Goal: Information Seeking & Learning: Learn about a topic

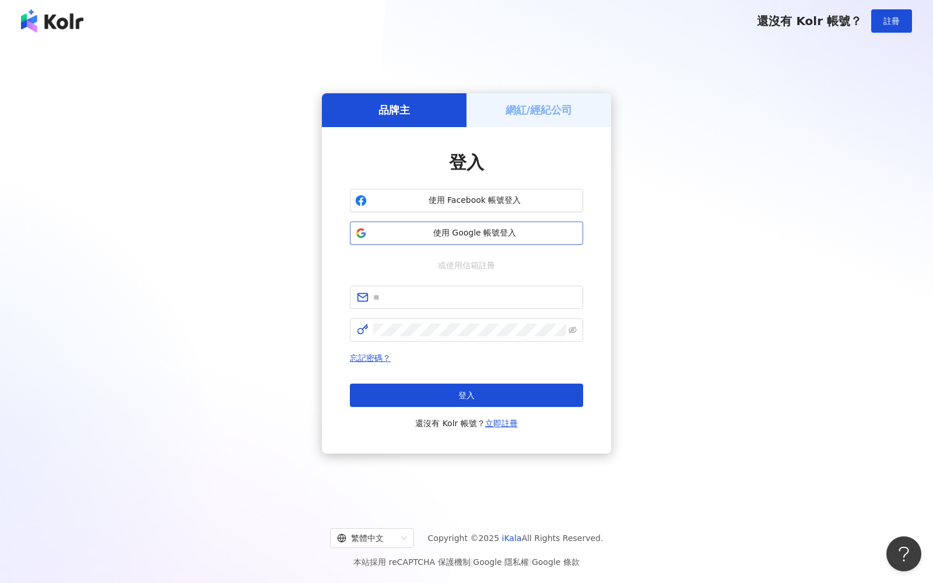
click at [384, 234] on span "使用 Google 帳號登入" at bounding box center [475, 233] width 206 height 12
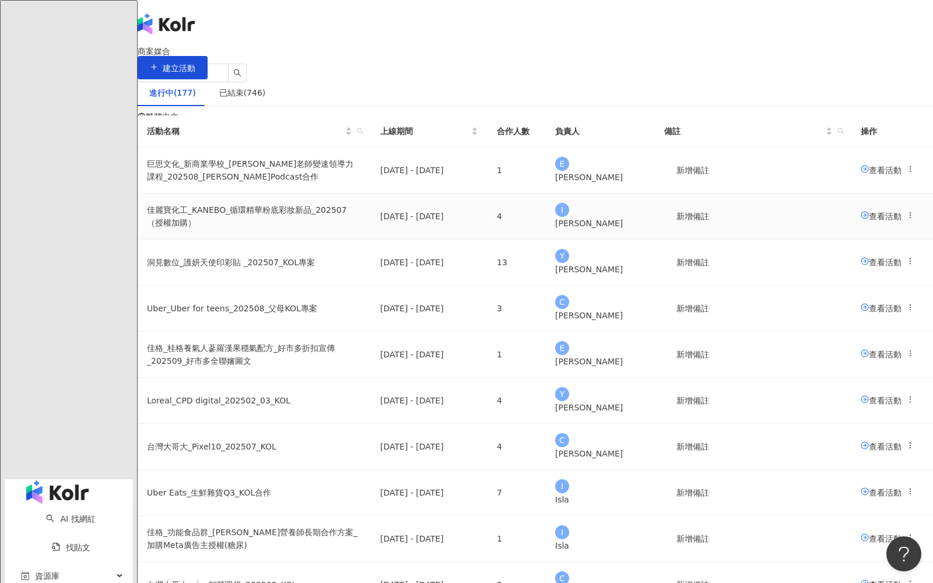
click at [371, 240] on td "佳麗寶化工_KANEBO_循環精華粉底彩妝新品_202507（授權加購）" at bounding box center [254, 217] width 233 height 46
click at [861, 220] on span "查看活動" at bounding box center [881, 215] width 41 height 9
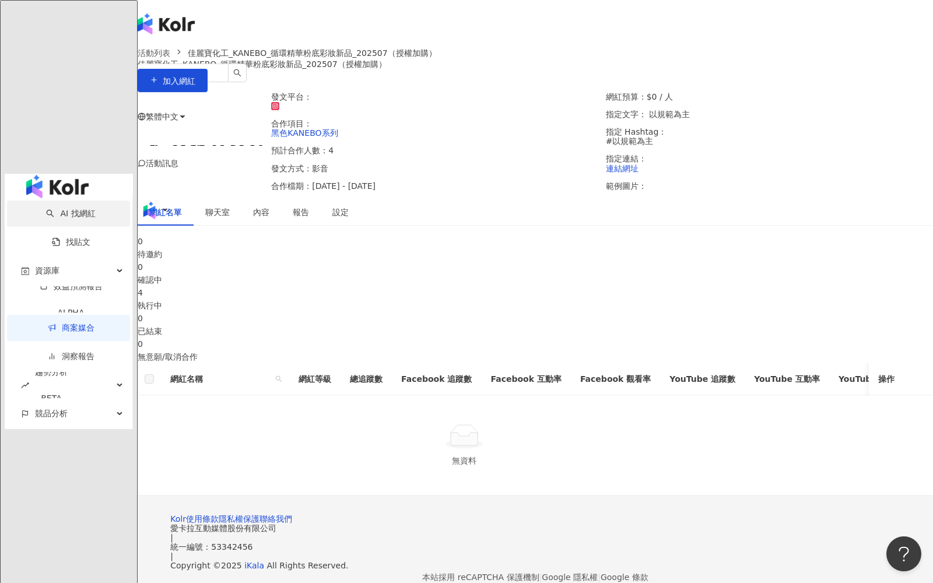
click at [57, 209] on link "AI 找網紅" at bounding box center [70, 213] width 49 height 9
click at [56, 175] on img "button" at bounding box center [57, 186] width 62 height 23
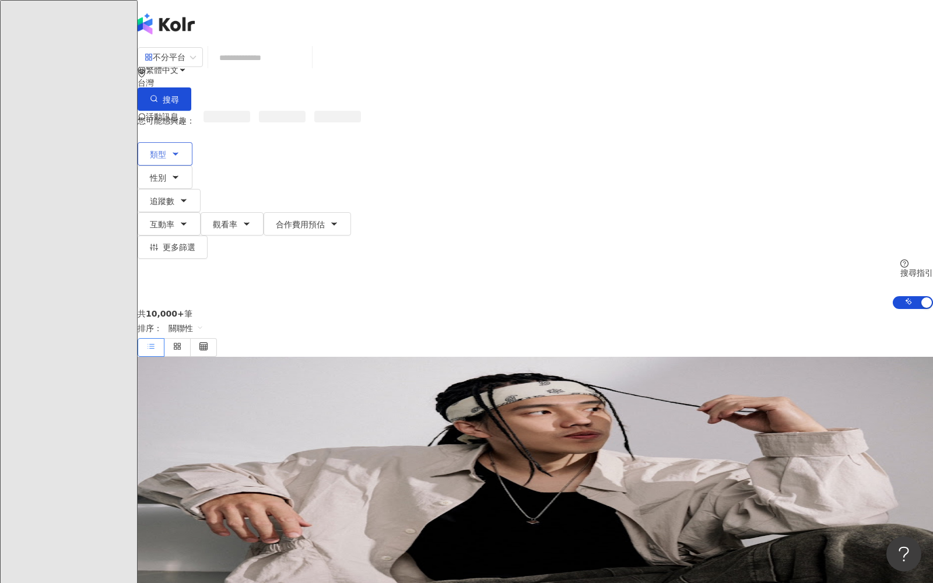
click at [192, 142] on button "類型" at bounding box center [165, 153] width 55 height 23
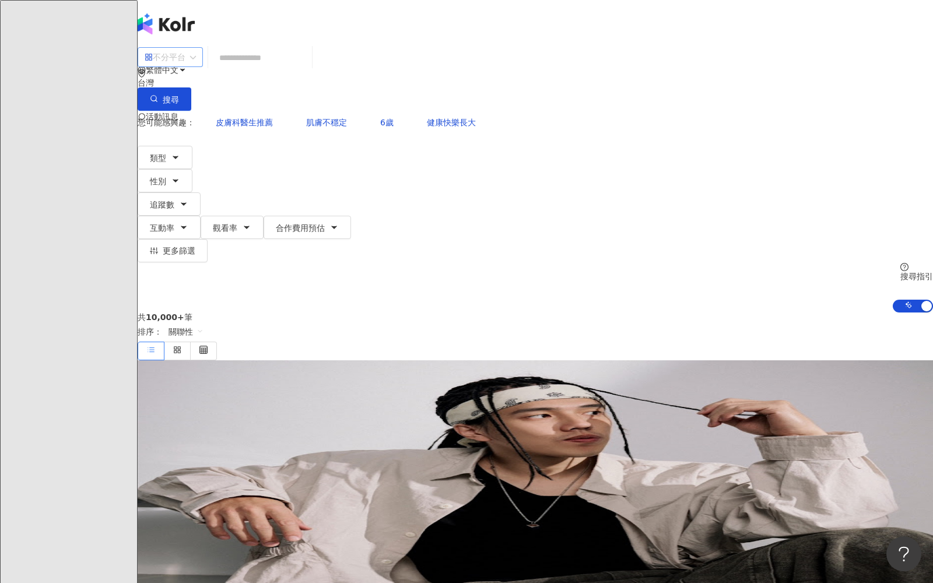
click at [185, 66] on div "不分平台" at bounding box center [165, 57] width 41 height 19
click at [214, 127] on div "Instagram" at bounding box center [223, 120] width 58 height 13
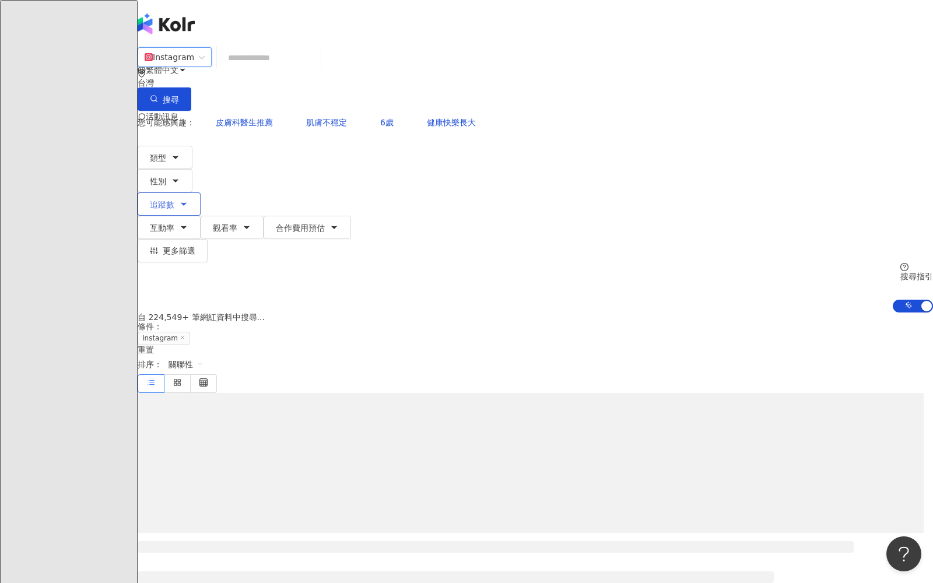
click at [174, 200] on span "追蹤數" at bounding box center [162, 204] width 24 height 9
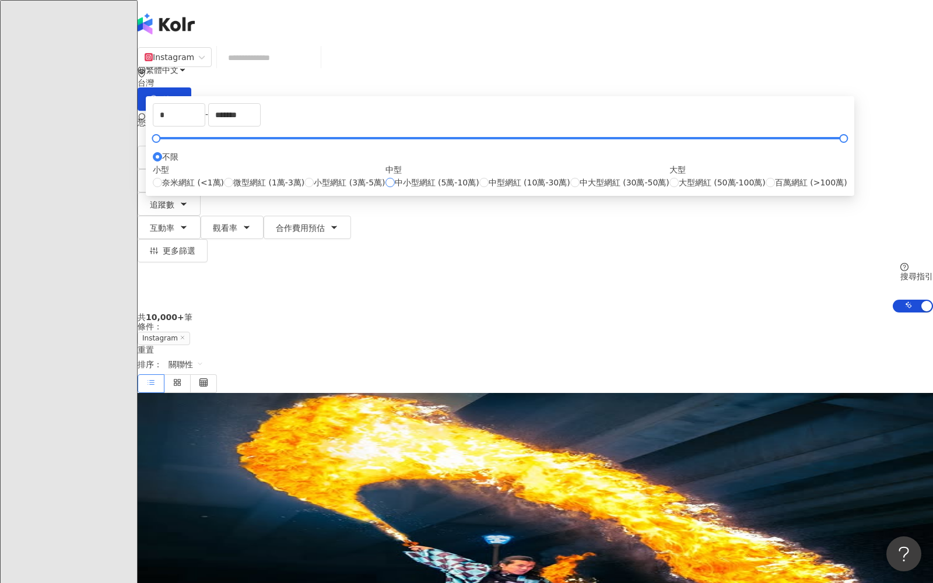
click at [425, 189] on label "中小型網紅 (5萬-10萬)" at bounding box center [433, 182] width 94 height 13
type input "*****"
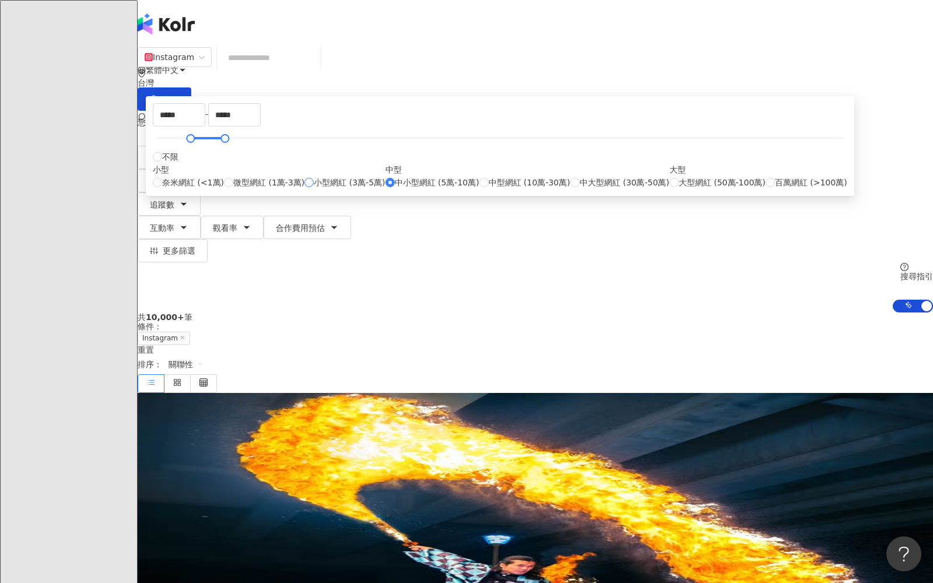
type input "*****"
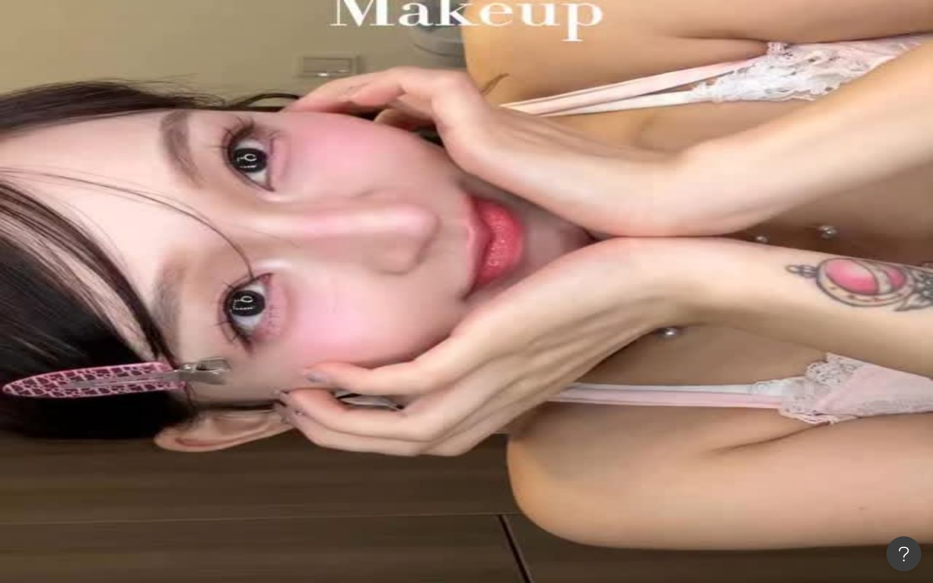
click at [174, 200] on span "追蹤數" at bounding box center [162, 204] width 24 height 9
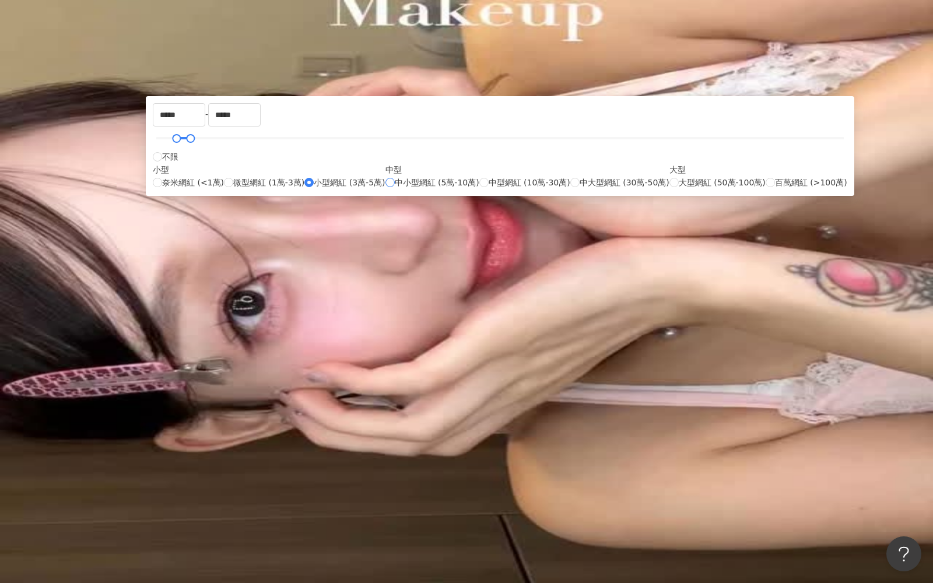
click at [425, 189] on label "中小型網紅 (5萬-10萬)" at bounding box center [433, 182] width 94 height 13
type input "*****"
click at [153, 122] on div "Instagram 台灣 搜尋 您可能感興趣： 皮膚科醫生推薦 肌膚不穩定 6歲 健康快樂長大 類型 性別 追蹤數 互動率 觀看率 合作費用預估 更多篩選 *…" at bounding box center [536, 180] width 796 height 266
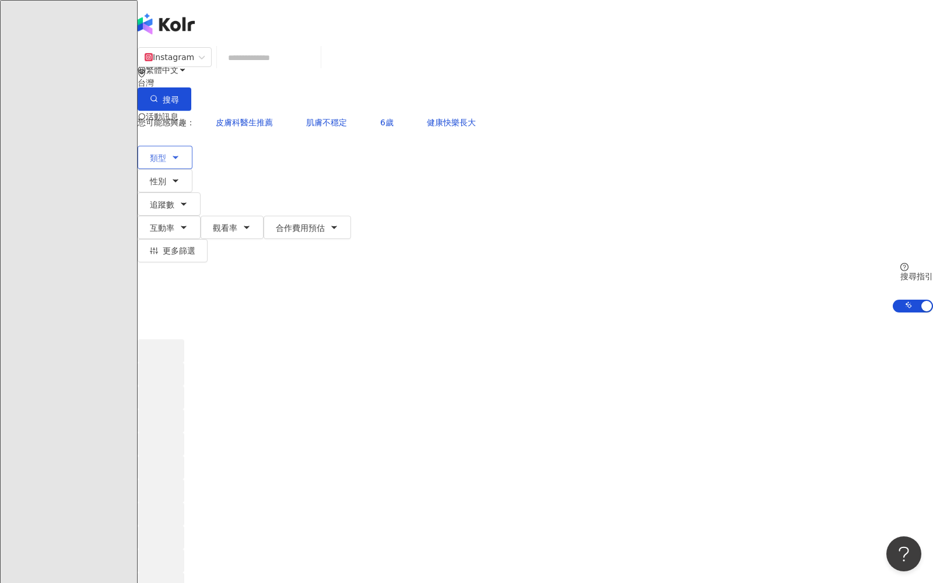
click at [166, 153] on span "類型" at bounding box center [158, 157] width 16 height 9
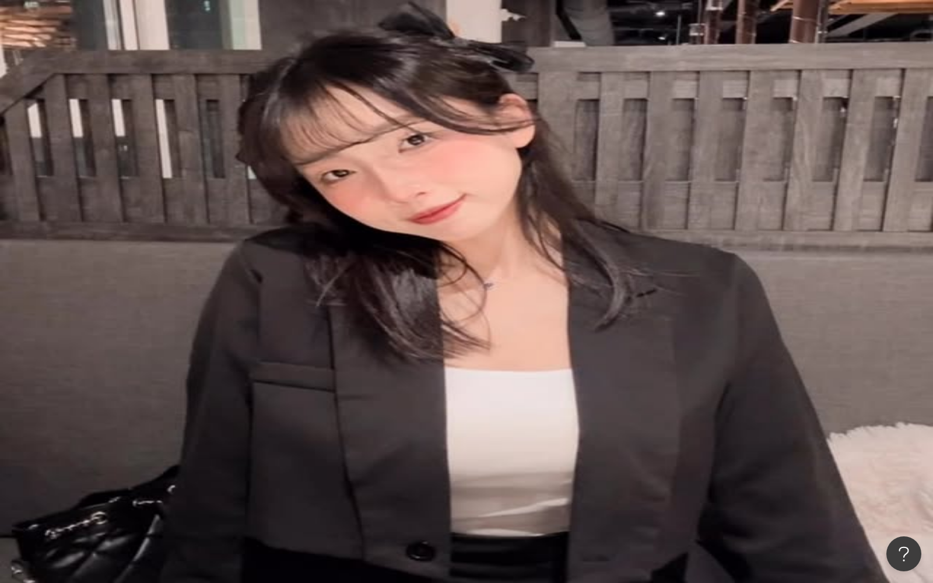
click at [237, 223] on span "觀看率" at bounding box center [225, 227] width 24 height 9
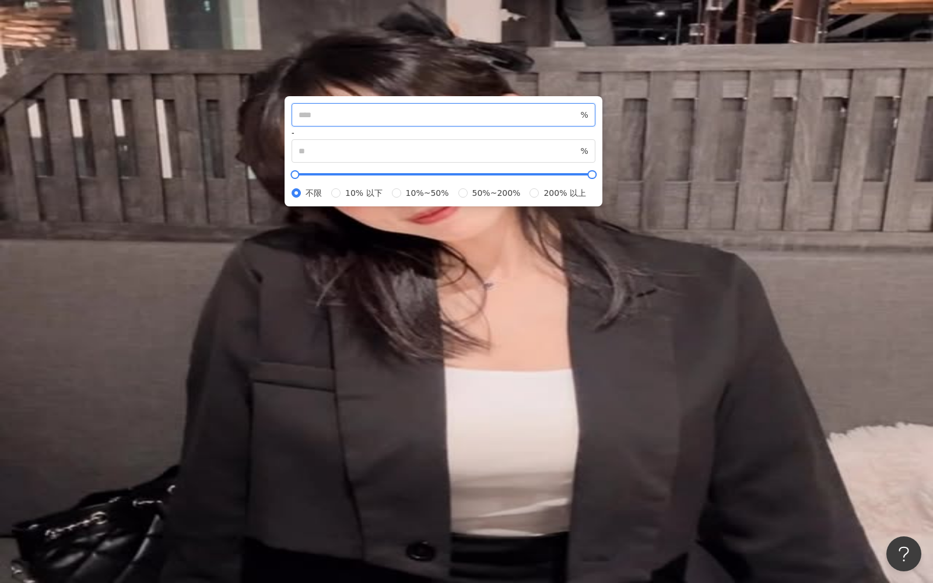
click at [479, 121] on input "number" at bounding box center [439, 114] width 280 height 13
type input "**"
drag, startPoint x: 148, startPoint y: 140, endPoint x: 166, endPoint y: 140, distance: 18.7
click at [148, 140] on div "Instagram 台灣 搜尋 您可能感興趣： 皮膚科醫生推薦 肌膚不穩定 6歲 健康快樂長大 類型 性別 追蹤數 互動率 觀看率 合作費用預估 更多篩選 *…" at bounding box center [536, 180] width 796 height 266
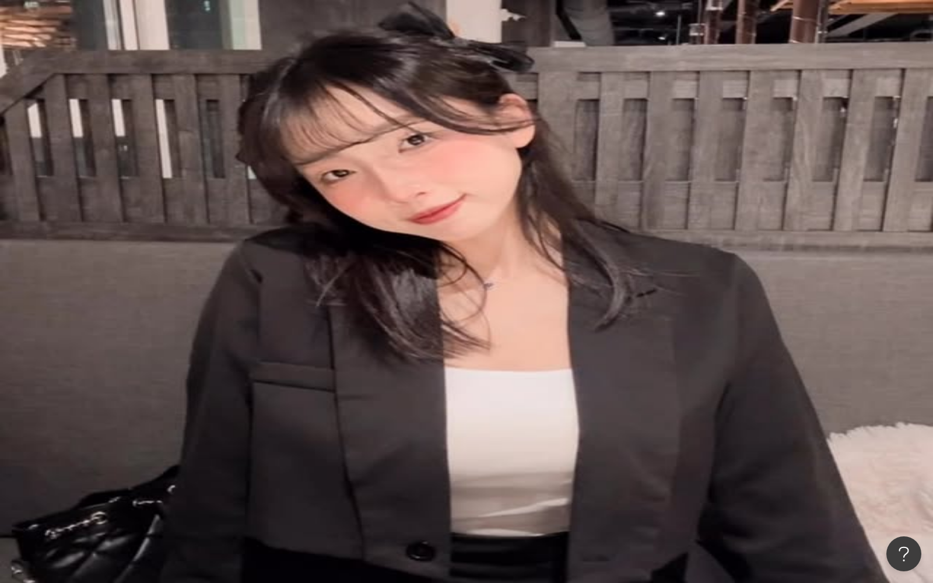
click at [201, 216] on button "互動率" at bounding box center [169, 227] width 63 height 23
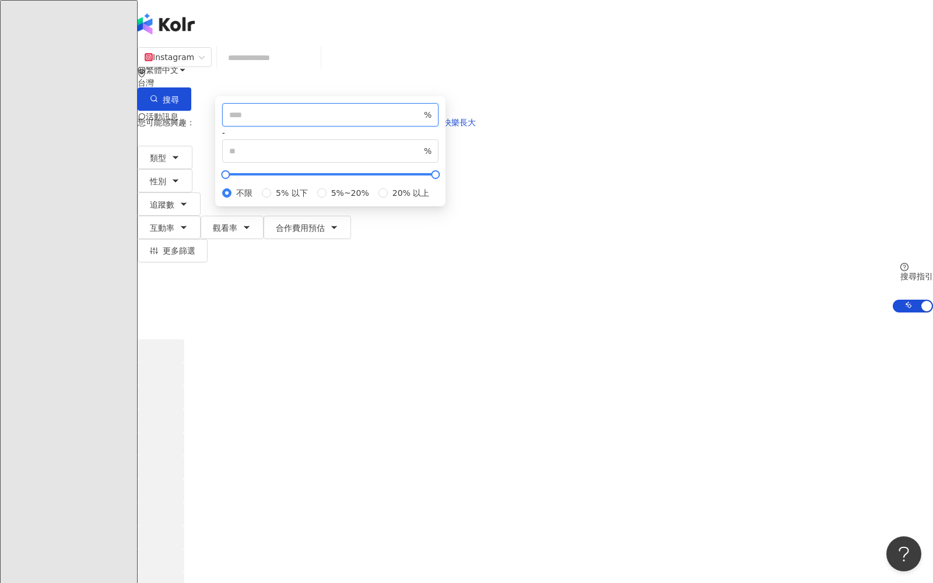
click at [422, 121] on input "number" at bounding box center [325, 114] width 192 height 13
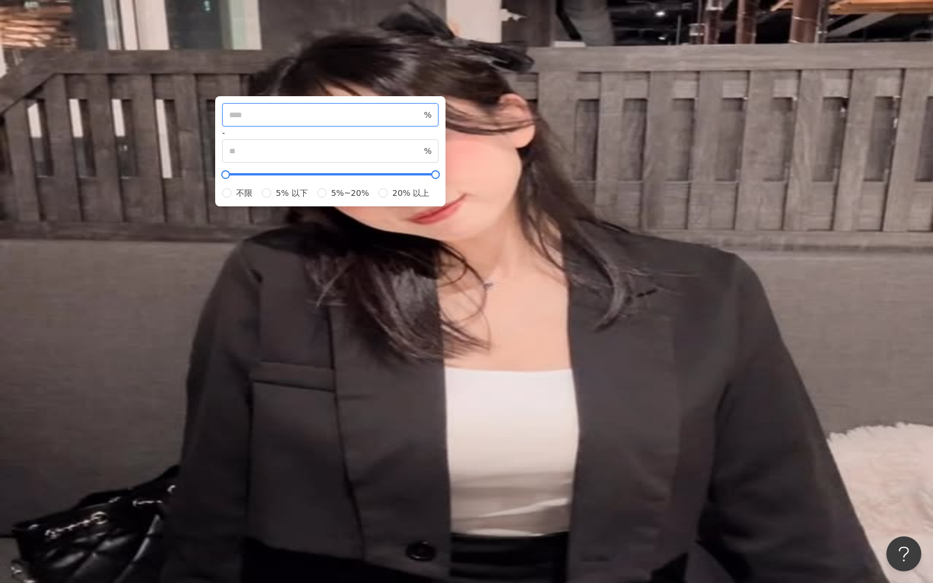
type input "*"
click at [162, 124] on div "Instagram 台灣 搜尋 您可能感興趣： 皮膚科醫生推薦 肌膚不穩定 6歲 健康快樂長大 類型 性別 追蹤數 互動率 觀看率 合作費用預估 更多篩選 *…" at bounding box center [536, 180] width 796 height 266
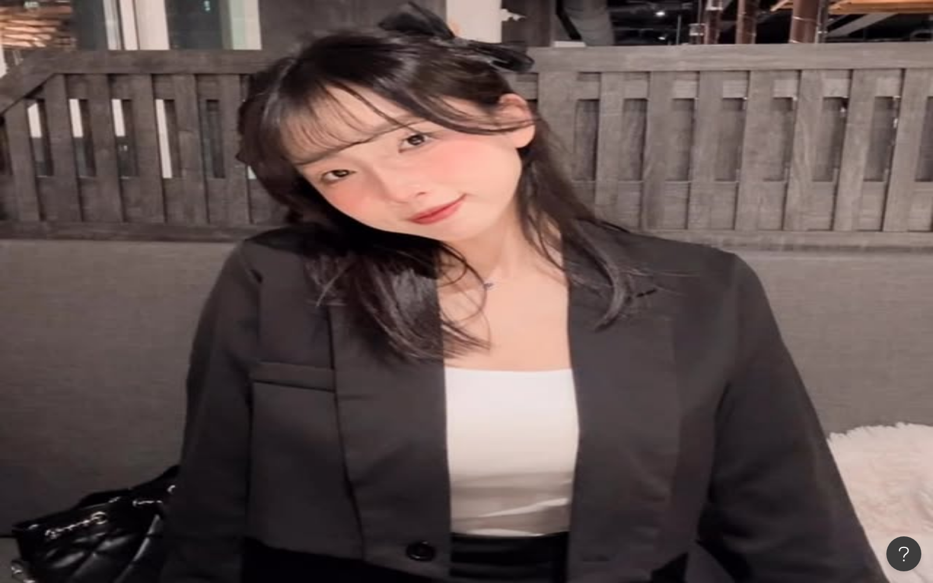
click at [180, 153] on icon "button" at bounding box center [175, 157] width 9 height 9
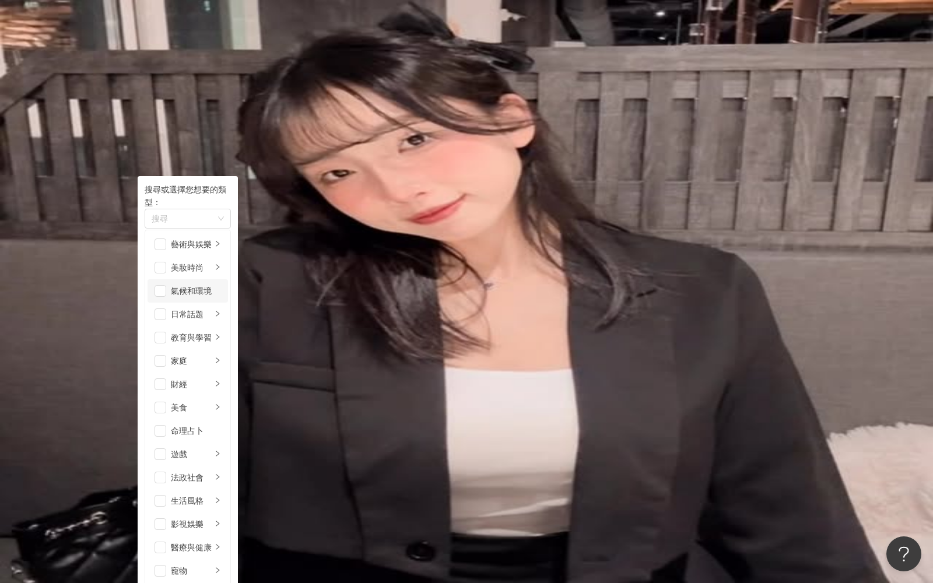
scroll to position [236, 0]
click at [216, 215] on div "button" at bounding box center [181, 219] width 69 height 9
type input "*"
type input "**"
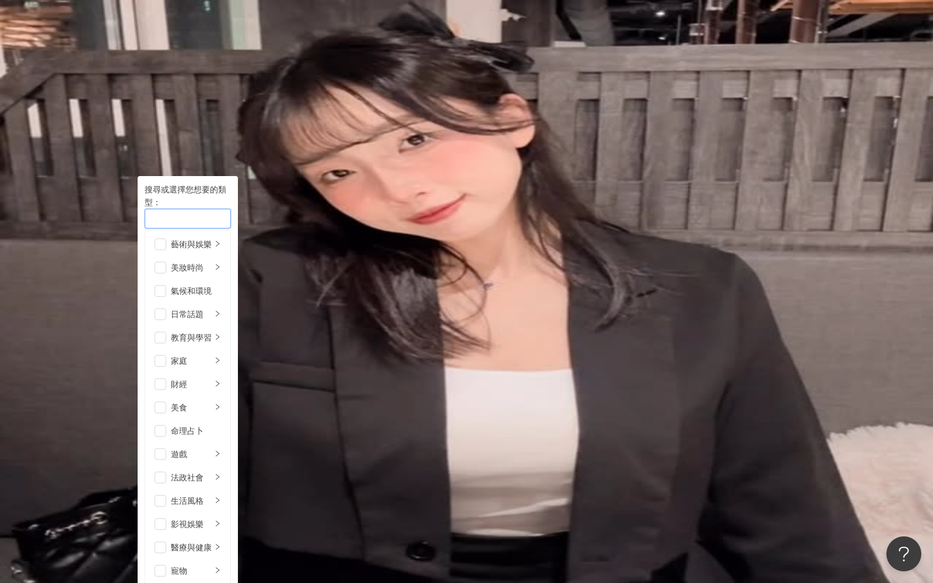
click at [216, 215] on div "情侶" at bounding box center [181, 219] width 69 height 9
click at [216, 215] on div "button" at bounding box center [181, 219] width 69 height 9
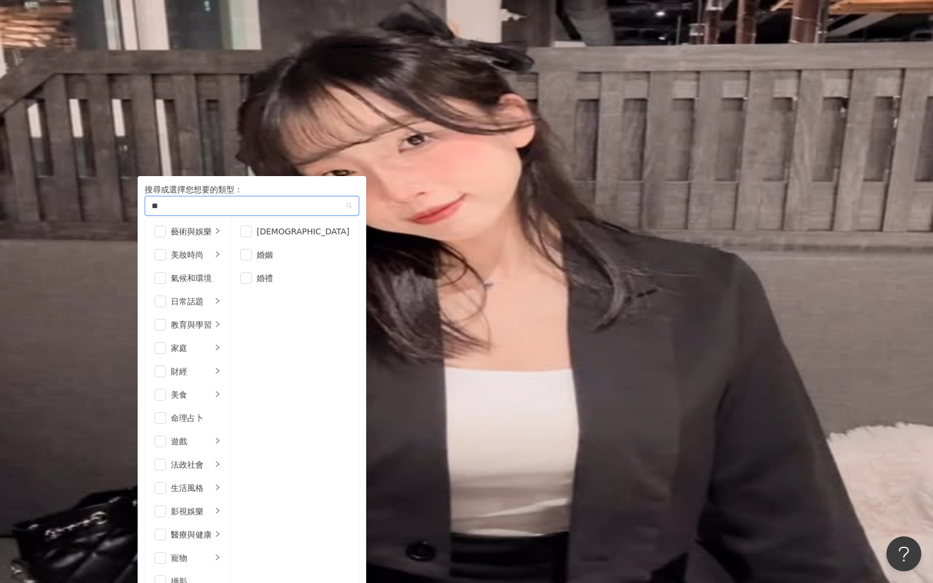
type input "**"
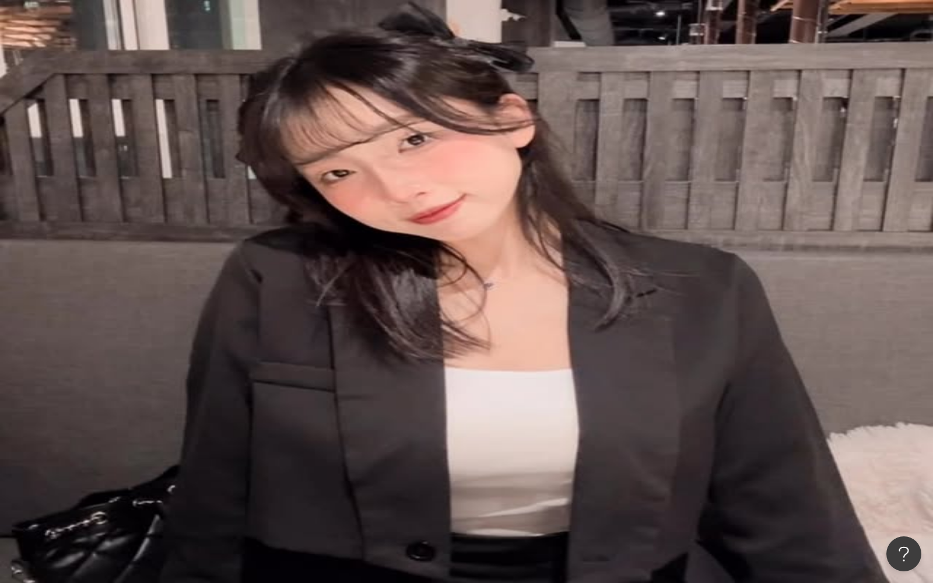
click at [163, 116] on div "Instagram 台灣 搜尋 您可能感興趣： 皮膚科醫生推薦 肌膚不穩定 6歲 健康快樂長大 類型 搜尋或選擇您想要的類型： 搜尋 醫療與健康 / 疫 情 …" at bounding box center [536, 180] width 796 height 266
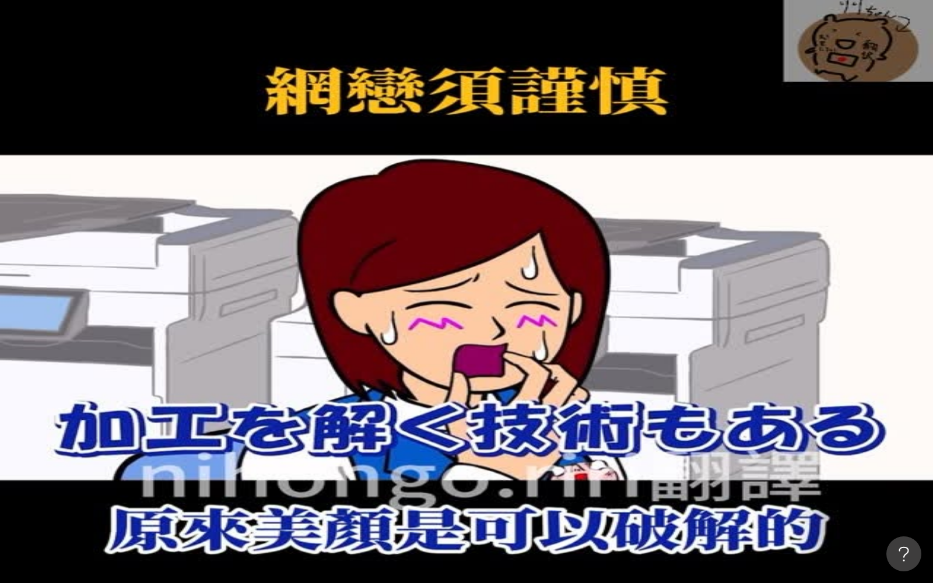
click at [316, 69] on input "search" at bounding box center [269, 58] width 94 height 22
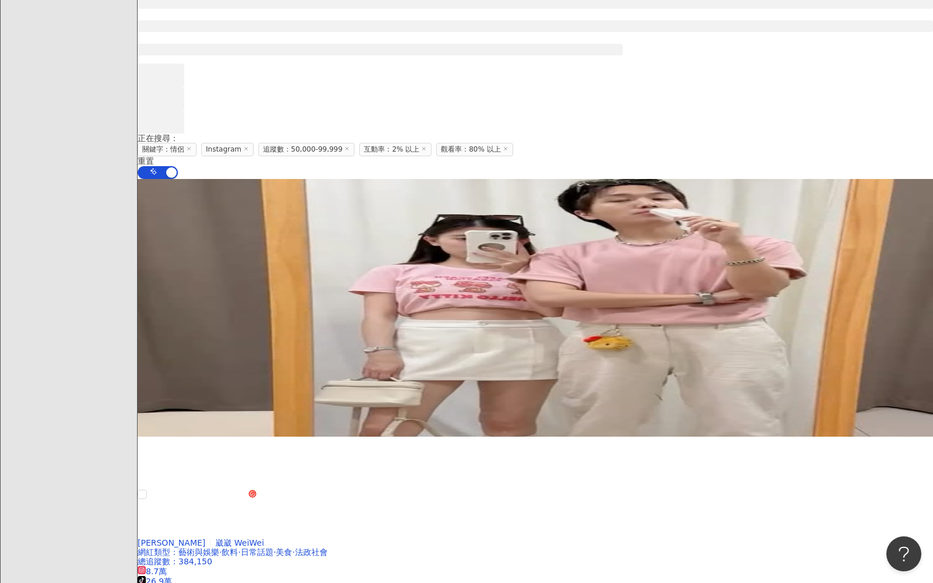
scroll to position [369, 0]
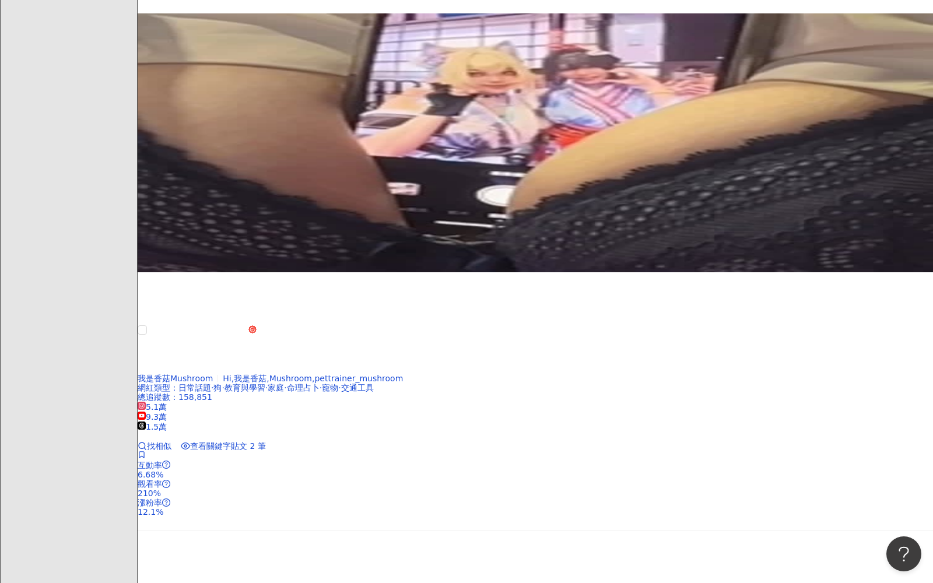
scroll to position [2036, 0]
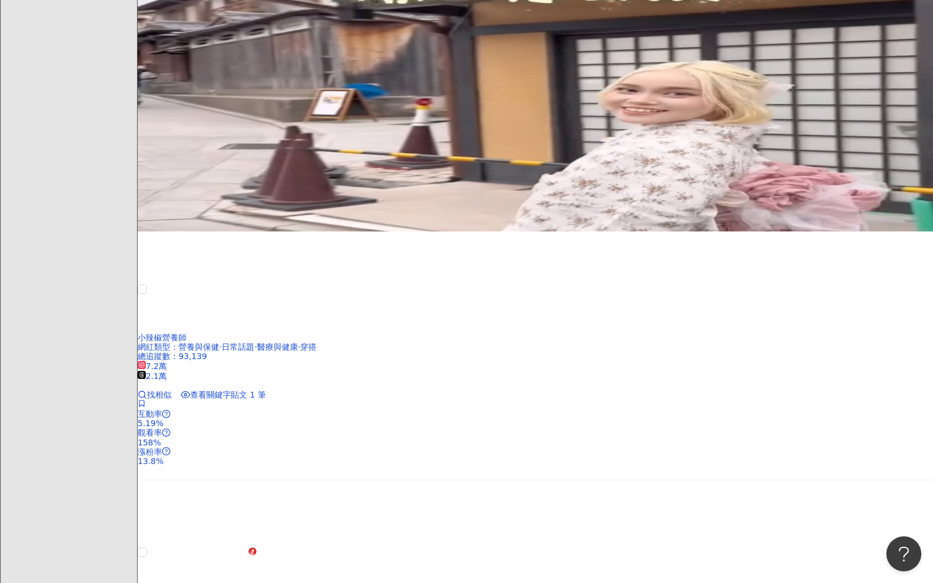
scroll to position [2018, 0]
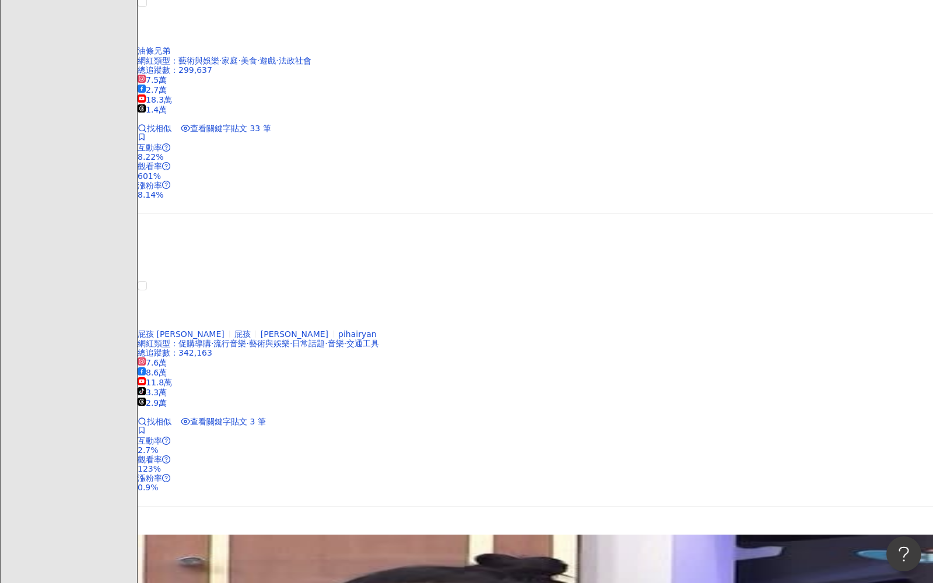
scroll to position [2078, 0]
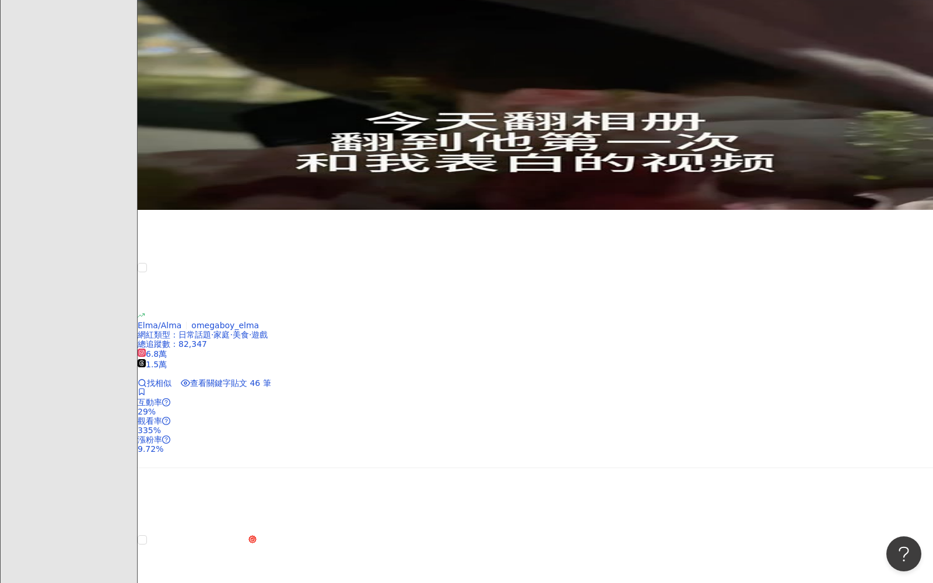
scroll to position [1988, 0]
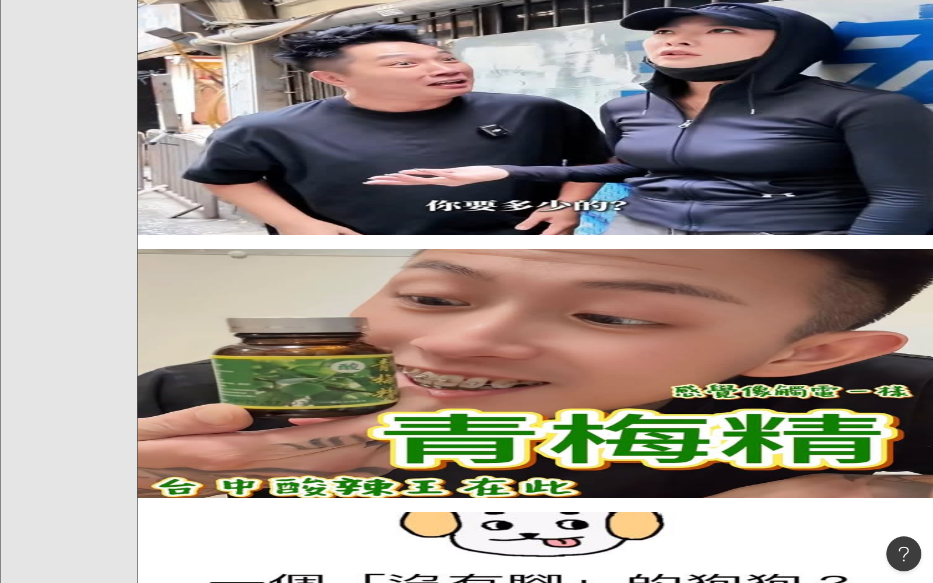
scroll to position [2034, 0]
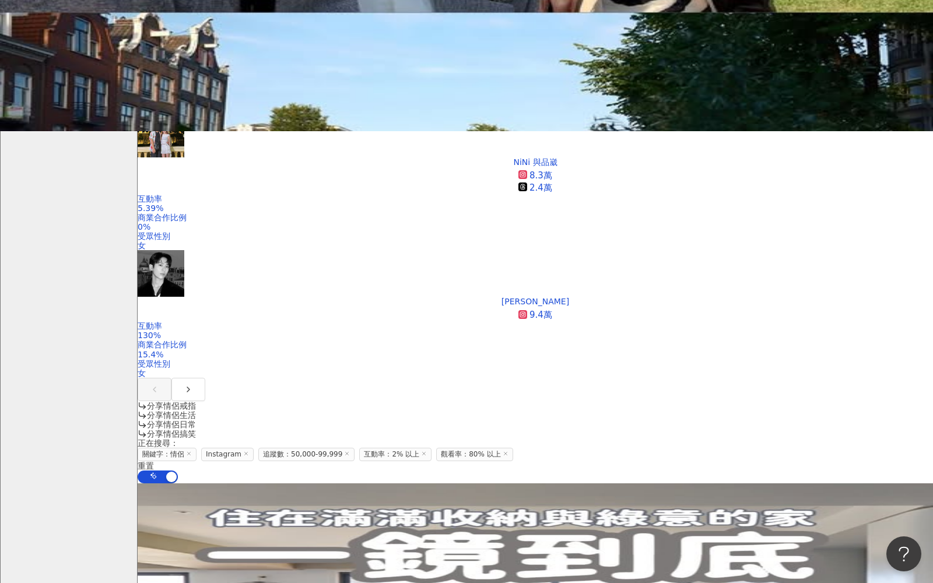
scroll to position [525, 0]
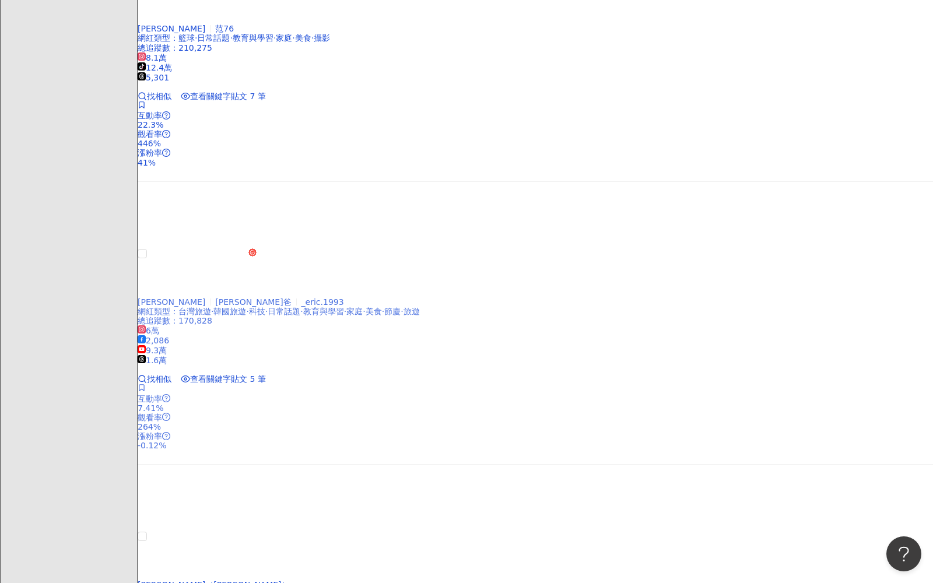
scroll to position [2073, 0]
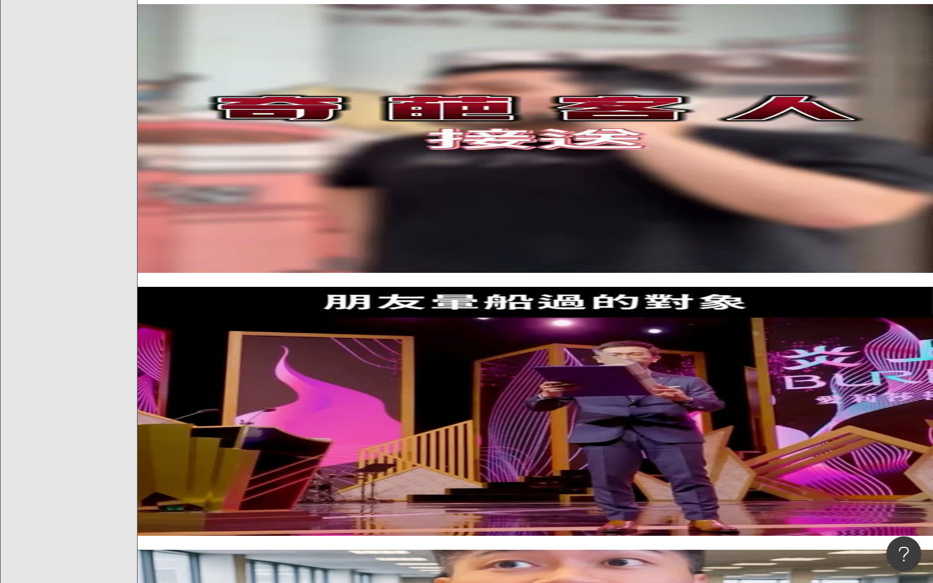
scroll to position [2074, 0]
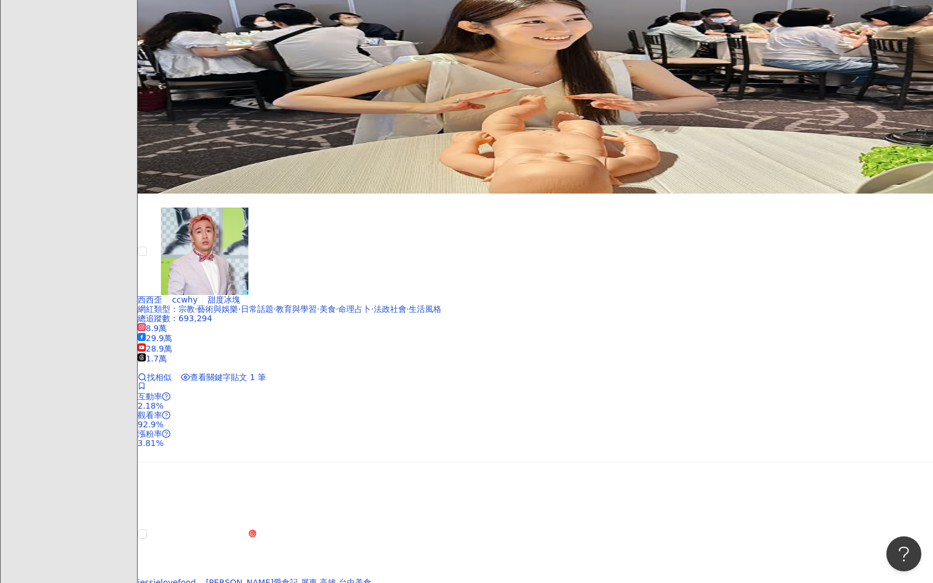
scroll to position [2133, 0]
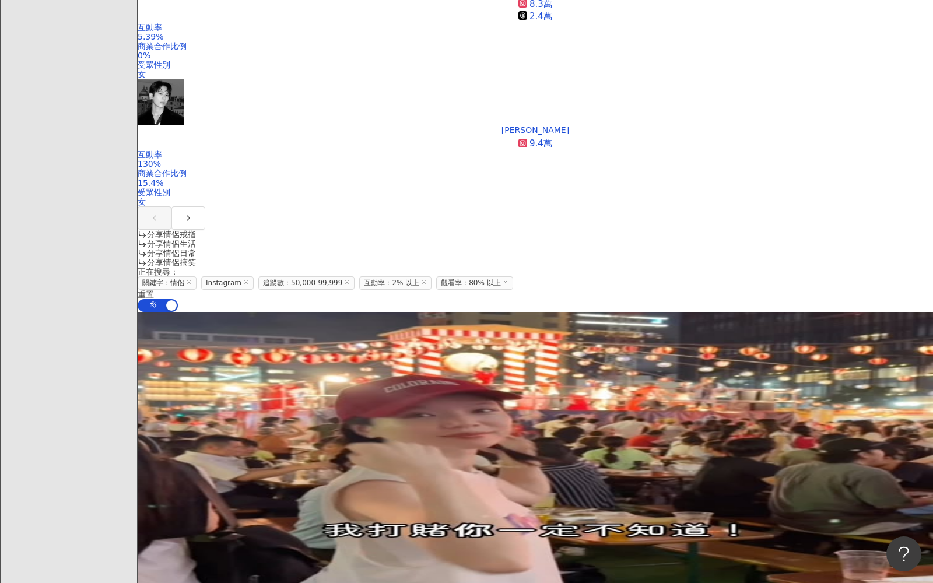
scroll to position [530, 0]
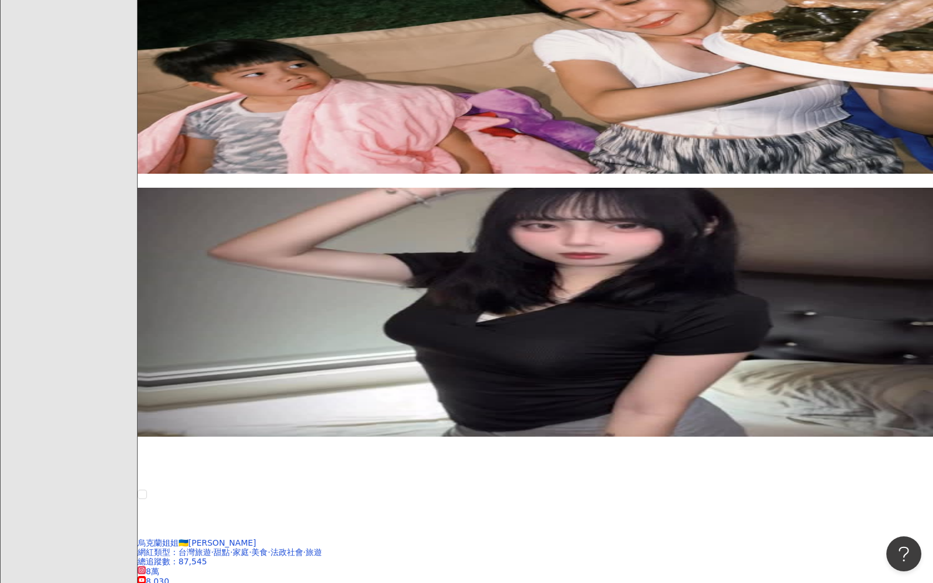
scroll to position [2120, 0]
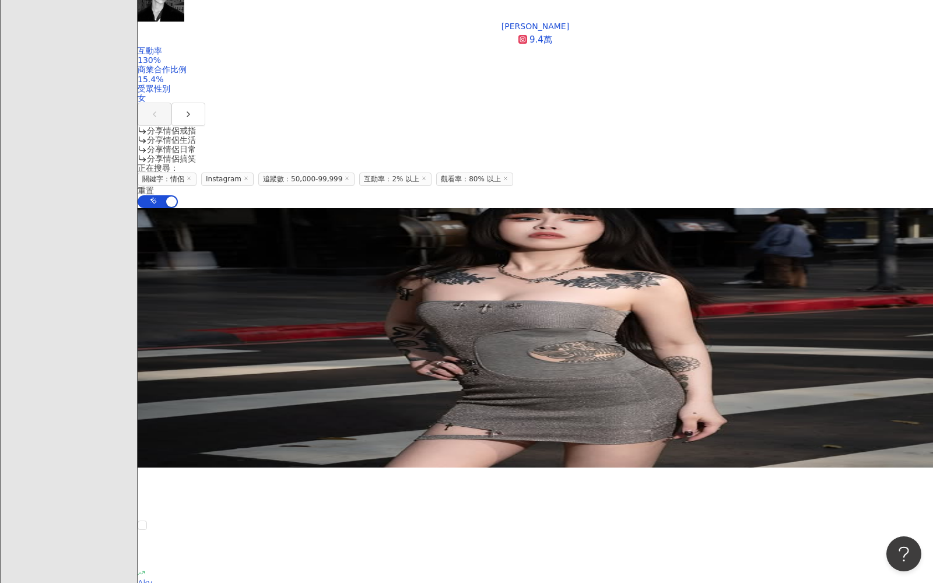
scroll to position [727, 0]
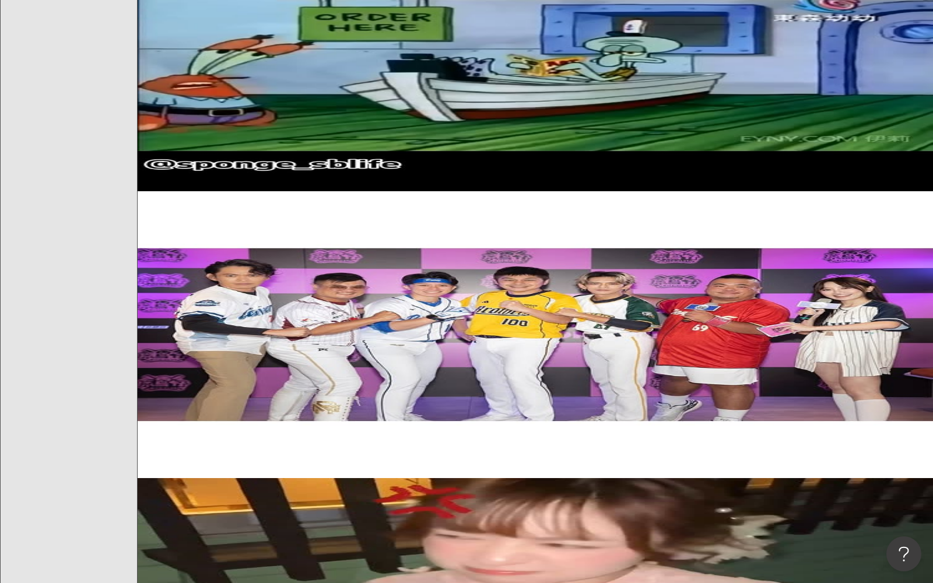
scroll to position [1924, 0]
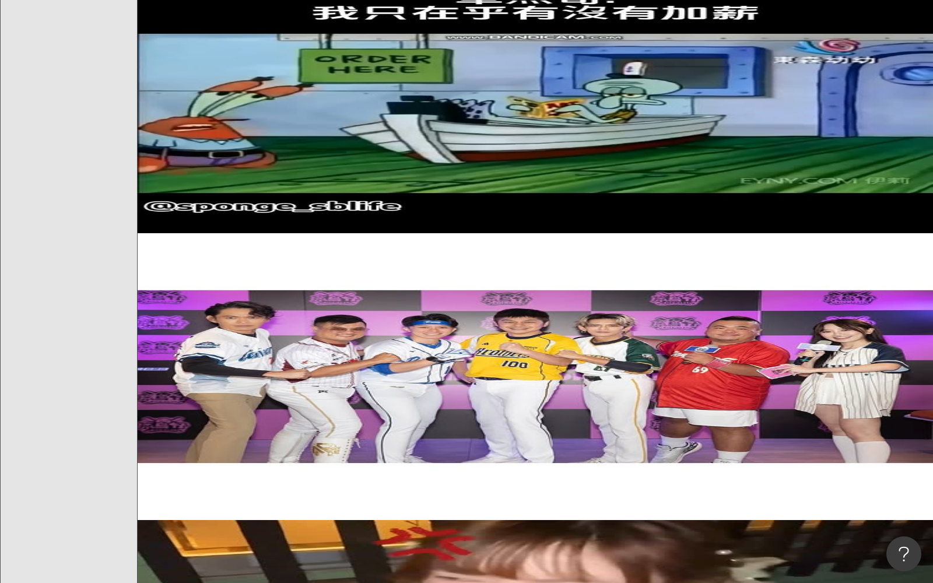
scroll to position [2243, 0]
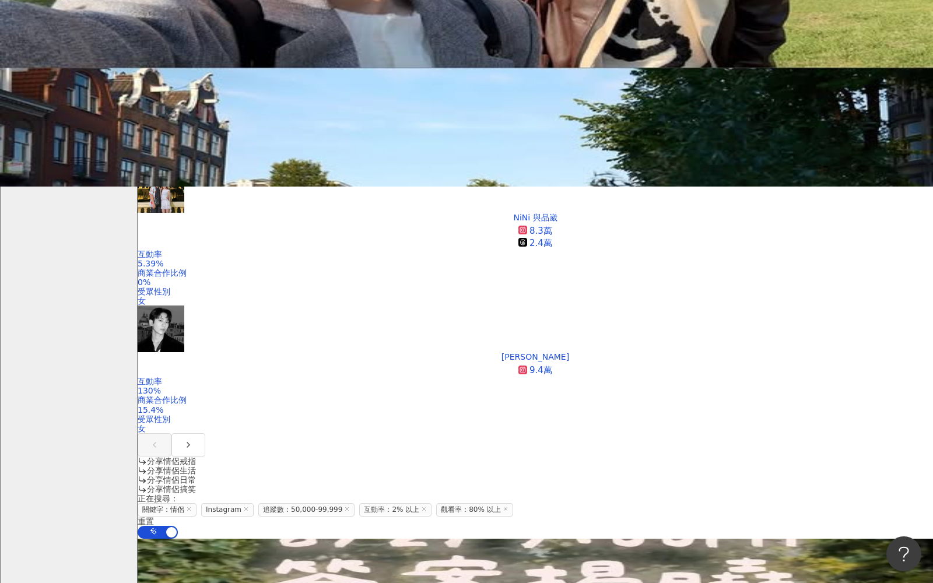
scroll to position [405, 0]
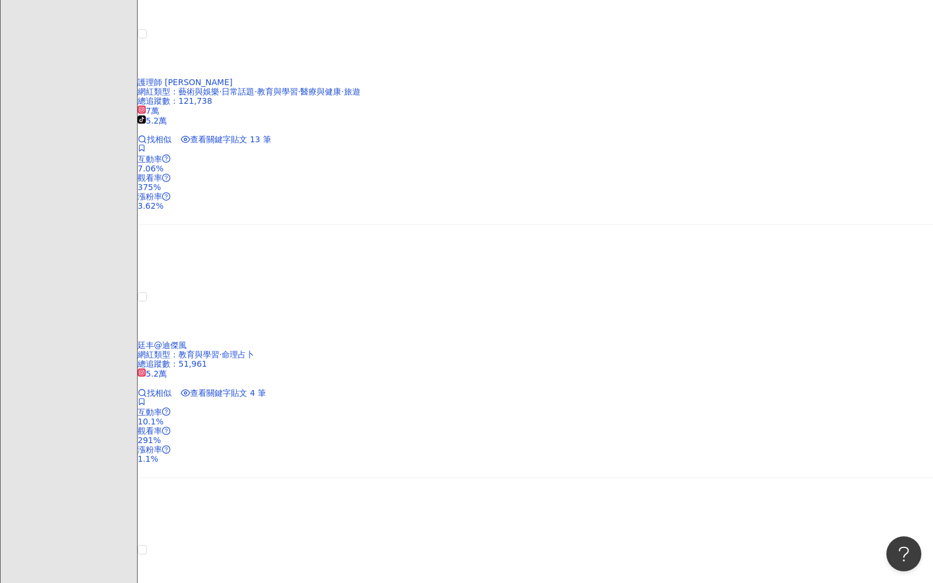
scroll to position [2111, 0]
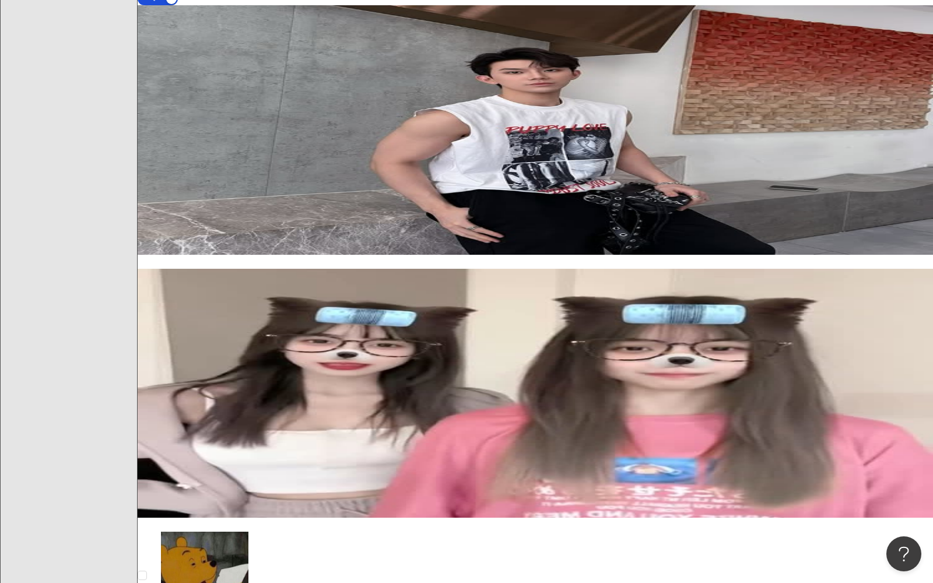
scroll to position [1000, 0]
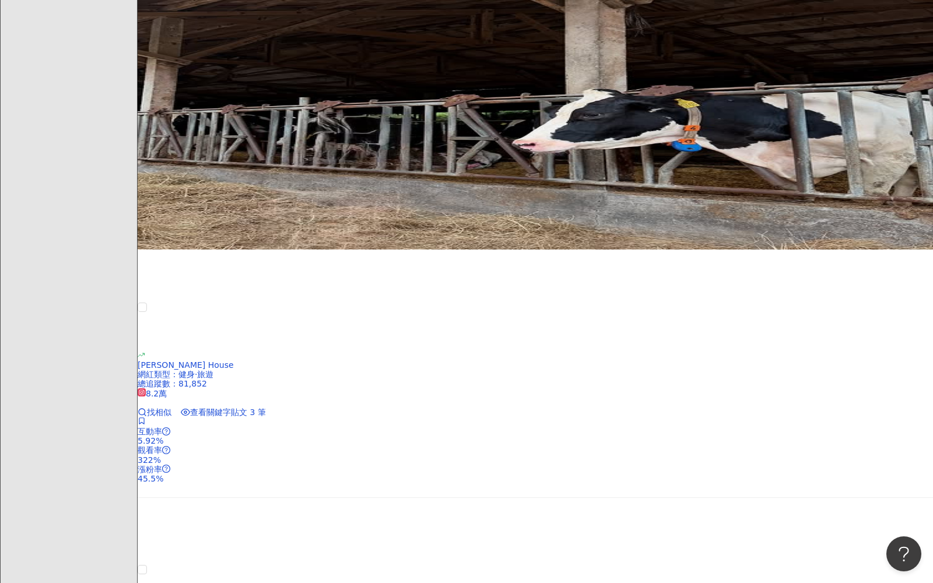
scroll to position [2023, 0]
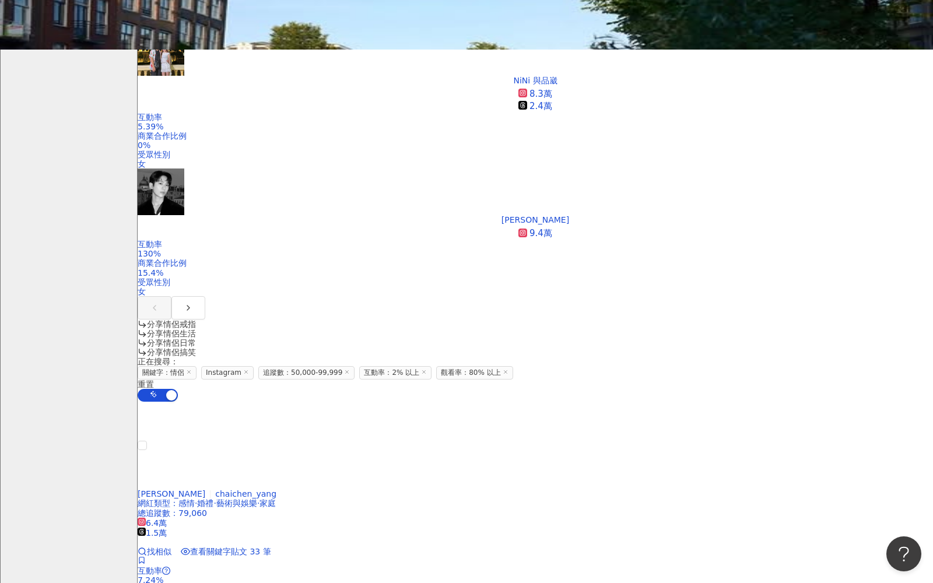
scroll to position [559, 0]
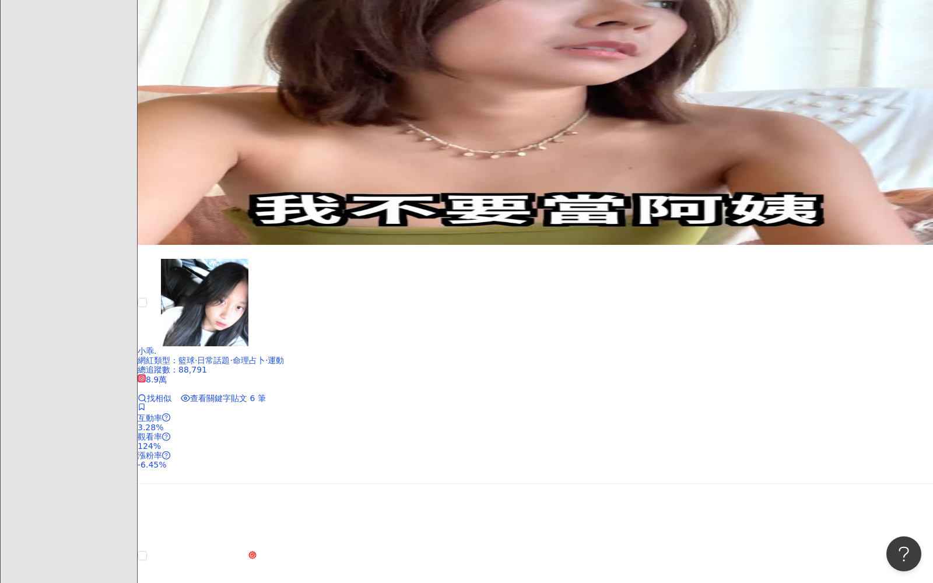
scroll to position [1091, 0]
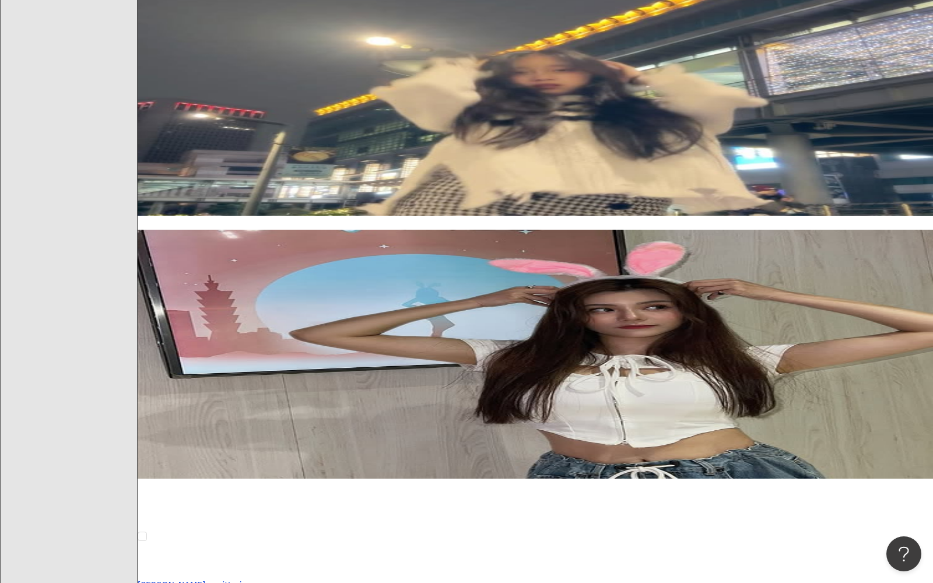
scroll to position [1360, 0]
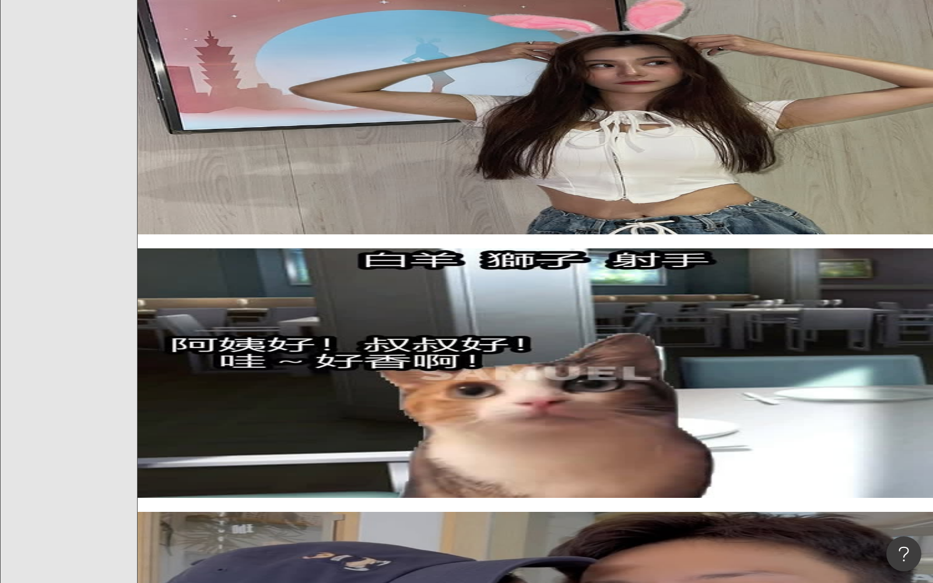
scroll to position [1755, 0]
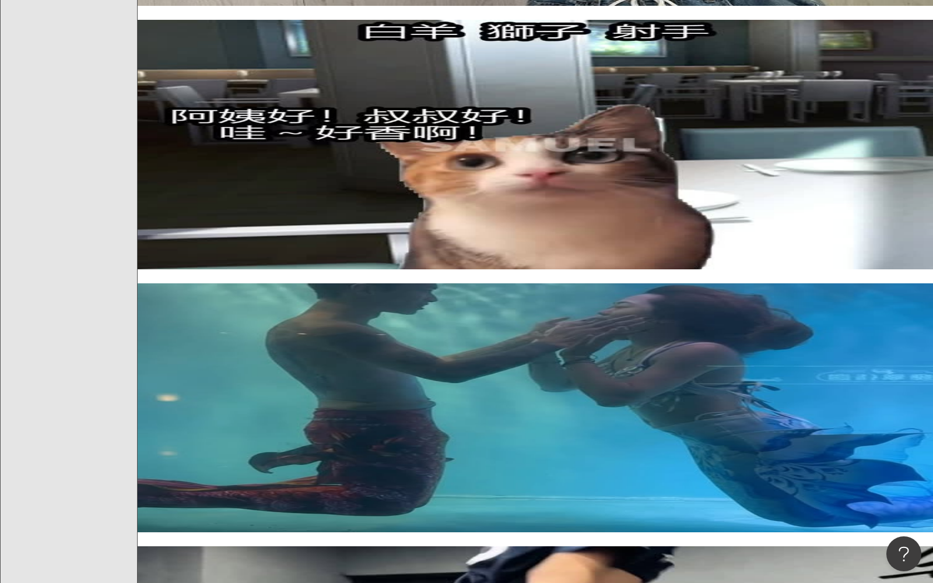
scroll to position [2013, 0]
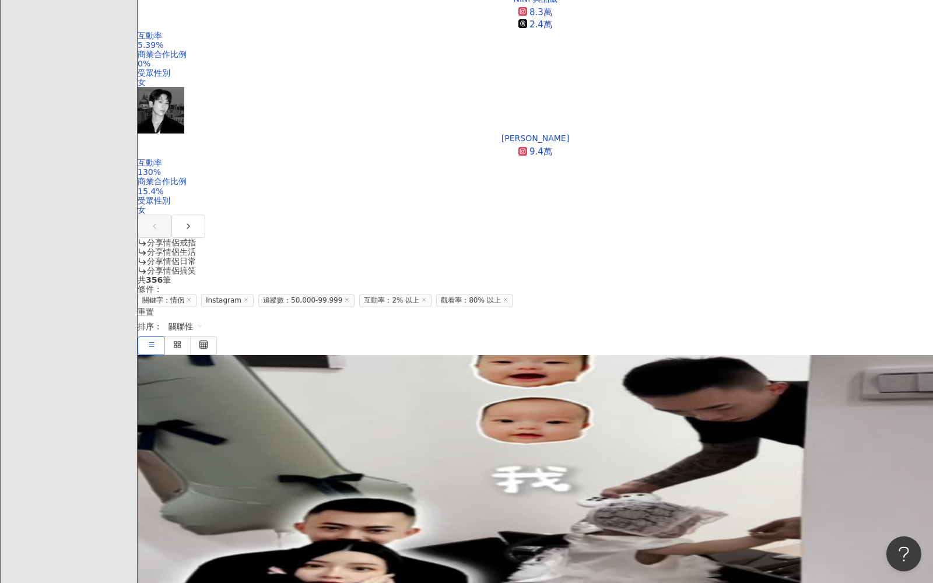
scroll to position [0, 0]
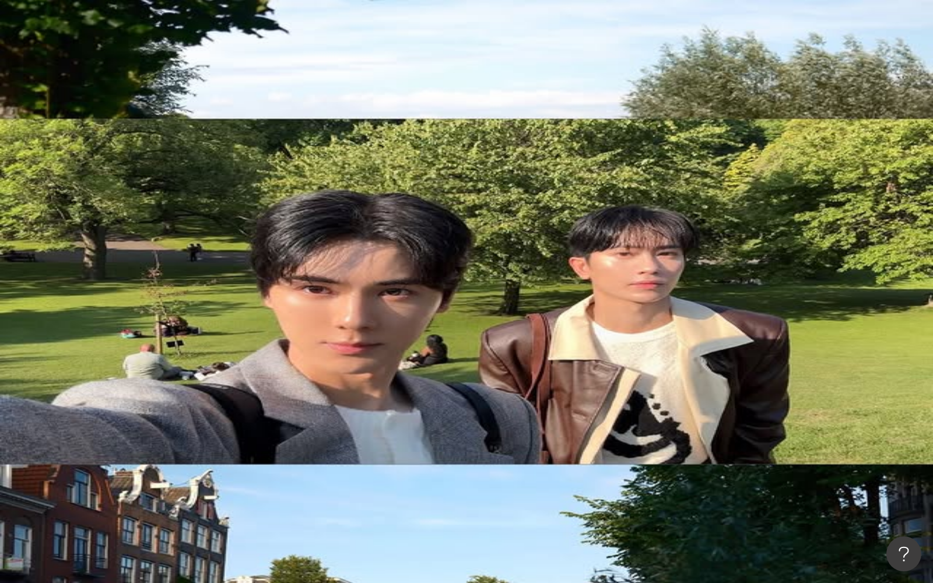
click at [316, 69] on input "**" at bounding box center [269, 58] width 94 height 22
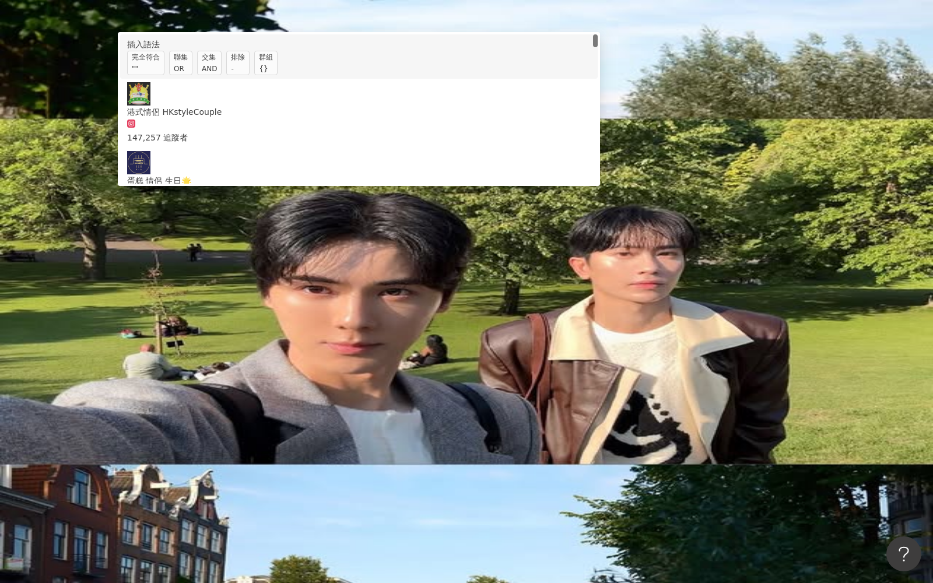
click at [192, 75] on span "聯集 OR" at bounding box center [180, 63] width 23 height 24
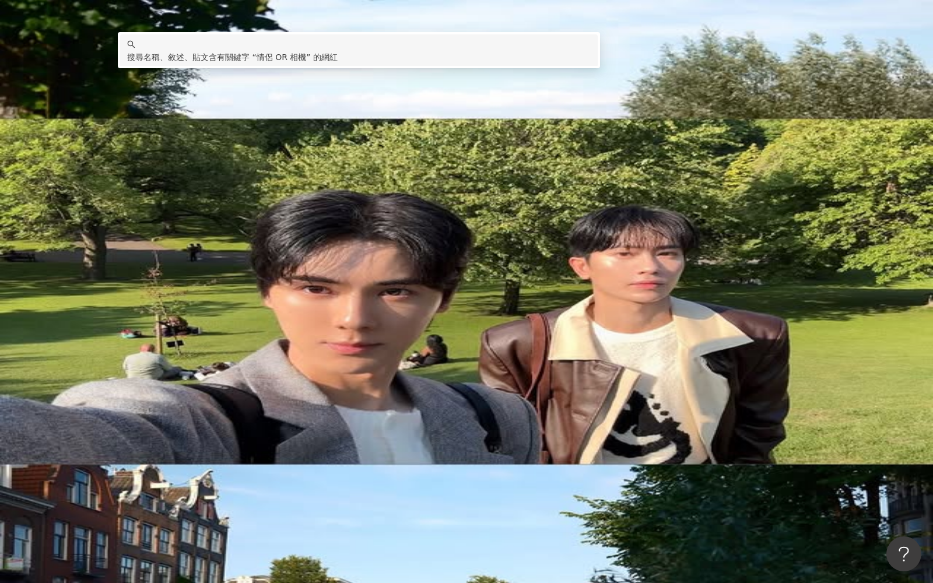
click at [316, 69] on input "********" at bounding box center [269, 58] width 94 height 22
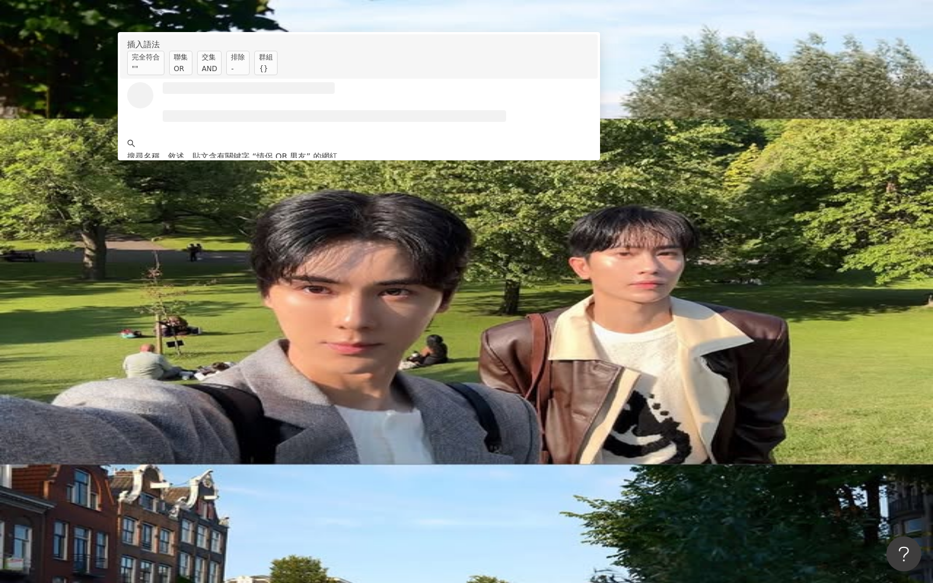
click at [192, 75] on span "聯集 OR" at bounding box center [180, 63] width 23 height 24
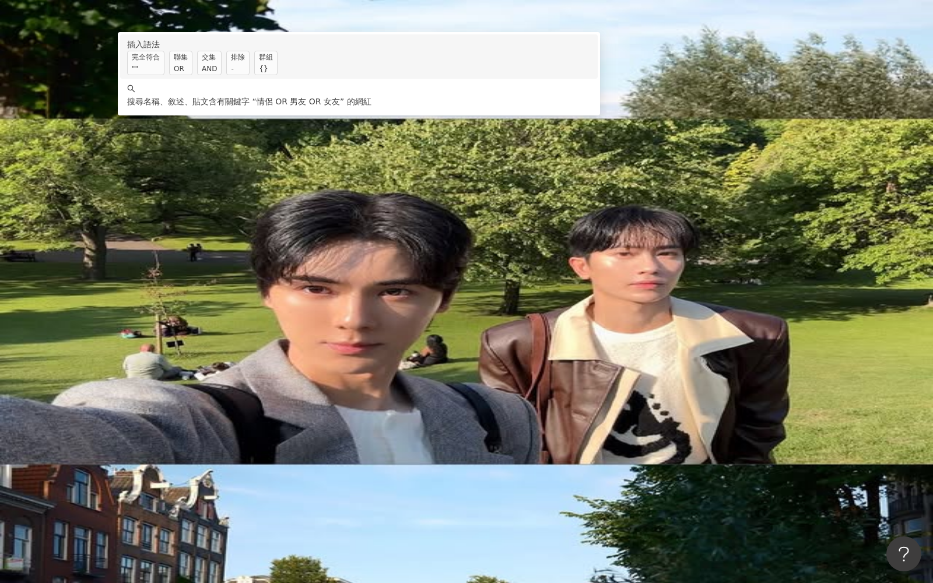
click at [188, 75] on div "OR" at bounding box center [181, 69] width 14 height 12
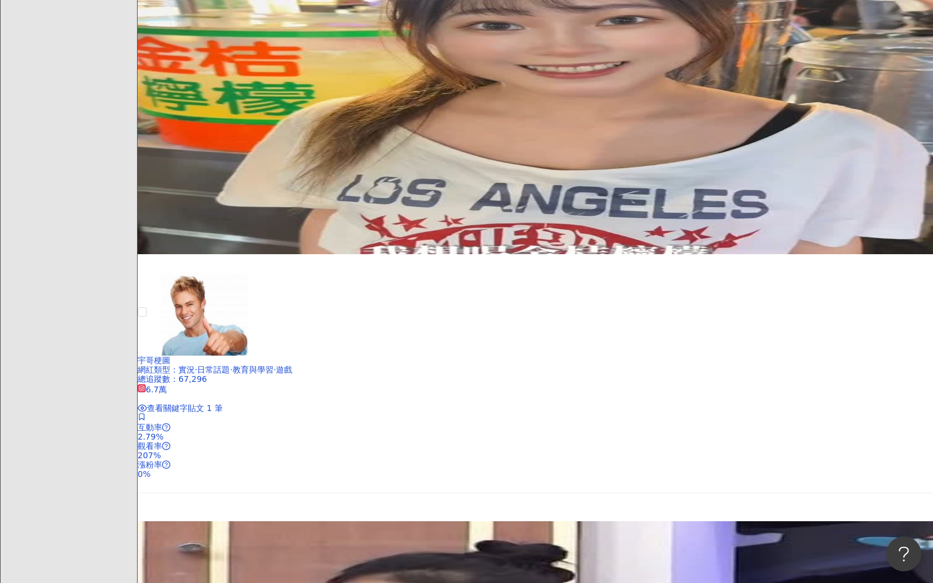
scroll to position [1869, 0]
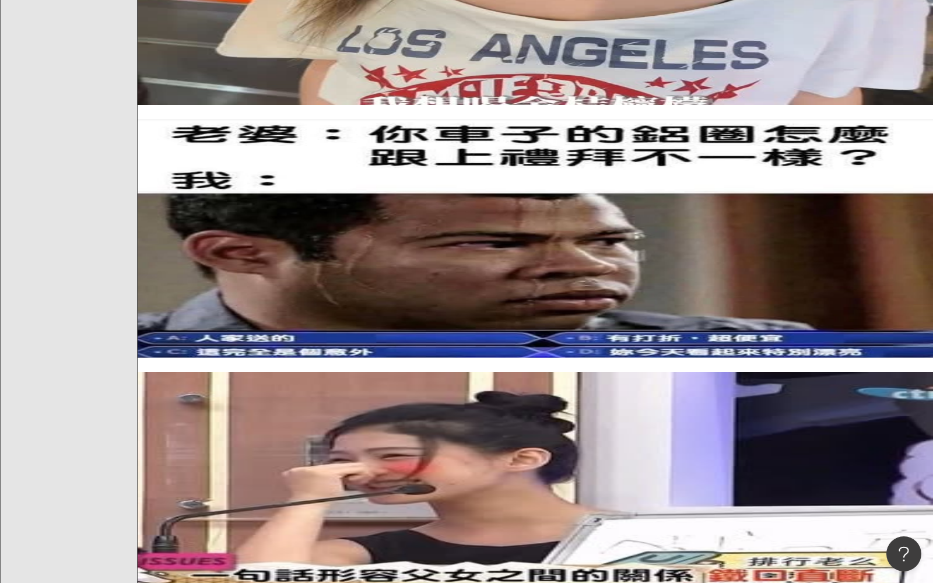
type input "**********"
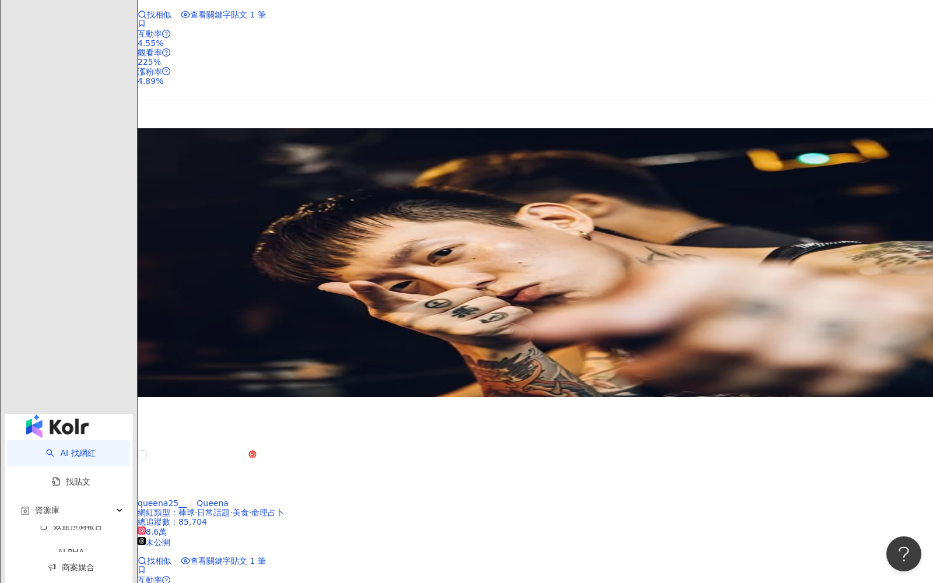
scroll to position [2148, 0]
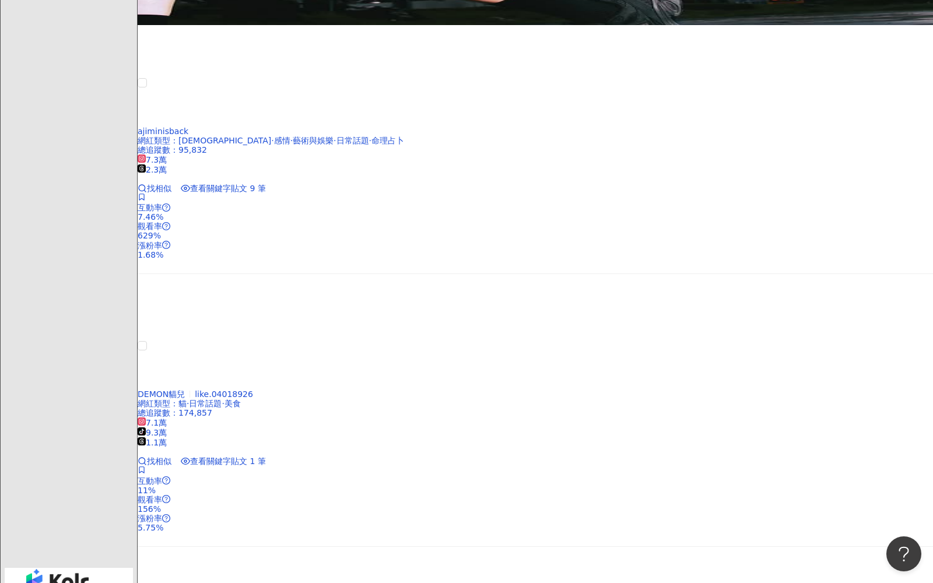
scroll to position [1836, 0]
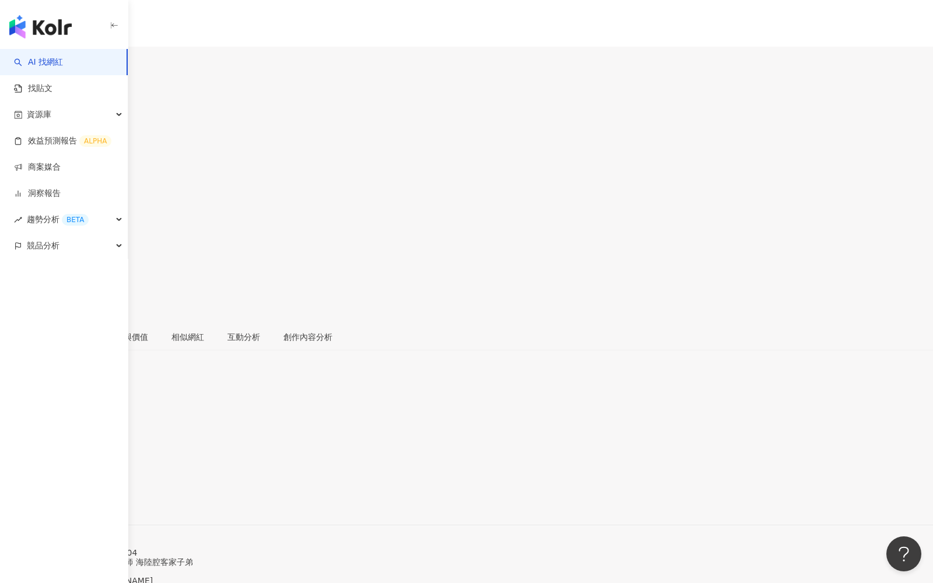
click at [17, 255] on icon at bounding box center [12, 260] width 10 height 10
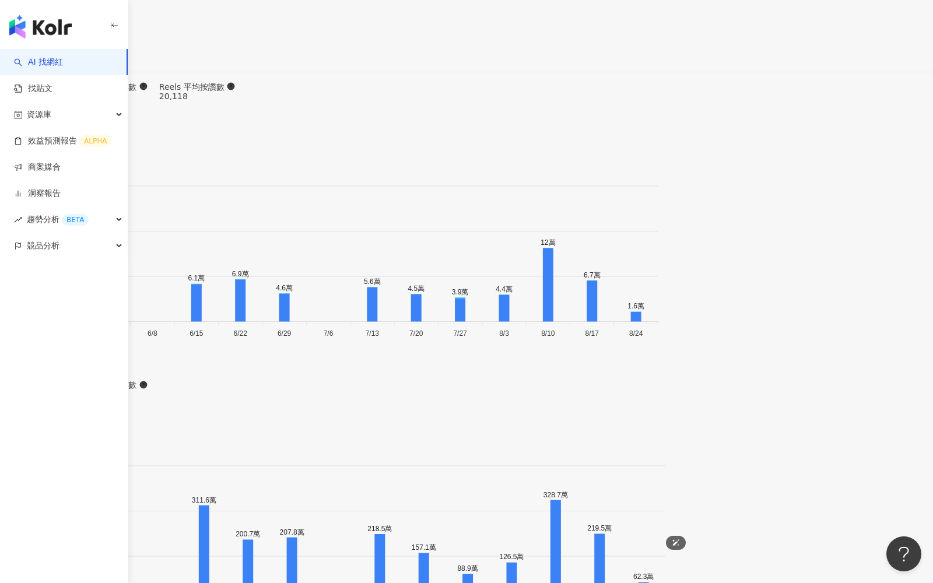
scroll to position [3507, 0]
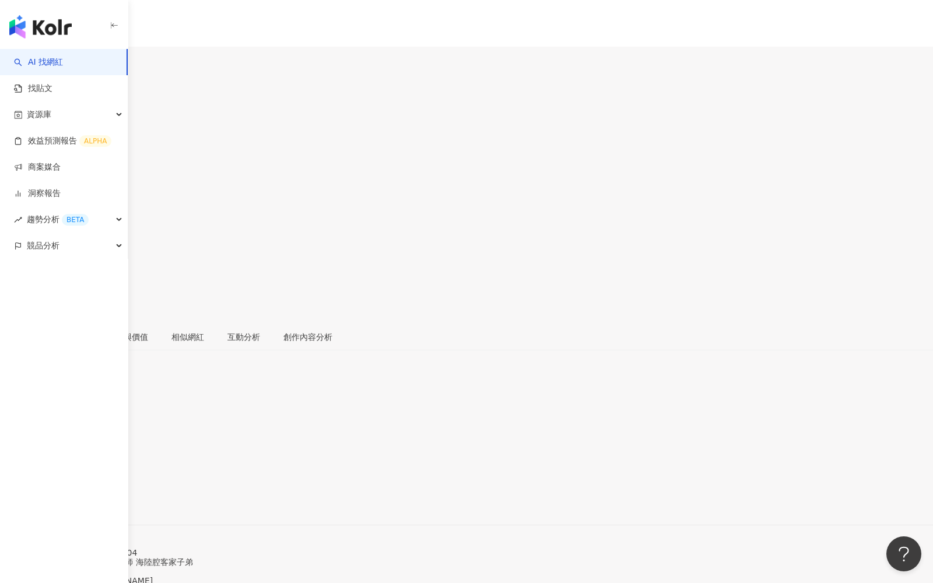
drag, startPoint x: 257, startPoint y: 89, endPoint x: 226, endPoint y: 89, distance: 30.3
click at [226, 89] on div "何宥滕 追蹤數 50,205 互動率 38.8% 觀看率 1,626%" at bounding box center [466, 199] width 933 height 248
copy div "何宥滕"
drag, startPoint x: 629, startPoint y: 99, endPoint x: 586, endPoint y: 99, distance: 43.7
click at [586, 122] on div "追蹤數 50,205" at bounding box center [466, 140] width 933 height 37
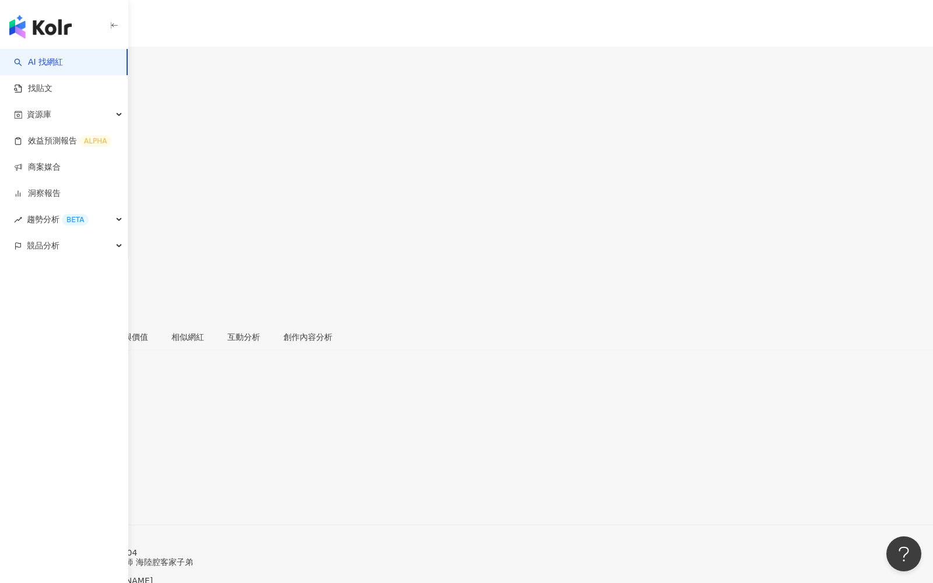
copy span "50,205"
drag, startPoint x: 689, startPoint y: 97, endPoint x: 644, endPoint y: 97, distance: 45.5
click at [644, 160] on div "互動率 38.8%" at bounding box center [466, 178] width 933 height 37
copy span "38.8%"
drag, startPoint x: 748, startPoint y: 97, endPoint x: 708, endPoint y: 96, distance: 39.7
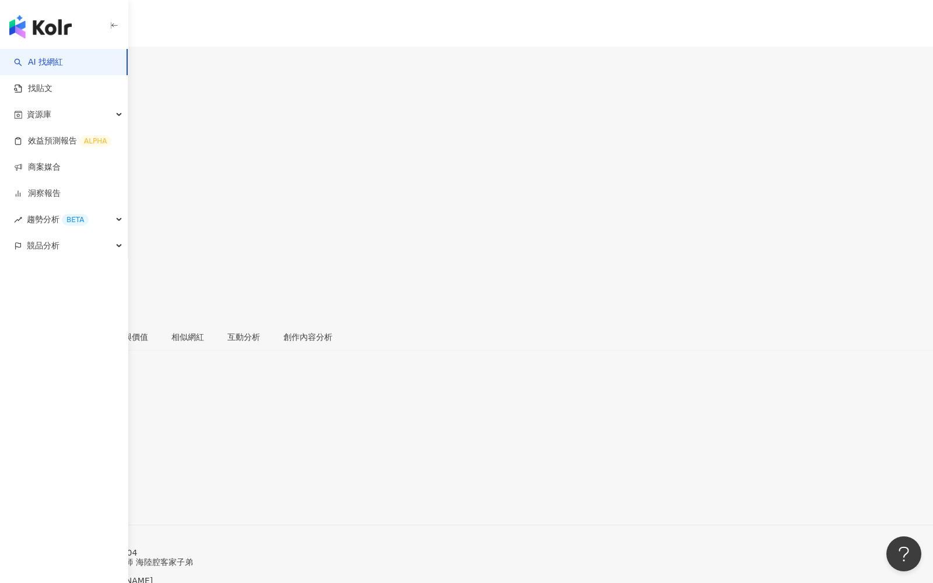
click at [708, 197] on div "觀看率 1,626%" at bounding box center [466, 215] width 933 height 37
copy span "1,626%"
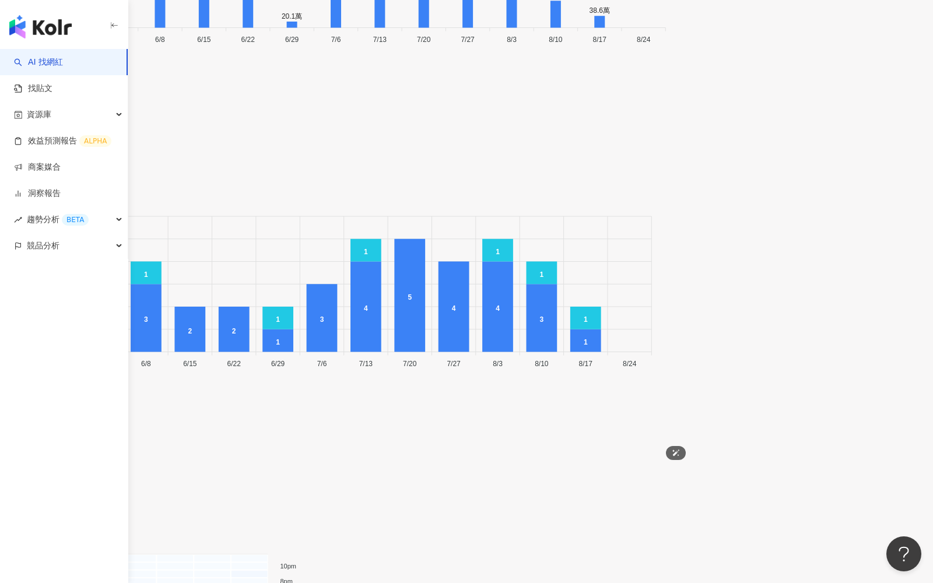
scroll to position [3154, 0]
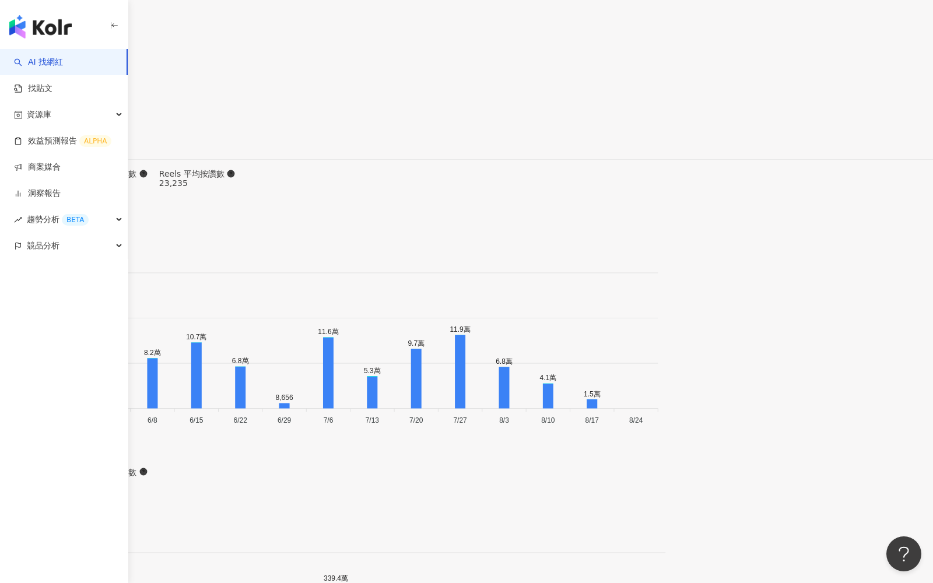
drag, startPoint x: 286, startPoint y: 27, endPoint x: 227, endPoint y: 26, distance: 59.5
copy div "[PERSON_NAME]"
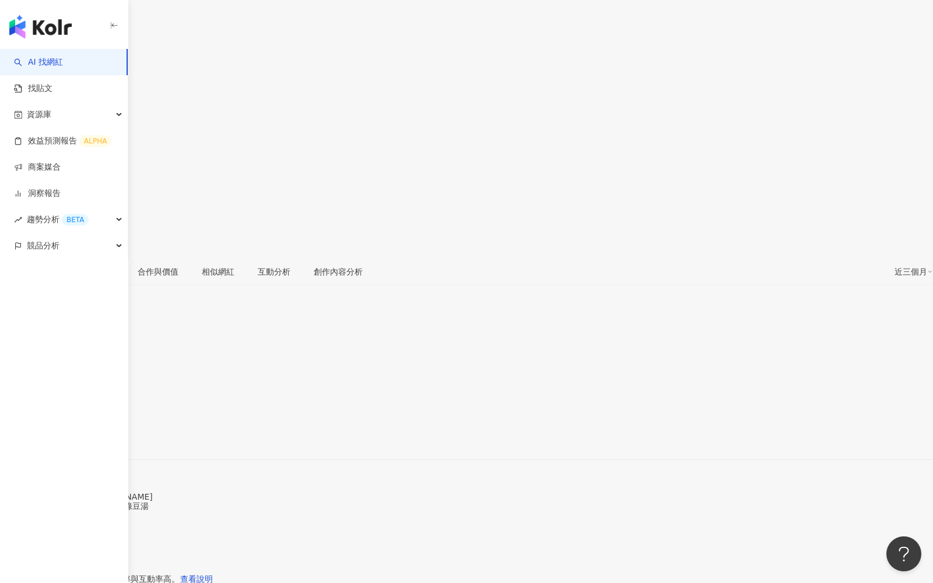
scroll to position [0, 0]
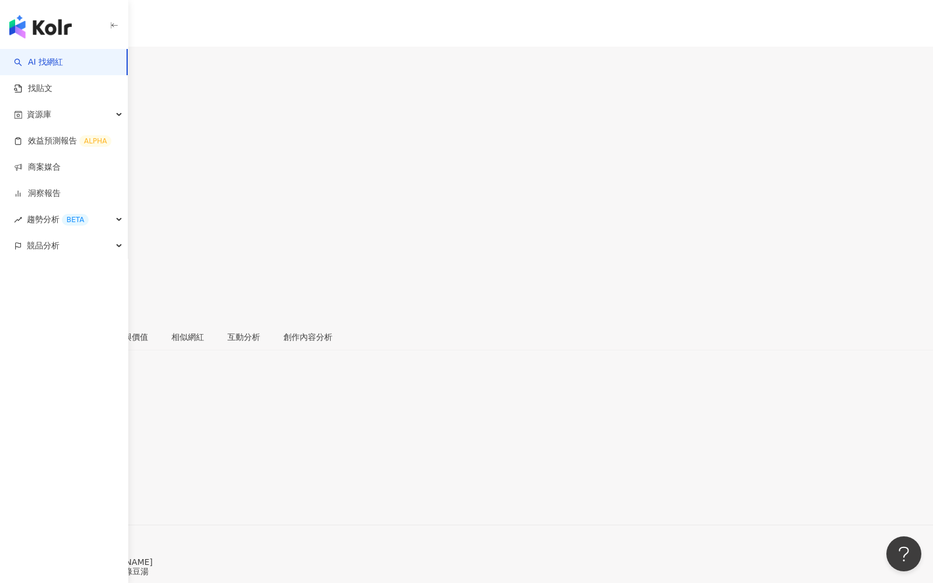
drag, startPoint x: 627, startPoint y: 96, endPoint x: 589, endPoint y: 96, distance: 38.5
click at [589, 138] on div "53,780" at bounding box center [466, 149] width 933 height 22
copy span "53,780"
drag, startPoint x: 684, startPoint y: 94, endPoint x: 648, endPoint y: 94, distance: 36.2
click at [648, 175] on div "36.7%" at bounding box center [466, 186] width 933 height 22
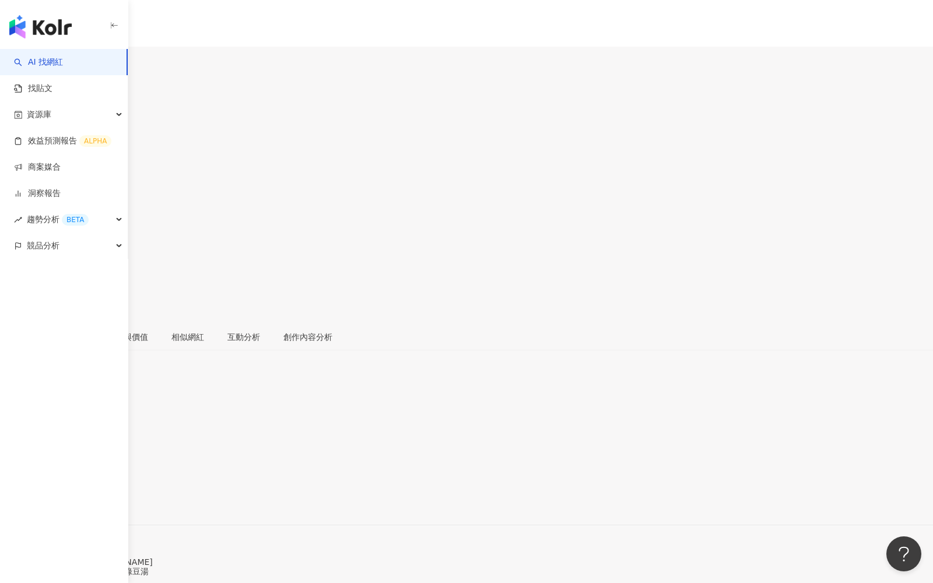
copy span "36.7%"
drag, startPoint x: 747, startPoint y: 92, endPoint x: 710, endPoint y: 91, distance: 36.2
click at [710, 212] on div "991%" at bounding box center [466, 223] width 933 height 22
copy span "991%"
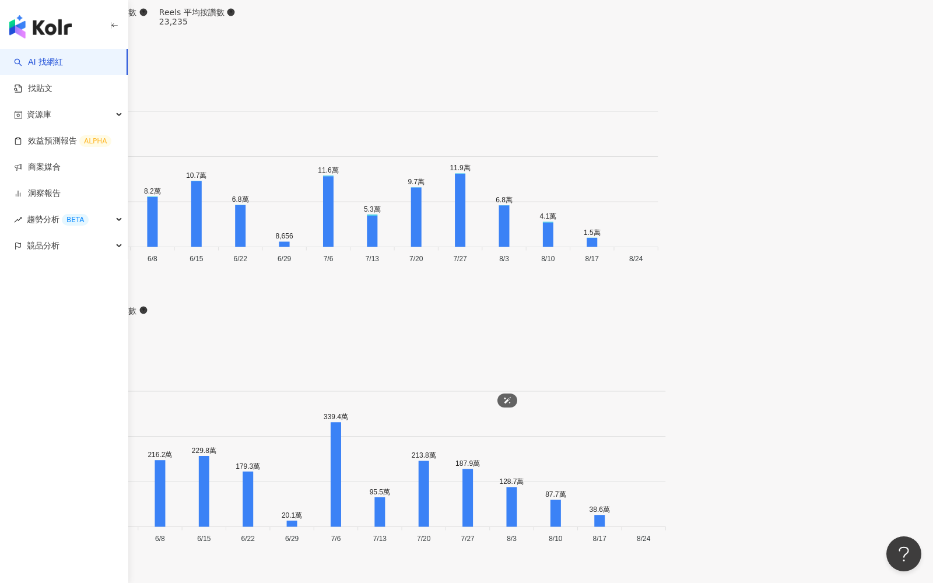
scroll to position [3237, 0]
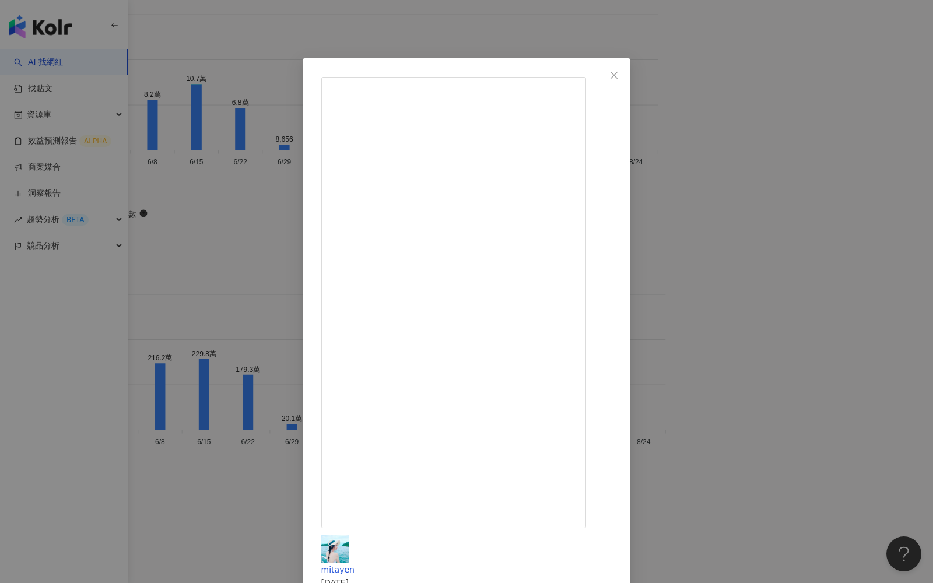
click at [783, 274] on div "mitayen 2025/7/31 再不運動～要被男友打屁屁了🥹 為了可愛的紅蟳🦀我一定會努力！！ 阿仁還扮成體育老師 是有沒有這麼投入 要我跑六圈操場 在C…" at bounding box center [466, 291] width 933 height 583
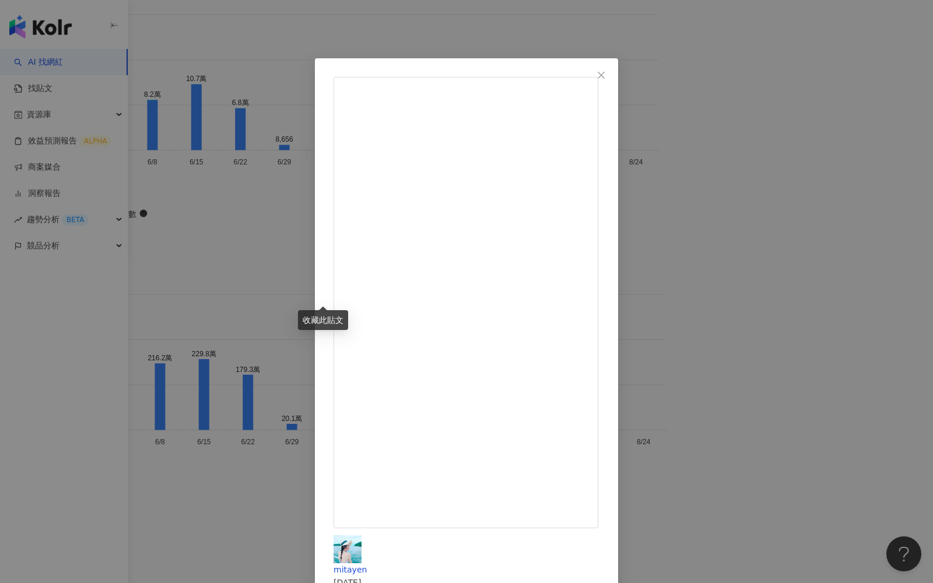
scroll to position [3416, 0]
click at [159, 301] on div "mitayen 2025/8/14 2.6萬 495 54.7萬 查看原始貼文" at bounding box center [466, 291] width 933 height 583
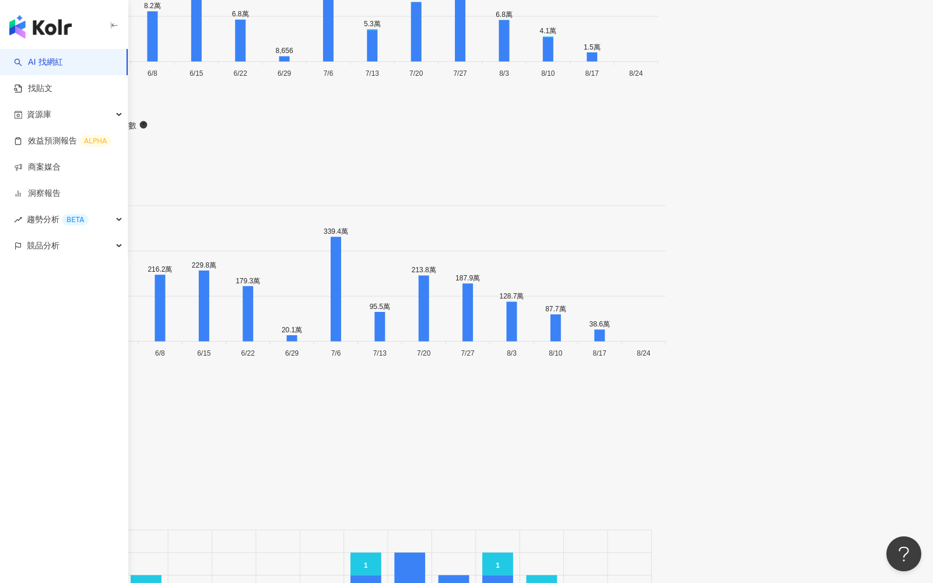
scroll to position [3459, 0]
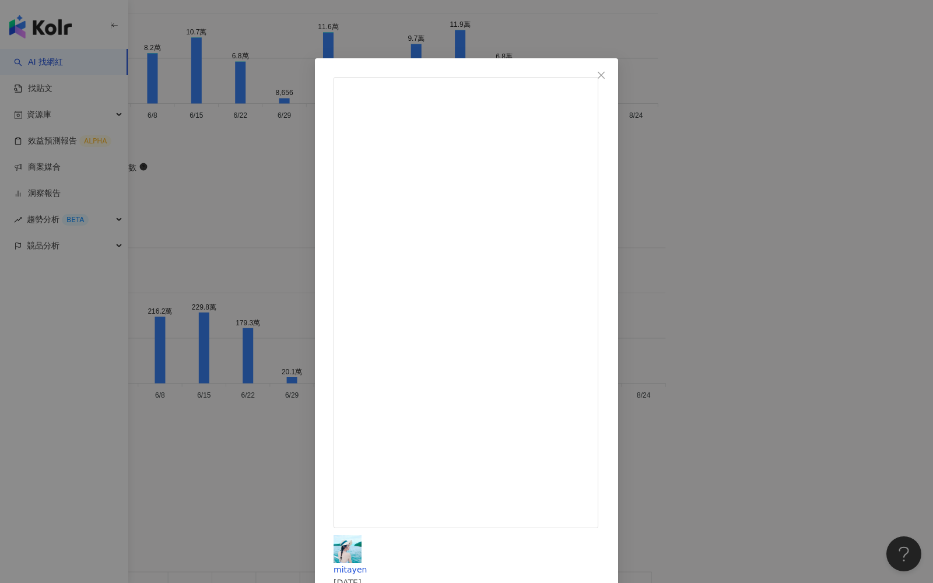
click at [821, 256] on div "mitayen 2025/8/14 2.6萬 495 54.7萬 查看原始貼文" at bounding box center [466, 291] width 933 height 583
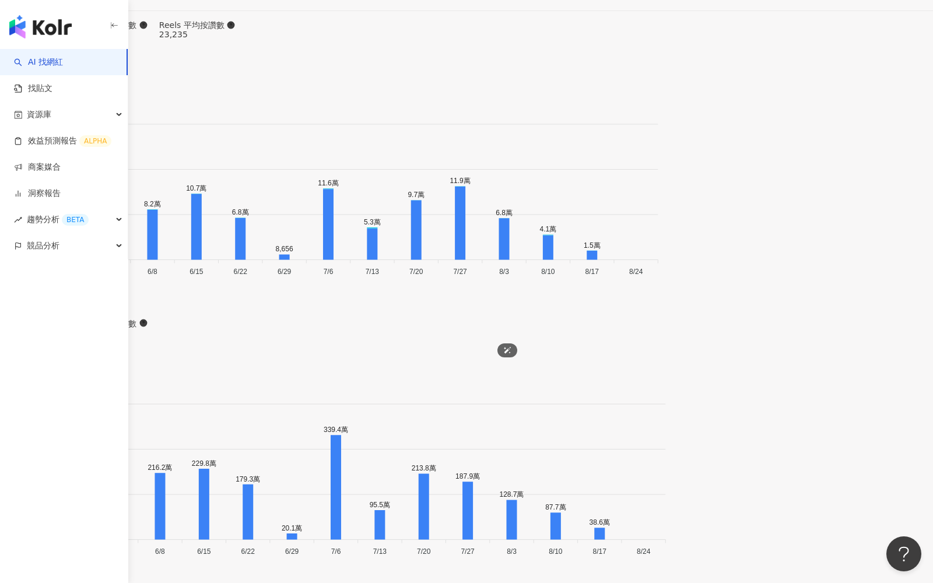
scroll to position [3634, 0]
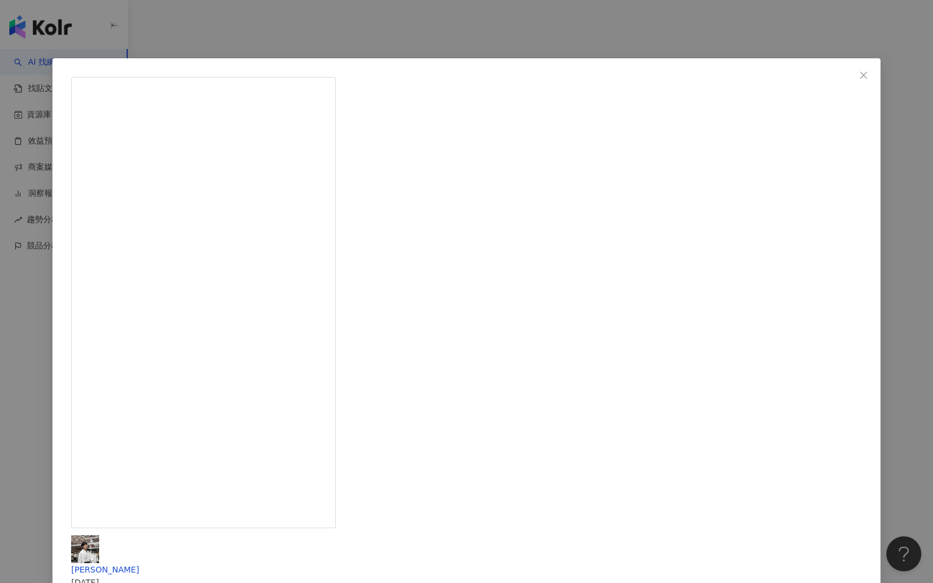
click at [779, 235] on div "Weiren Liu 2025/6/19 把女友寵成真正的寶寶👶🏻🍼 暖男必備招式！大家趕快學起來！ 只能說米塔很逆來順受 每次都還是願意配合我🤣 我們的組合…" at bounding box center [466, 291] width 933 height 583
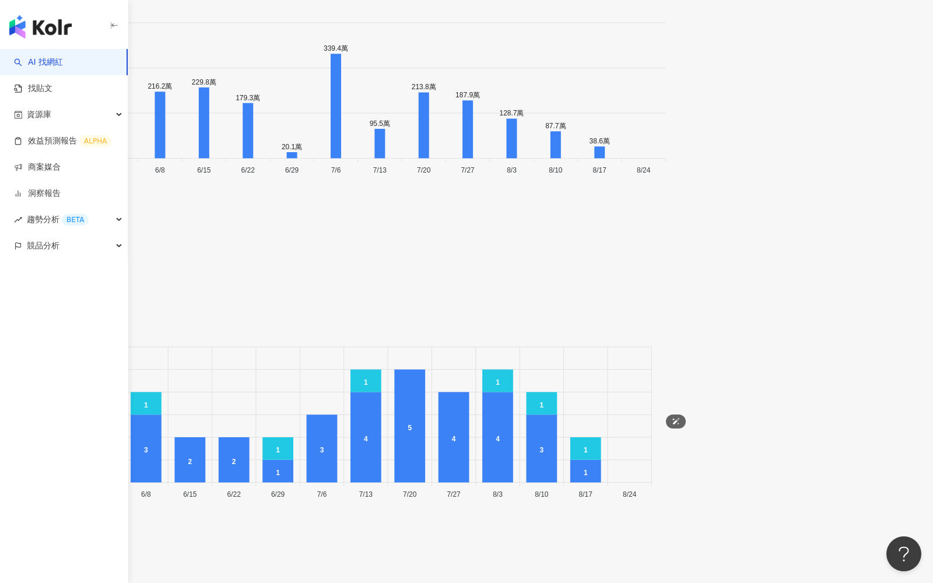
scroll to position [3409, 0]
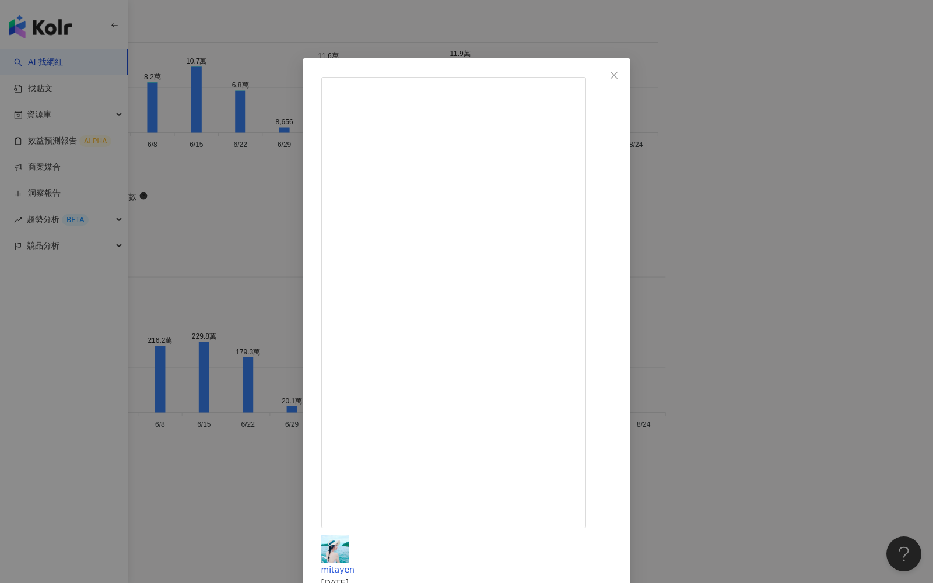
scroll to position [3433, 0]
click at [799, 248] on div "mitayen 2025/7/31 再不運動～要被男友打屁屁了🥹 為了可愛的紅蟳🦀我一定會努力！！ 阿仁還扮成體育老師 是有沒有這麼投入 要我跑六圈操場 在C…" at bounding box center [466, 291] width 933 height 583
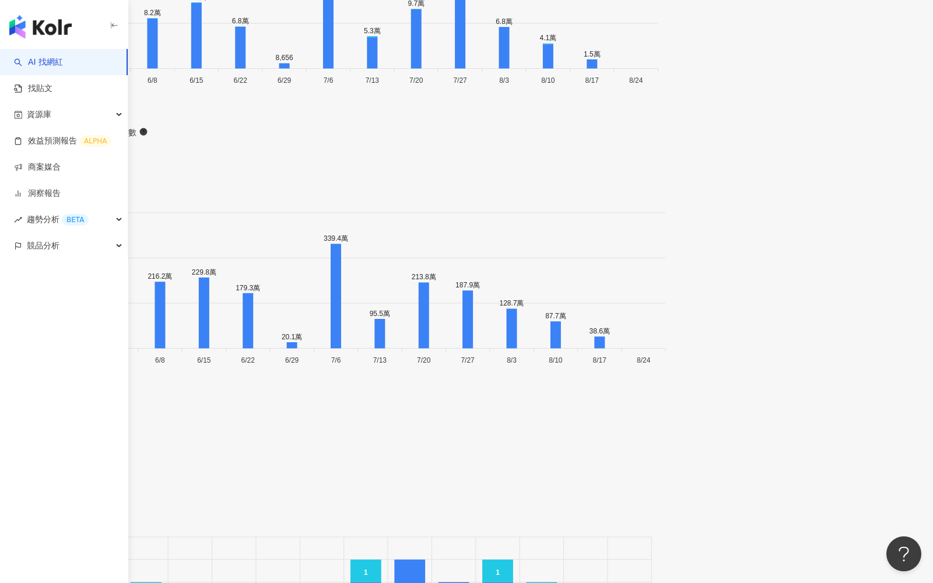
scroll to position [3541, 0]
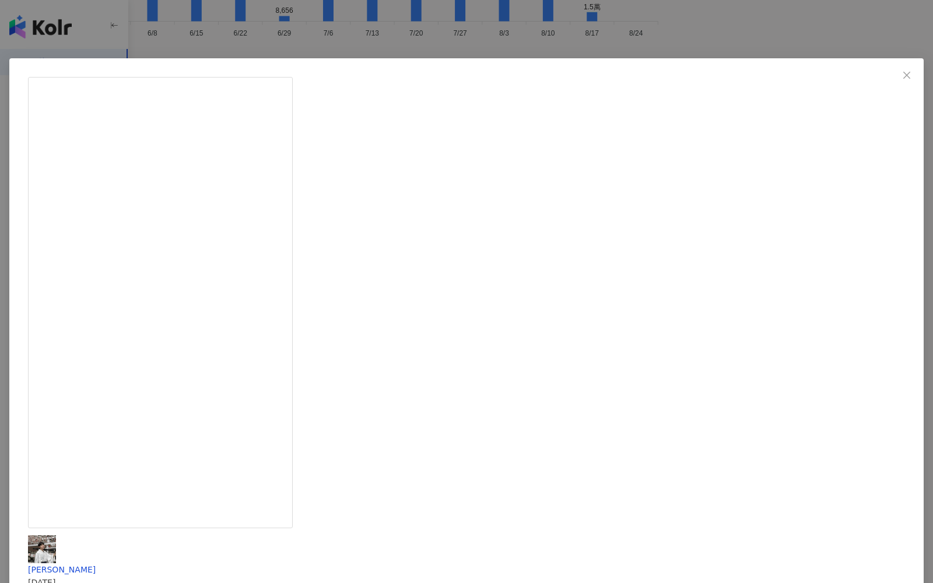
click at [818, 229] on div "Weiren Liu 2025/6/26 刻在我背上的名字❤️ 為了米塔「上刀山、曬太陽」我都不怕 但我可不想臉跟背一樣黑🤣 就靠它—@drwu_skinca…" at bounding box center [466, 291] width 933 height 583
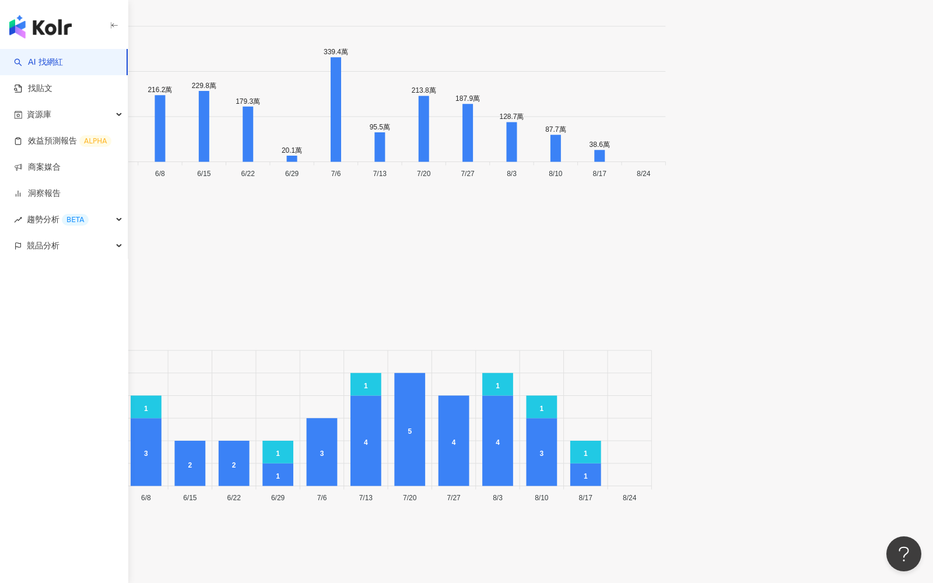
scroll to position [3815, 0]
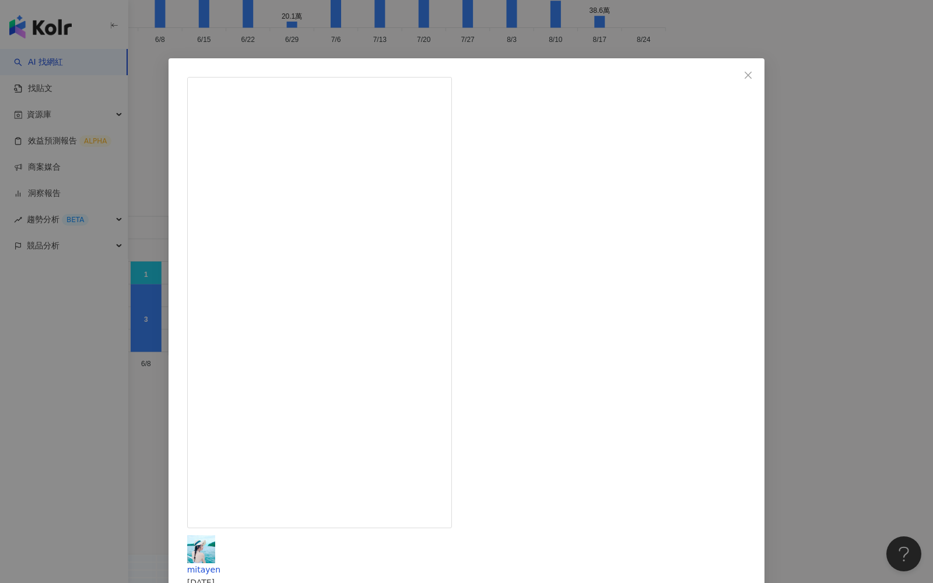
click at [760, 191] on div "mitayen 2025/5/2 1萬 70 26.3萬 查看原始貼文" at bounding box center [466, 291] width 933 height 583
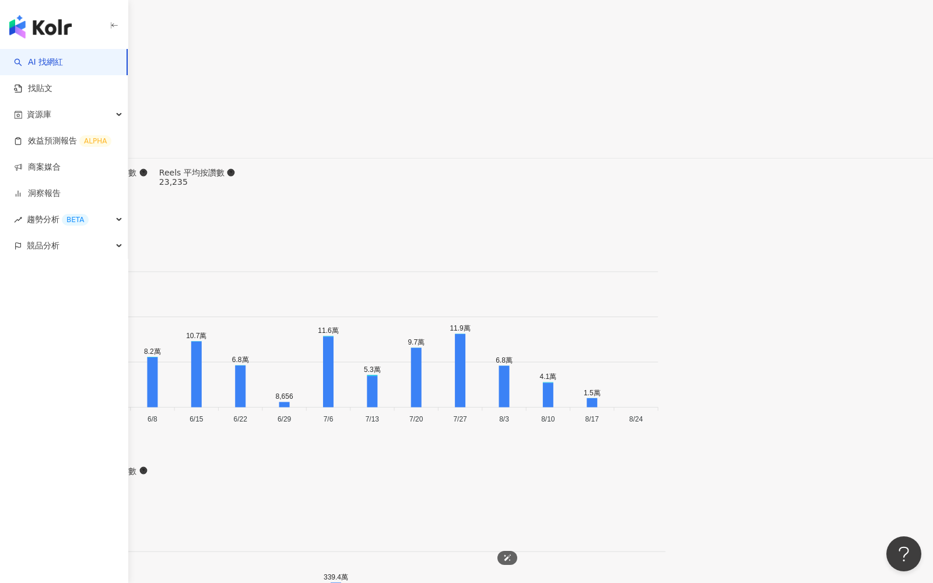
scroll to position [3173, 0]
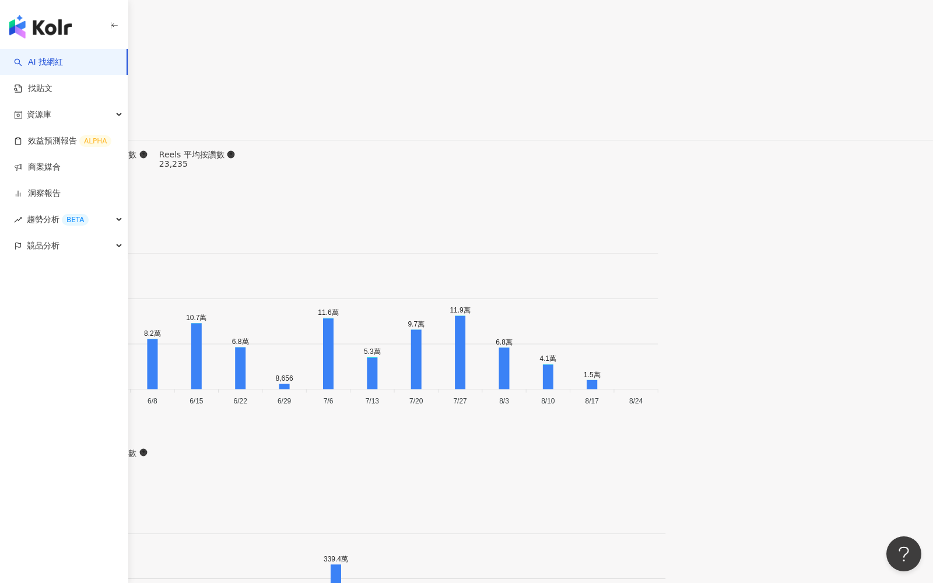
type input "**"
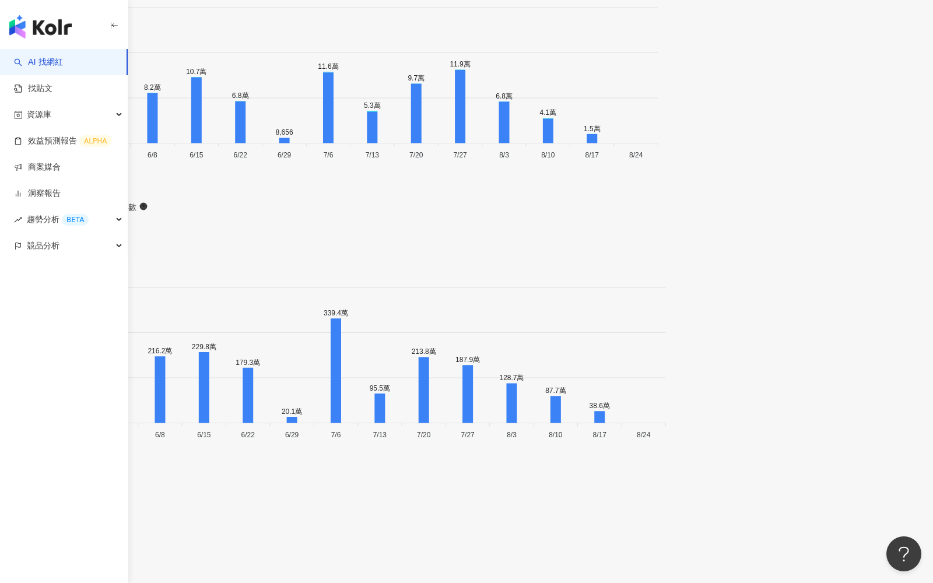
scroll to position [3399, 0]
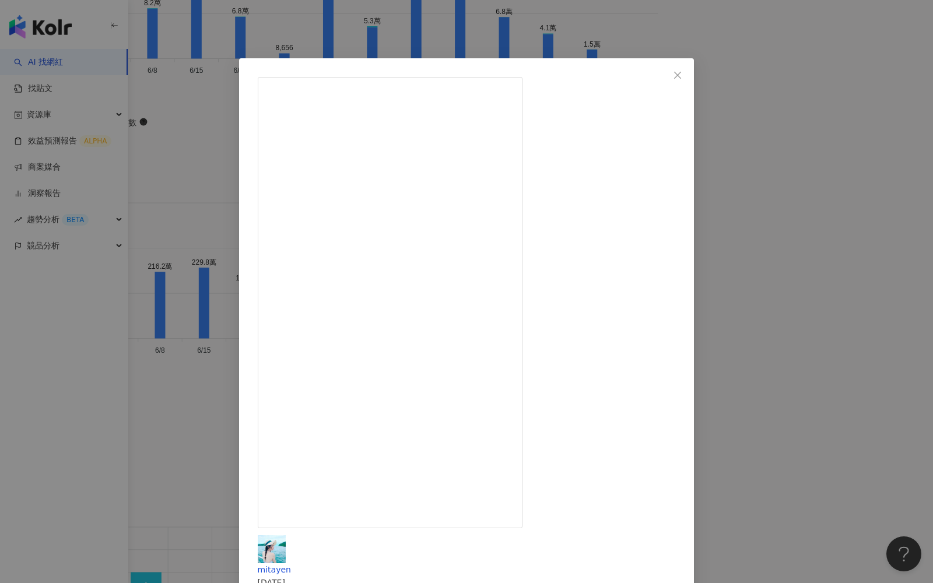
scroll to position [3575, 0]
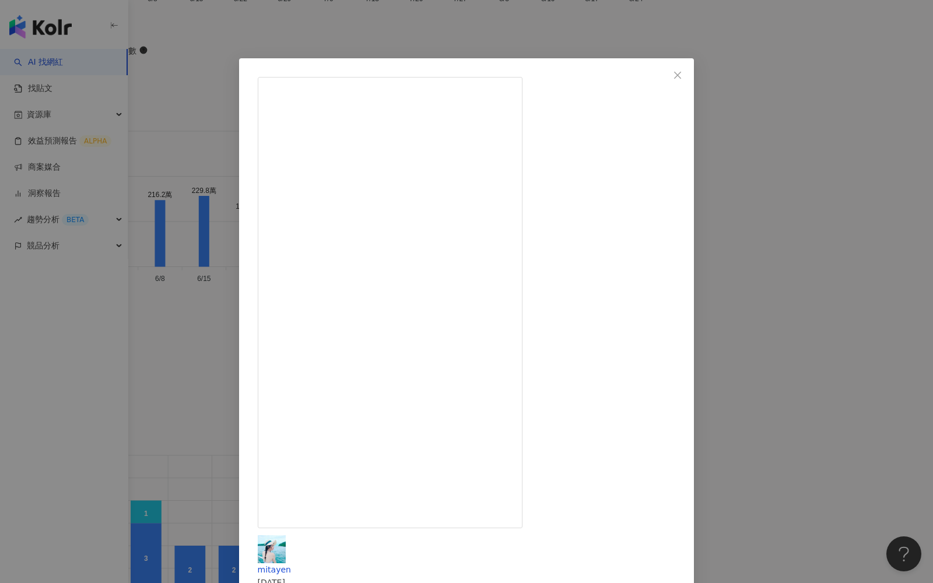
click at [781, 289] on div "mitayen 2025/5/29 4,284 97 12.7萬 查看原始貼文" at bounding box center [466, 291] width 933 height 583
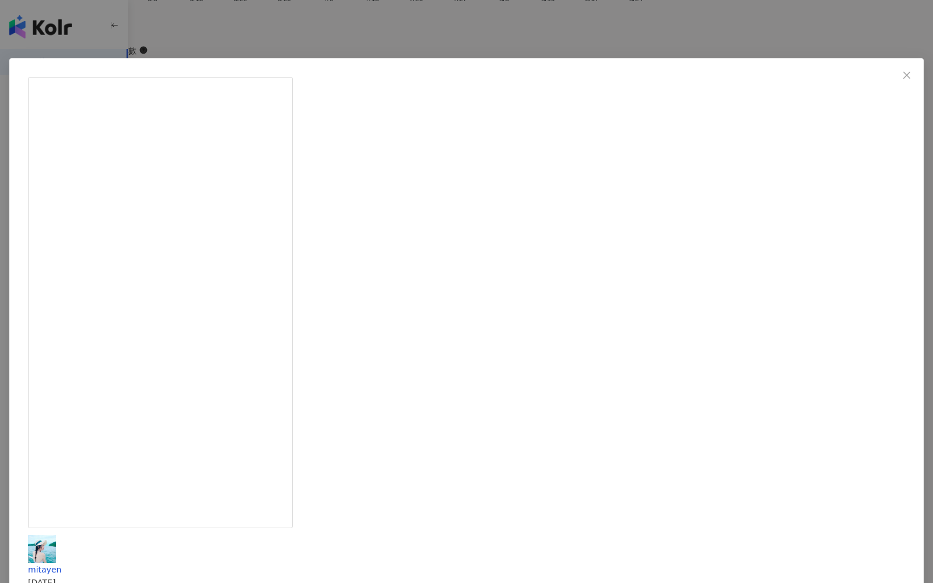
click at [778, 278] on div "mitayen 2025/4/10 不吃宵夜真的好痛苦🥺 從高中開始..沒吃宵夜就睡不著💤 這個壞習慣一直戒不掉 連阿仁也被我拖下水  還好吃完宵夜我都有乖乖…" at bounding box center [466, 291] width 933 height 583
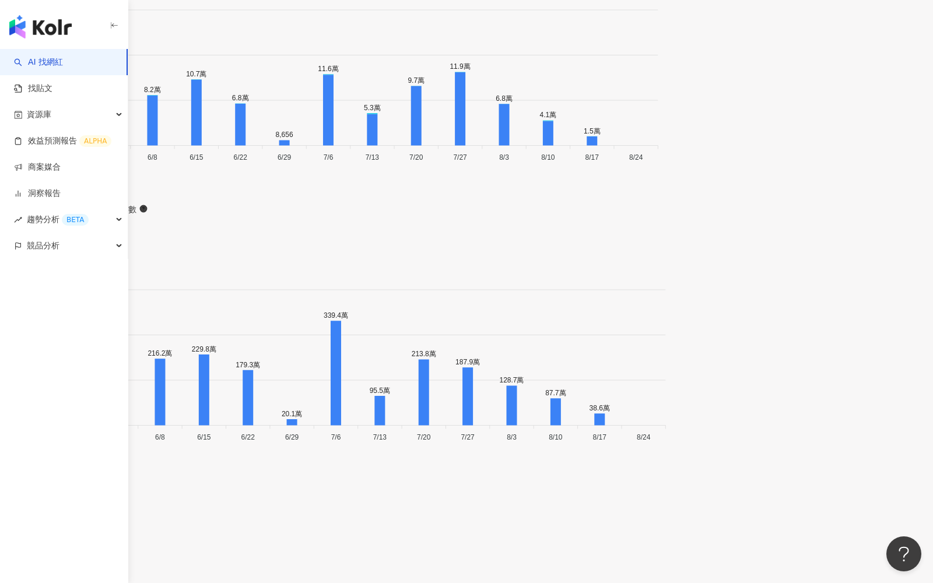
scroll to position [3347, 0]
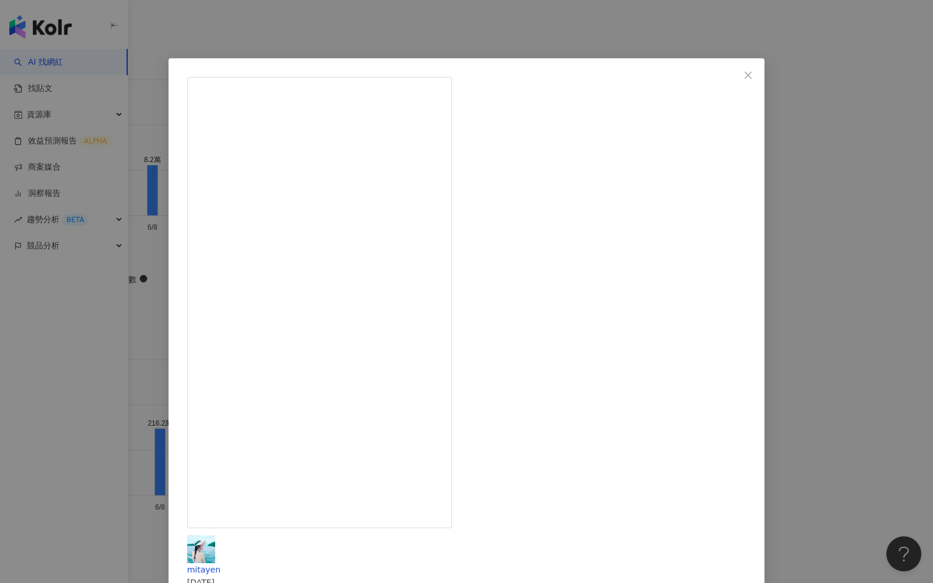
scroll to position [111, 0]
drag, startPoint x: 587, startPoint y: 490, endPoint x: 547, endPoint y: 93, distance: 399.3
click at [811, 225] on div "mitayen 2025/5/2 1萬 70 26.3萬 查看原始貼文" at bounding box center [466, 291] width 933 height 583
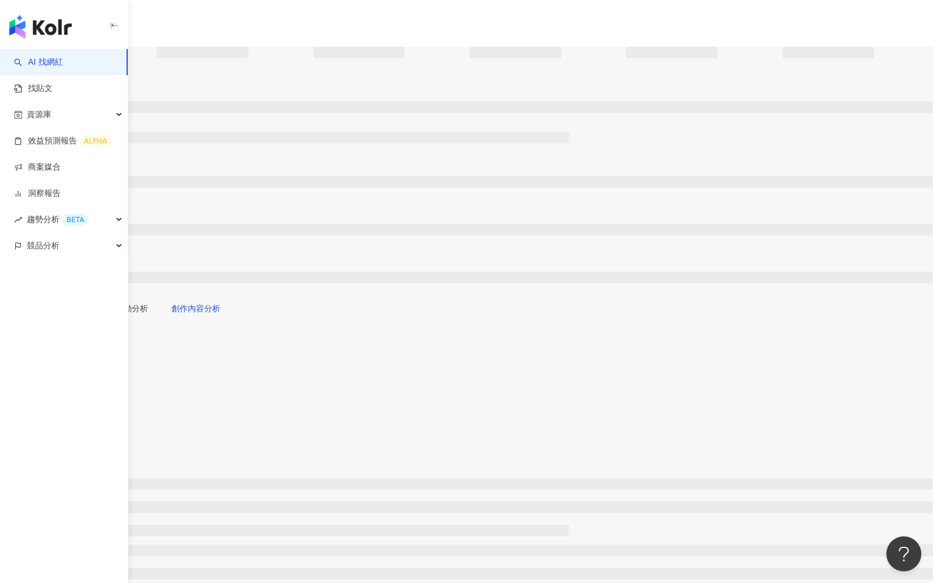
click at [220, 302] on div "創作內容分析" at bounding box center [195, 308] width 49 height 13
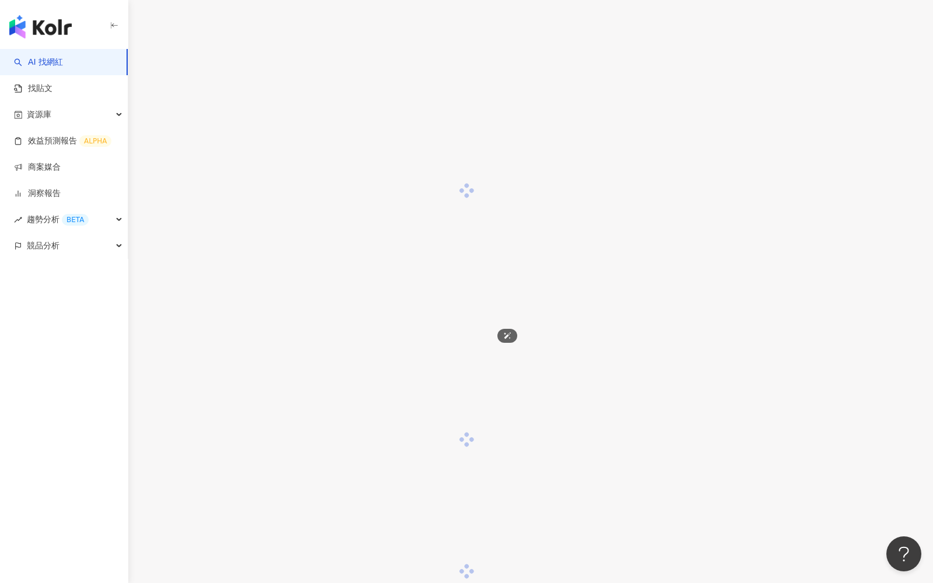
scroll to position [1211, 0]
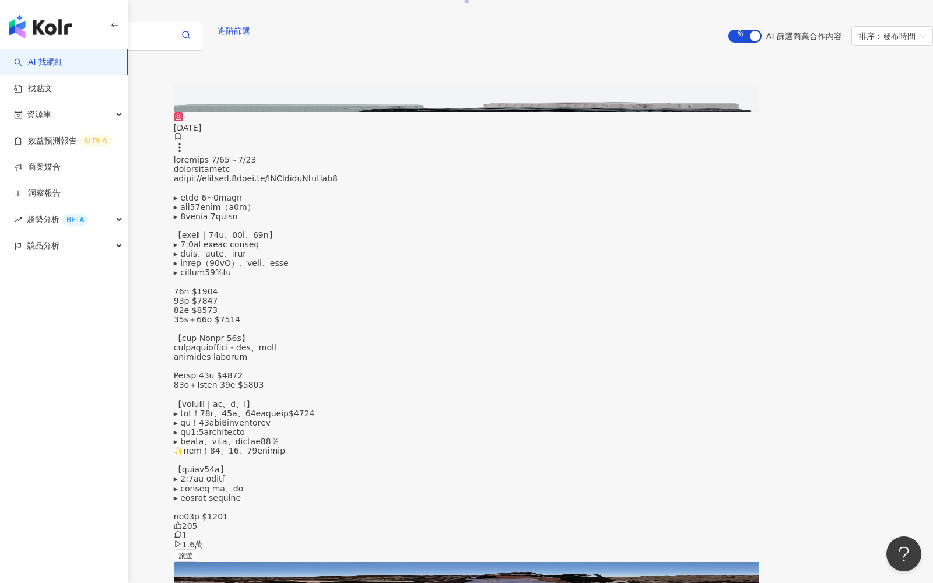
scroll to position [1872, 0]
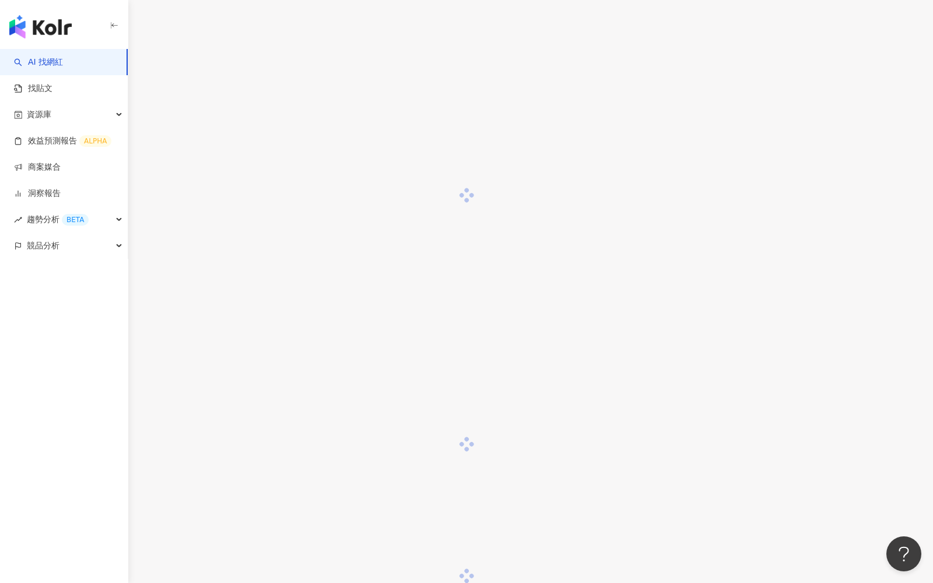
scroll to position [1133, 0]
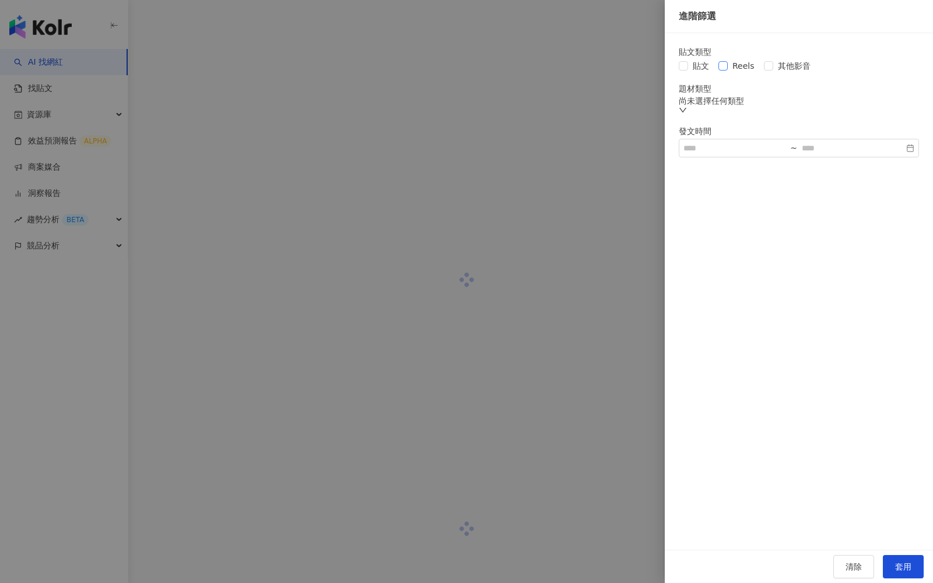
click at [747, 72] on span "Reels" at bounding box center [743, 65] width 31 height 13
click at [887, 563] on button "套用" at bounding box center [903, 566] width 41 height 23
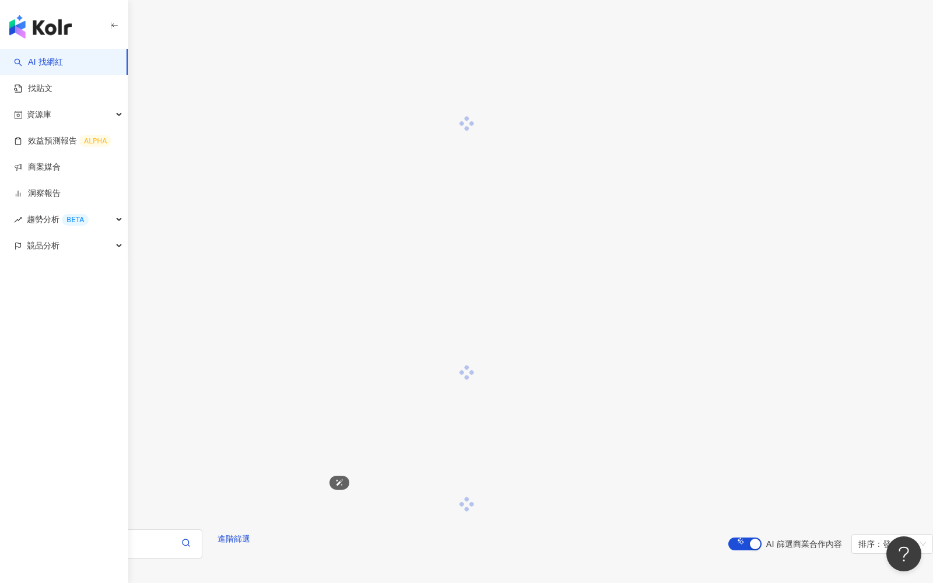
scroll to position [1284, 0]
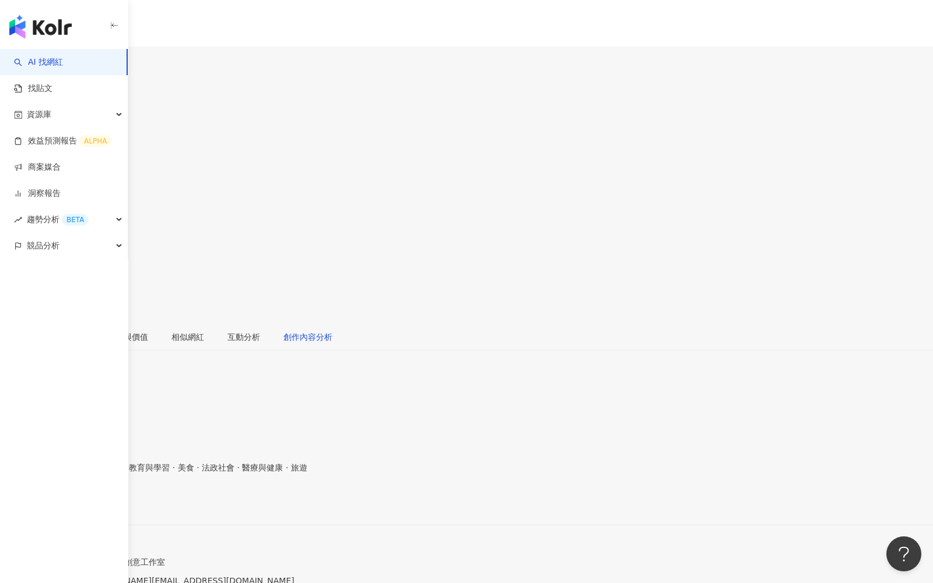
click at [332, 331] on div "創作內容分析" at bounding box center [307, 337] width 49 height 13
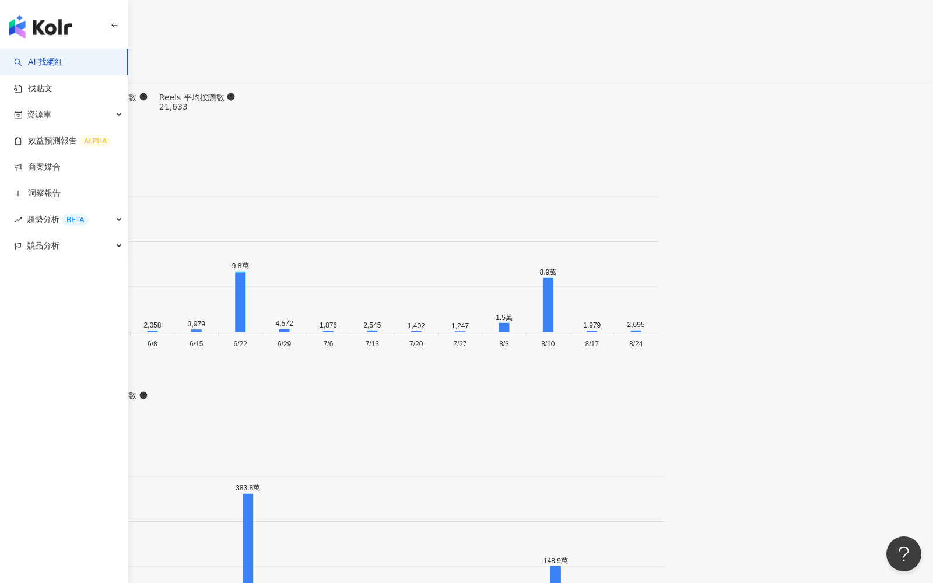
scroll to position [3628, 0]
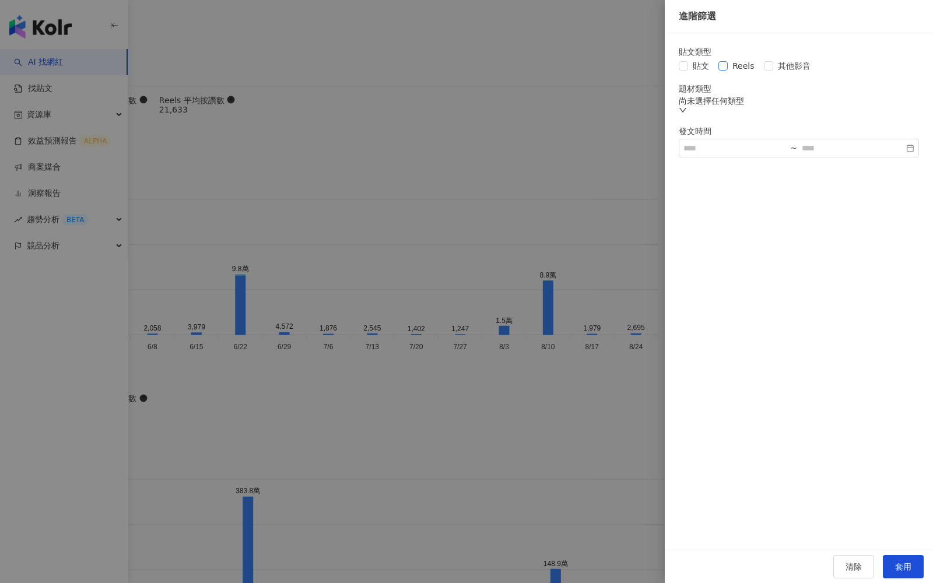
click at [735, 68] on span "Reels" at bounding box center [743, 65] width 31 height 13
click at [895, 562] on span "套用" at bounding box center [903, 566] width 16 height 9
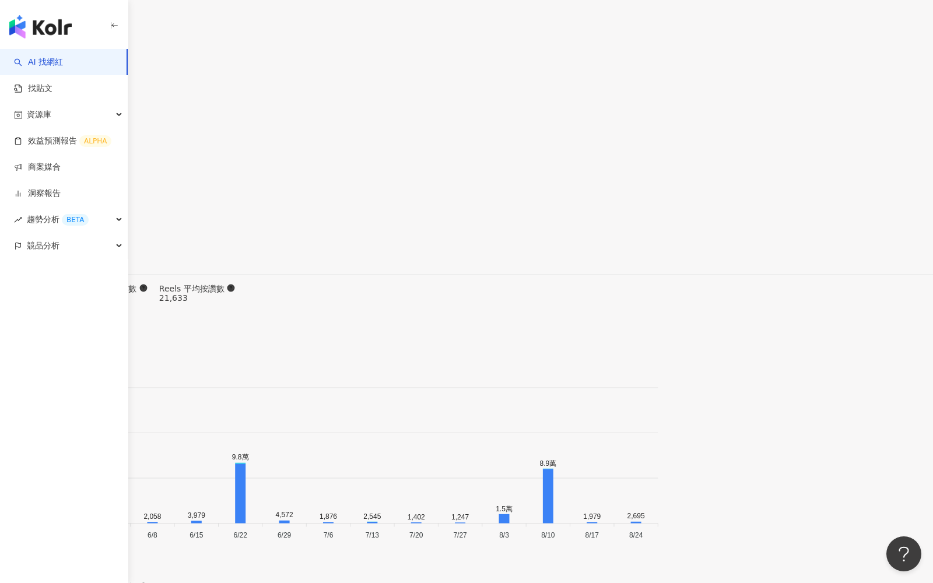
scroll to position [3449, 0]
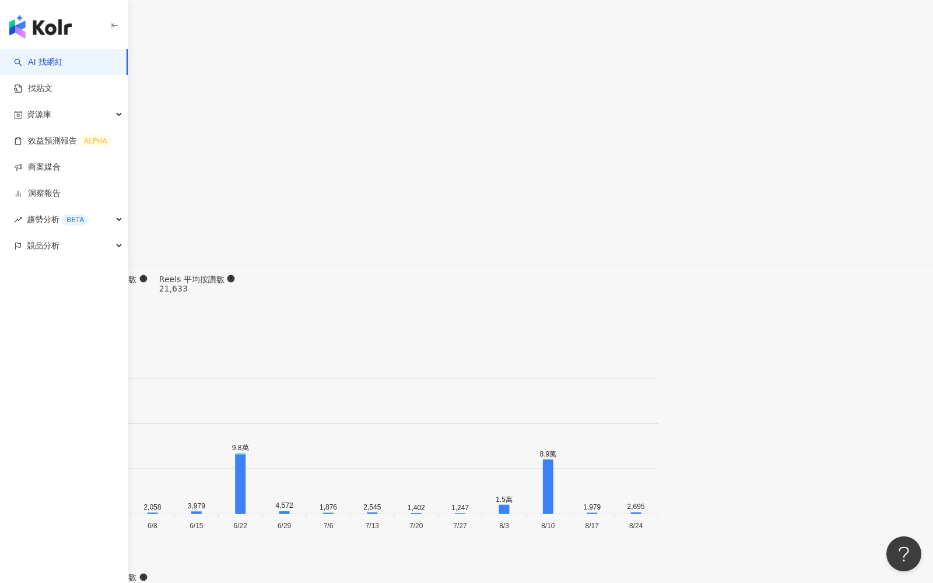
type input "**"
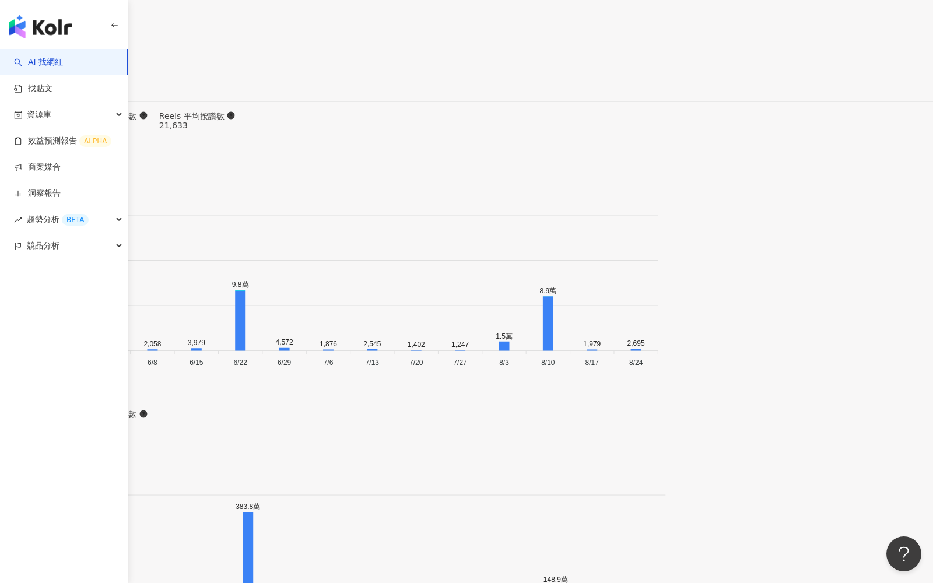
scroll to position [3564, 0]
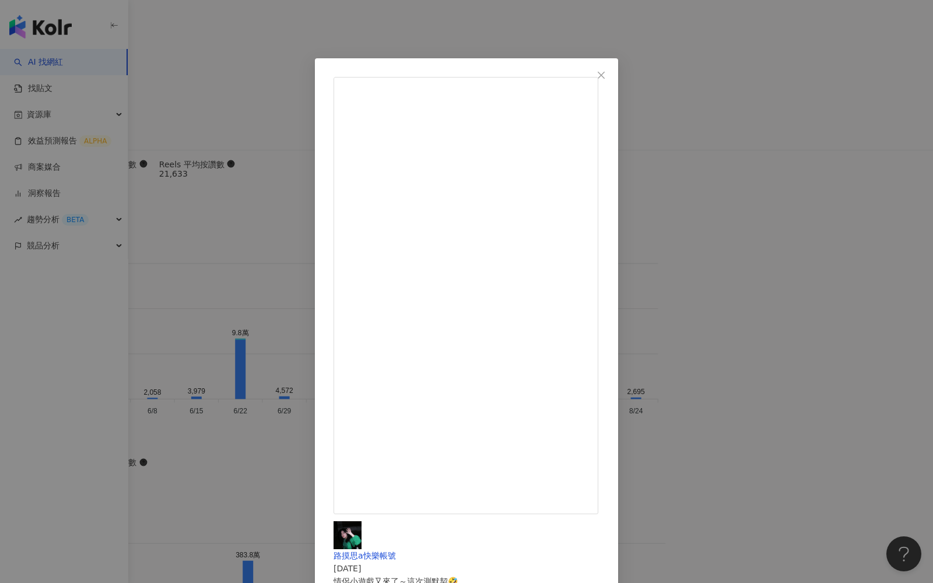
click at [793, 211] on div "路摸思a快樂帳號 [DATE] 情侶小遊戲又來了～這次測默契🤣 迪士尼角色比想像中難猜很多！！！ 我們玩5輪只成功3次( ⸝⸝⸝˃֊˂) （是說大家真的知道毛…" at bounding box center [466, 291] width 933 height 583
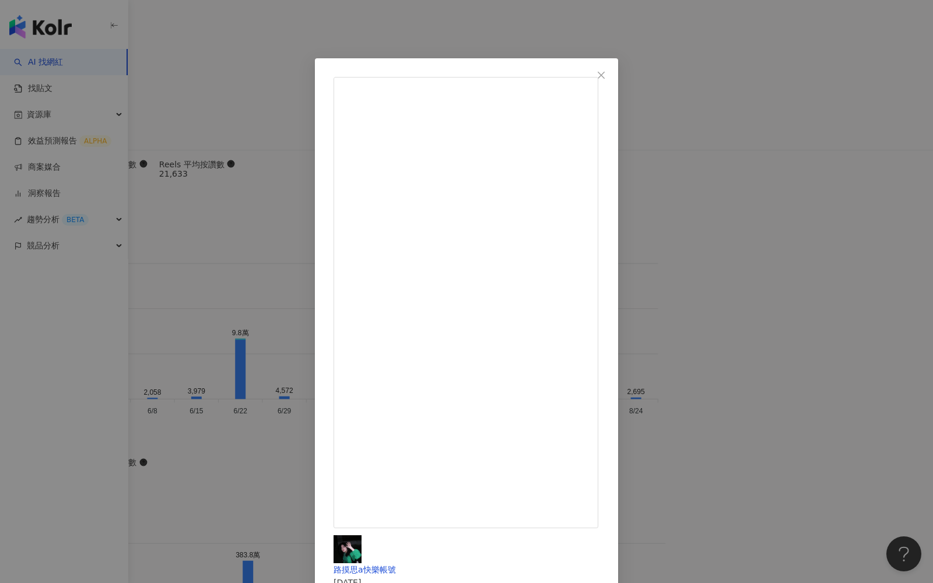
click at [758, 271] on div "路摸思a快樂帳號 [DATE] 爭取到plain-me限時5天百元價🥳 而且團購限定免運！ （官網要滿$2000才免運😙） @plainme_life包包出名…" at bounding box center [466, 291] width 933 height 583
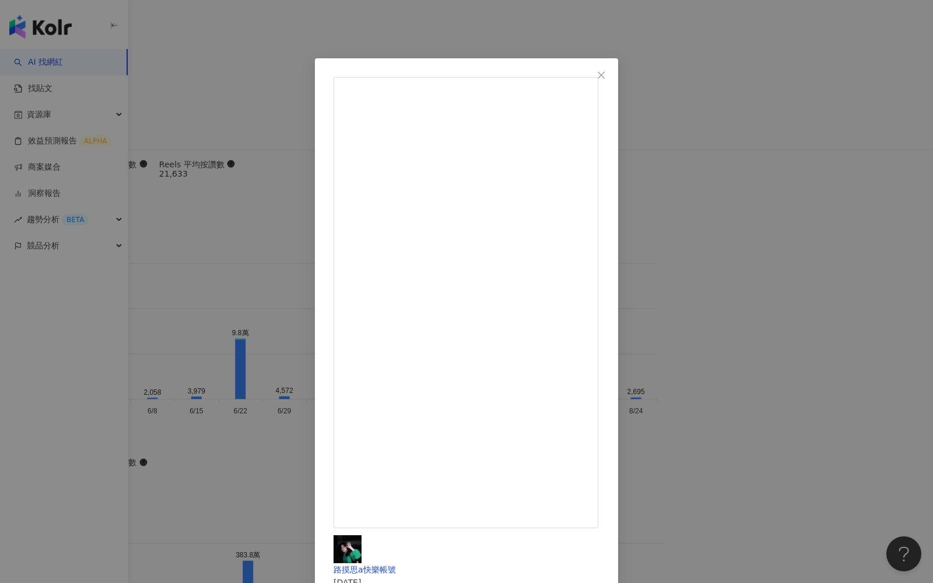
click at [772, 261] on div "路摸思a快樂帳號 [DATE] 8,961 19 20.9萬 查看原始貼文" at bounding box center [466, 291] width 933 height 583
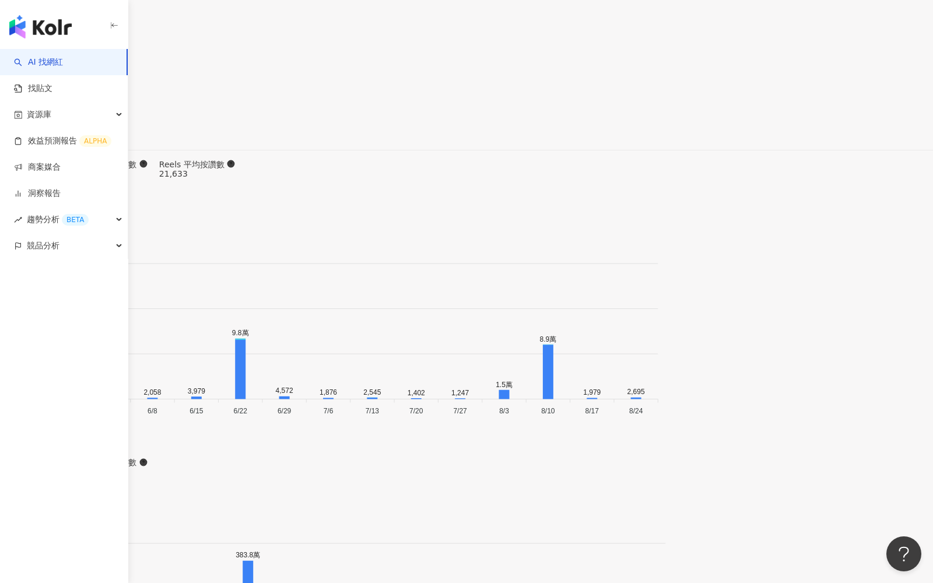
drag, startPoint x: 227, startPoint y: 23, endPoint x: 253, endPoint y: 24, distance: 25.7
copy div "路摸思"
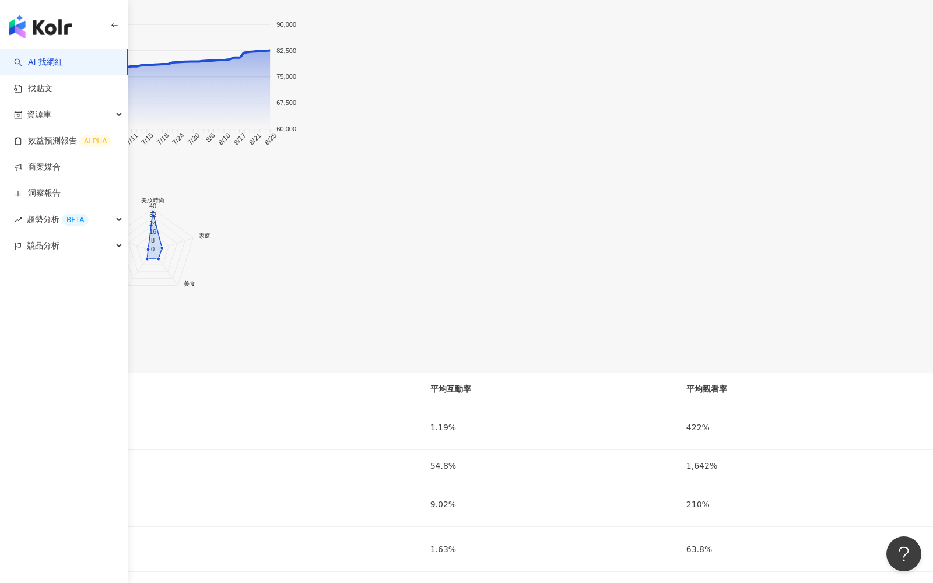
scroll to position [0, 0]
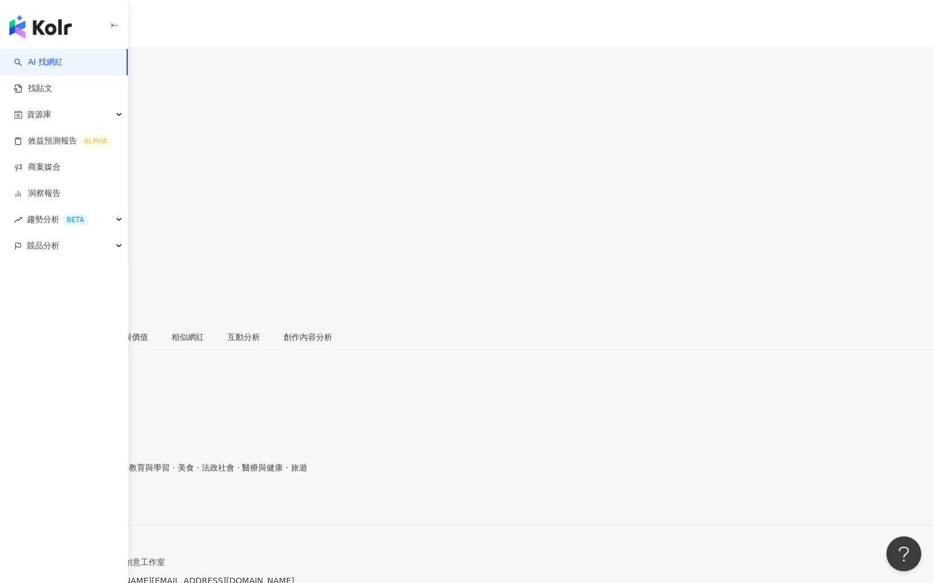
click at [28, 331] on div "總覽" at bounding box center [20, 337] width 16 height 13
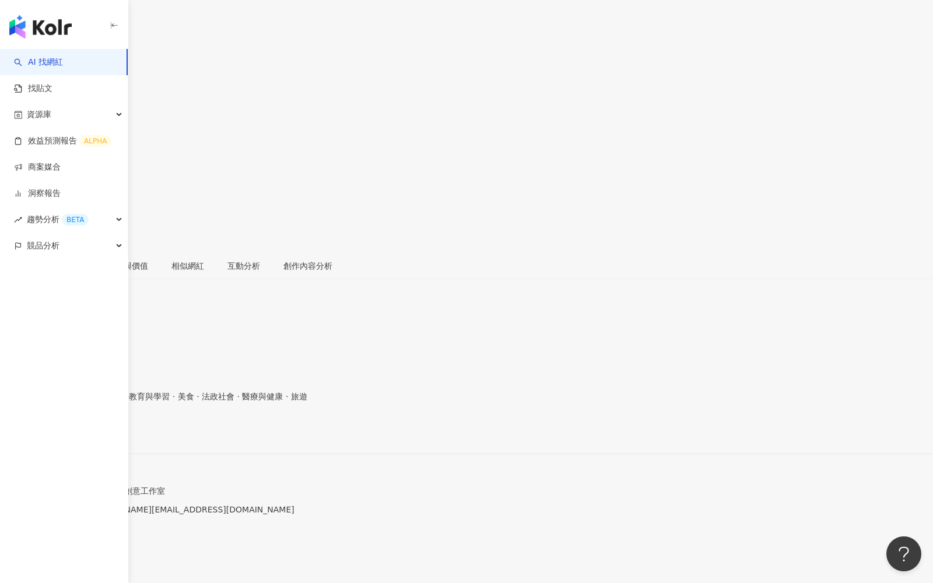
click at [540, 533] on div "Instagram 數據總覽" at bounding box center [466, 537] width 933 height 9
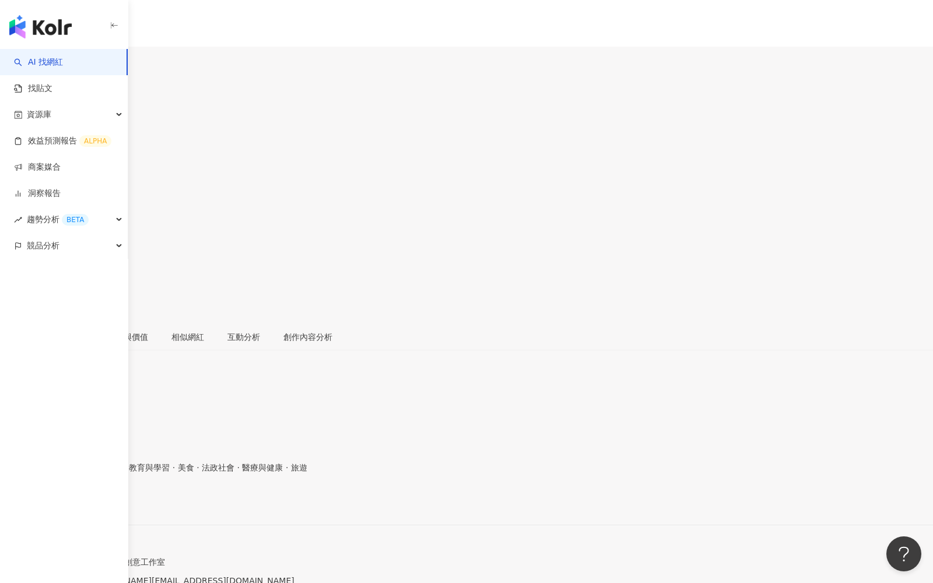
drag, startPoint x: 629, startPoint y: 100, endPoint x: 584, endPoint y: 100, distance: 45.5
click at [584, 122] on div "追蹤數 82,563" at bounding box center [466, 140] width 933 height 37
copy span "82,563"
drag, startPoint x: 685, startPoint y: 96, endPoint x: 651, endPoint y: 95, distance: 33.8
click at [651, 175] on div "21.3%" at bounding box center [466, 186] width 933 height 22
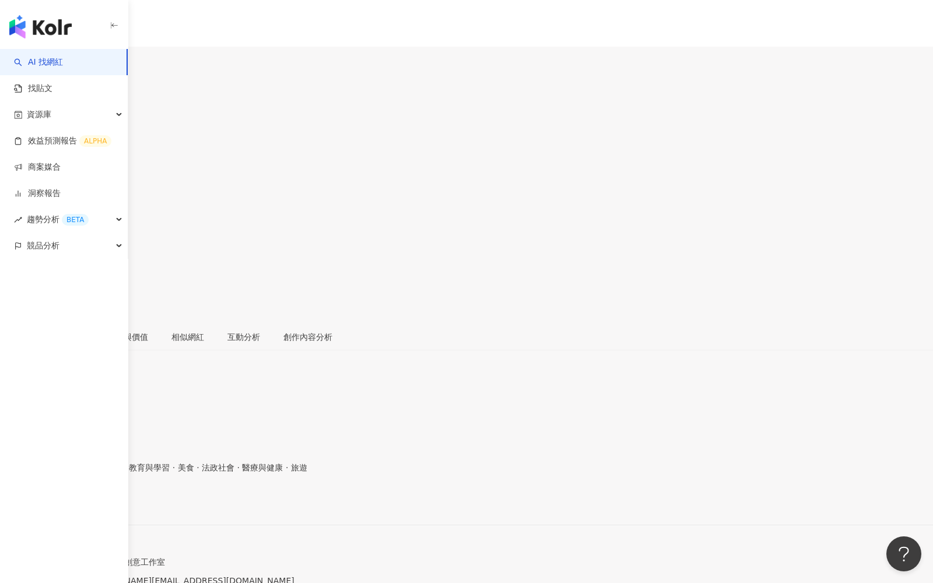
copy span "21.3%"
drag, startPoint x: 745, startPoint y: 99, endPoint x: 710, endPoint y: 99, distance: 35.0
click at [710, 212] on div "593%" at bounding box center [466, 223] width 933 height 22
copy span "593%"
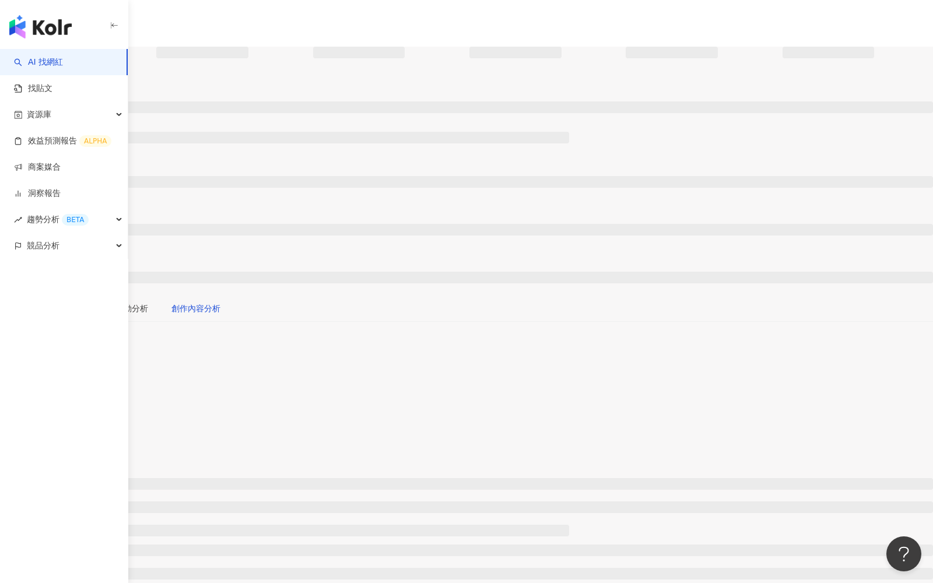
click at [220, 302] on div "創作內容分析" at bounding box center [195, 308] width 49 height 13
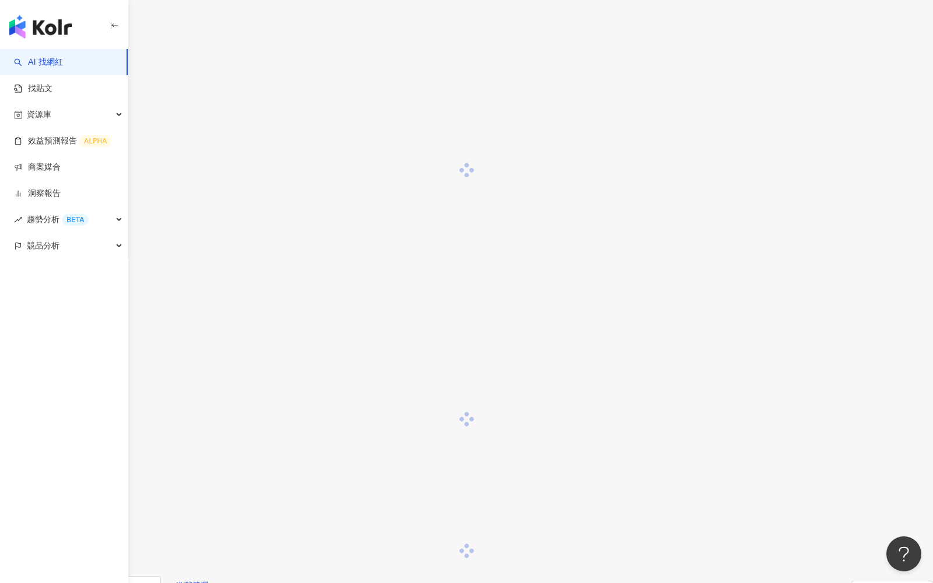
click at [729, 583] on span "啟動 關閉" at bounding box center [745, 590] width 33 height 13
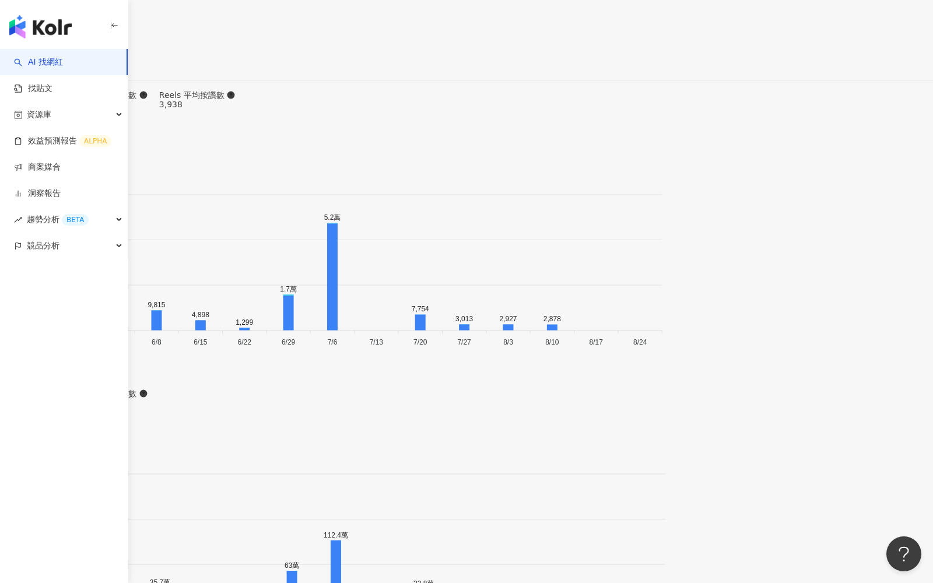
scroll to position [3606, 0]
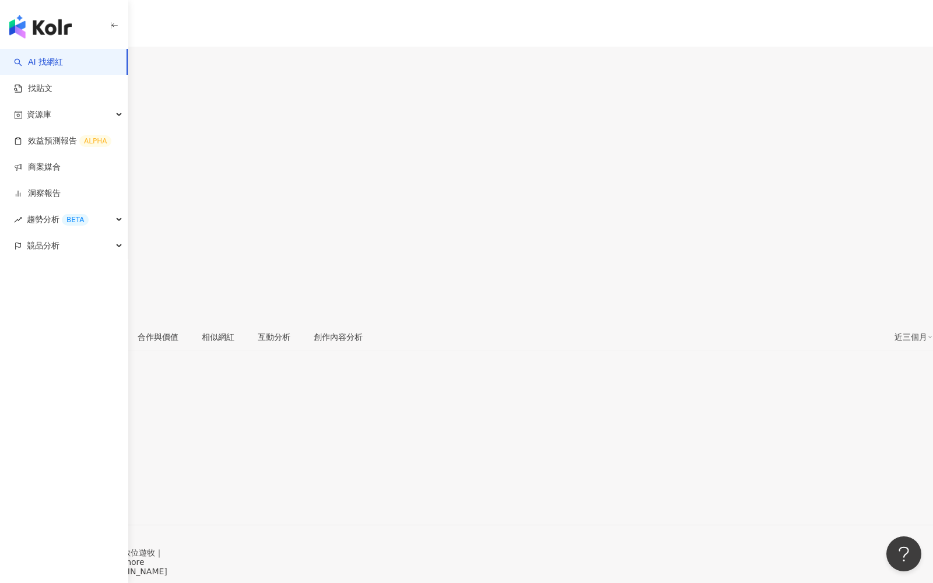
scroll to position [97, 0]
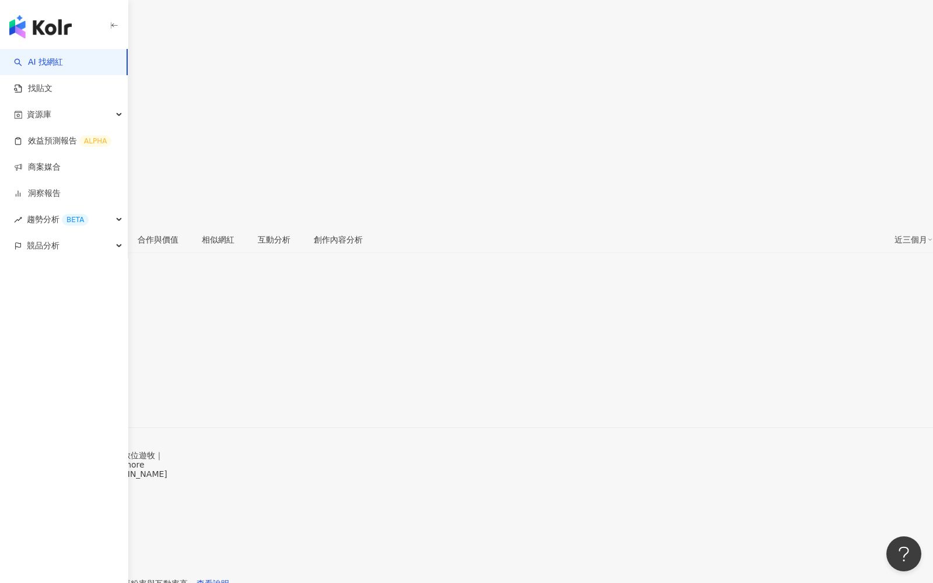
click at [24, 506] on span "看更多" at bounding box center [12, 510] width 24 height 9
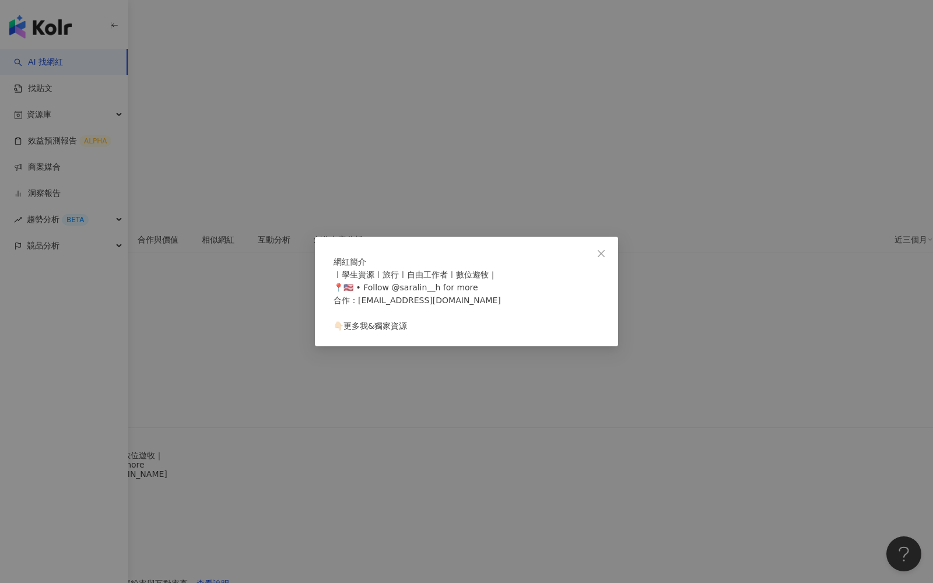
click at [244, 313] on div "網紅簡介 ㅣ學生資源ㅣ旅行ㅣ自由工作者ㅣ數位遊牧｜ 📍🇺🇸 • Follow @saralin__h for more 合作：[EMAIL_ADDRESS][…" at bounding box center [466, 291] width 933 height 583
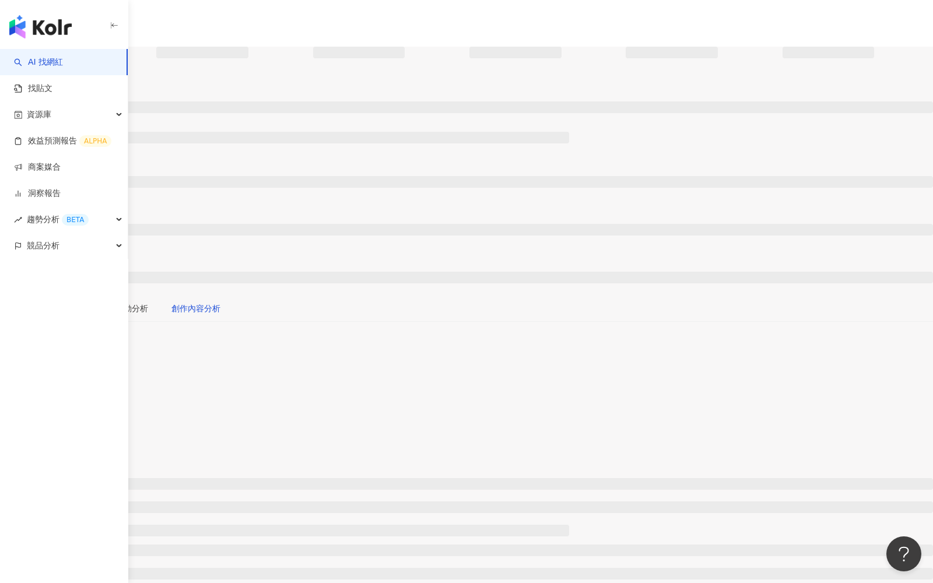
click at [220, 302] on div "創作內容分析" at bounding box center [195, 308] width 49 height 13
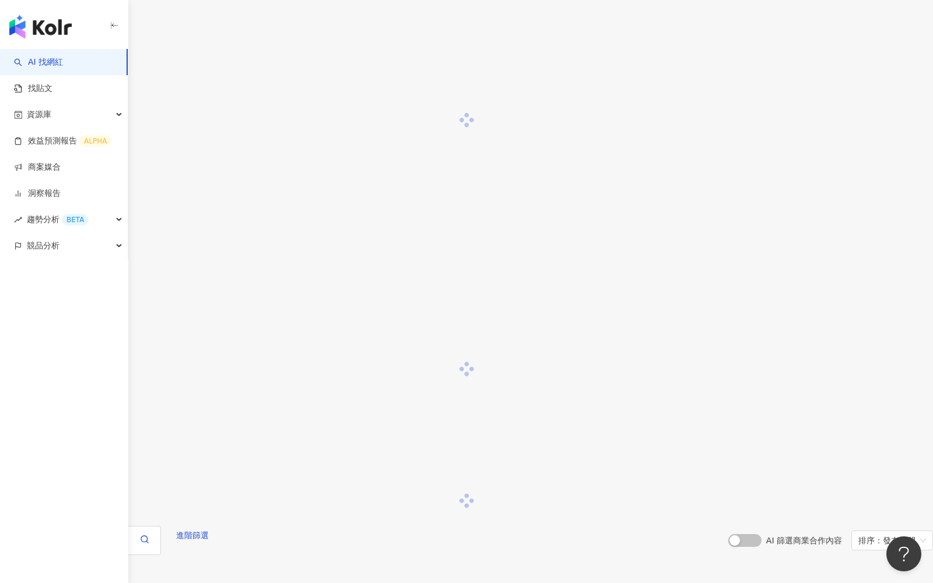
scroll to position [1295, 0]
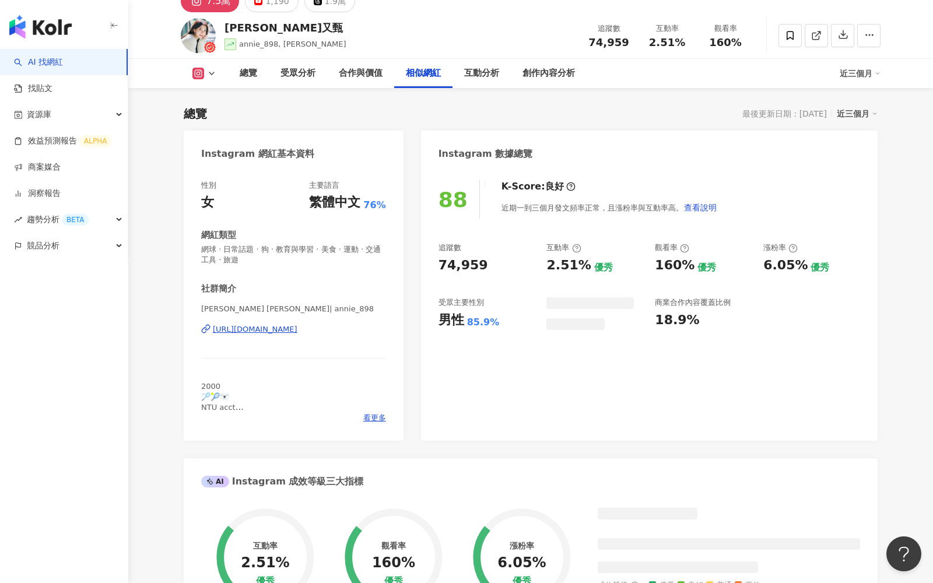
scroll to position [2664, 0]
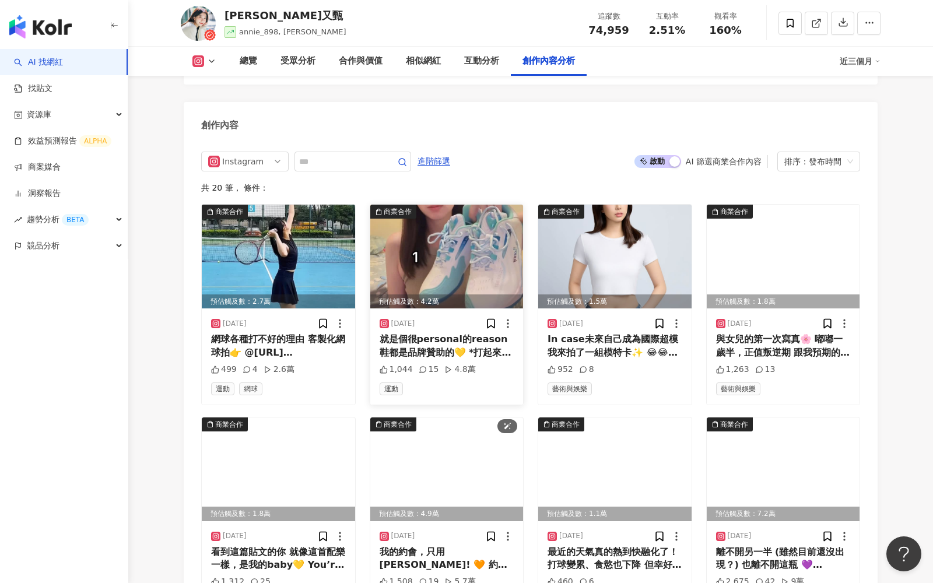
scroll to position [3533, 0]
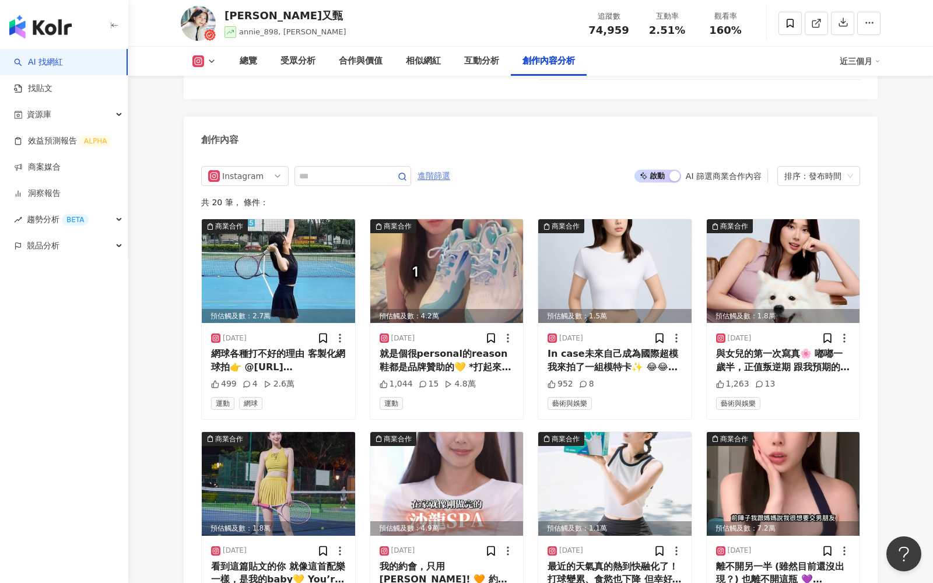
click at [442, 167] on span "進階篩選" at bounding box center [434, 176] width 33 height 19
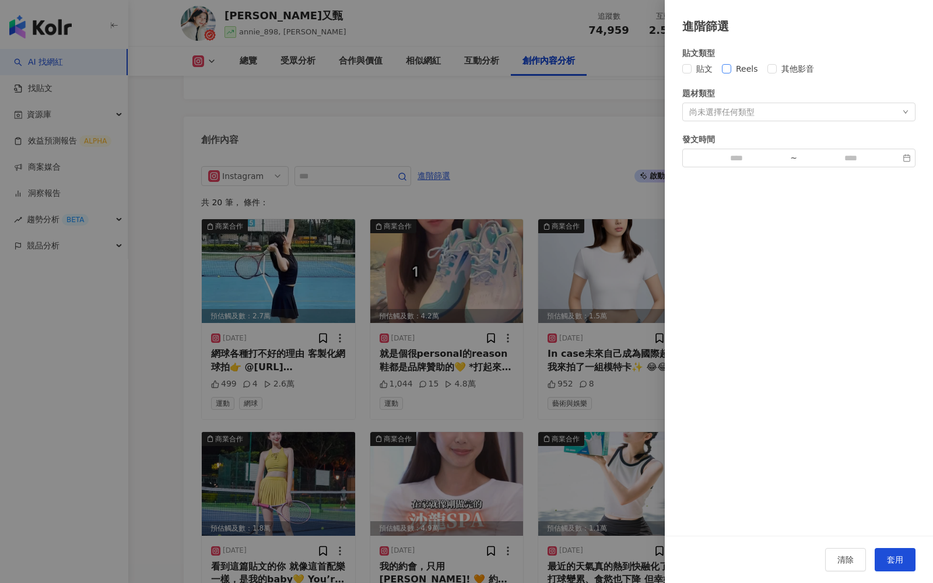
click at [755, 65] on span "Reels" at bounding box center [746, 68] width 31 height 13
click at [885, 559] on button "套用" at bounding box center [895, 559] width 41 height 23
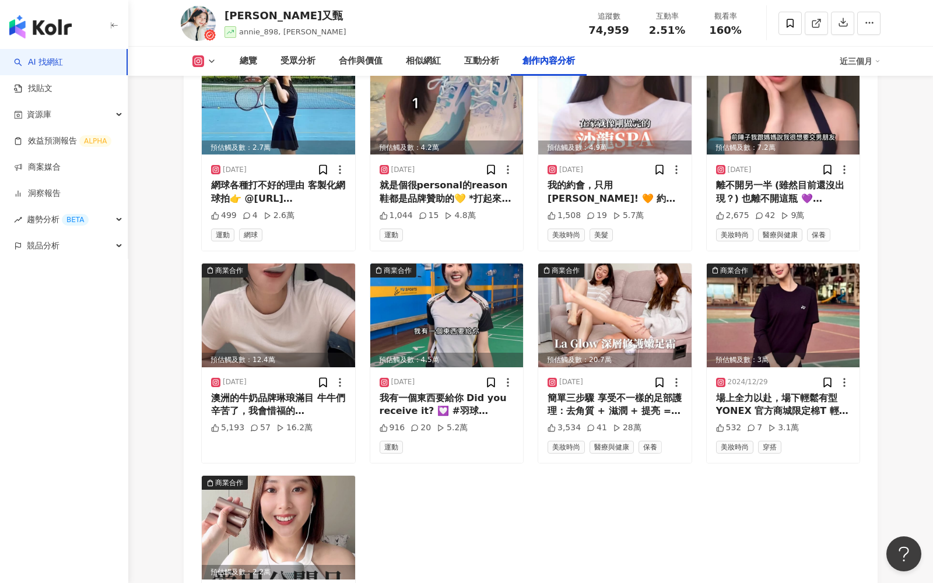
scroll to position [3788, 0]
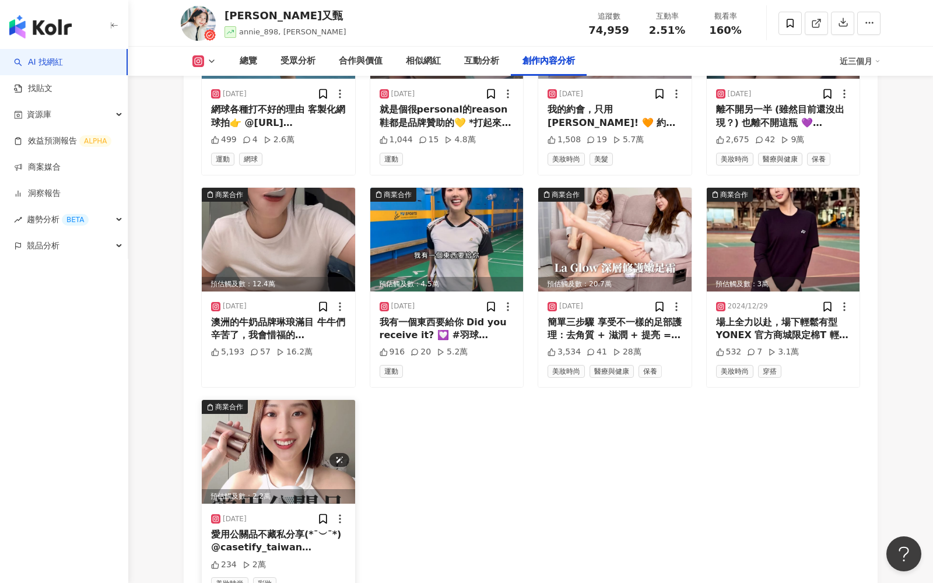
click at [294, 430] on img at bounding box center [278, 452] width 153 height 104
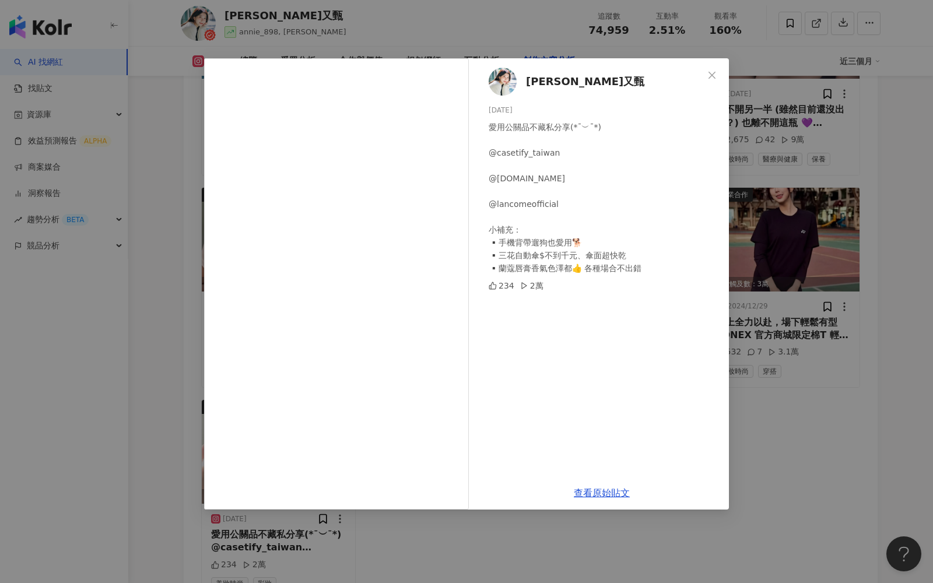
click at [764, 352] on div "Annie又甄 2024/10/2 愛用公關品不藏私分享(*ˉ︶ˉ*) @casetify_taiwan @sf.com.tw @lancomeofficia…" at bounding box center [466, 291] width 933 height 583
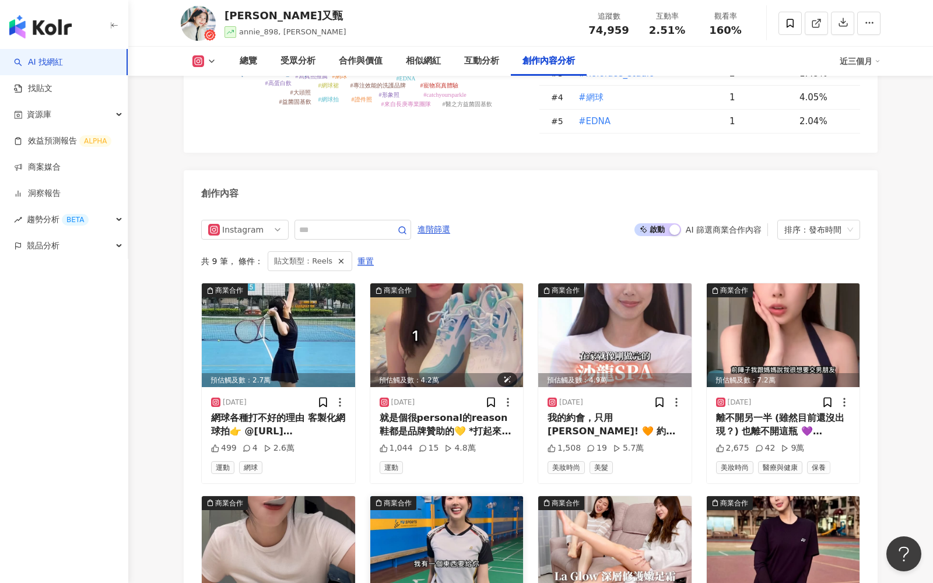
scroll to position [3445, 0]
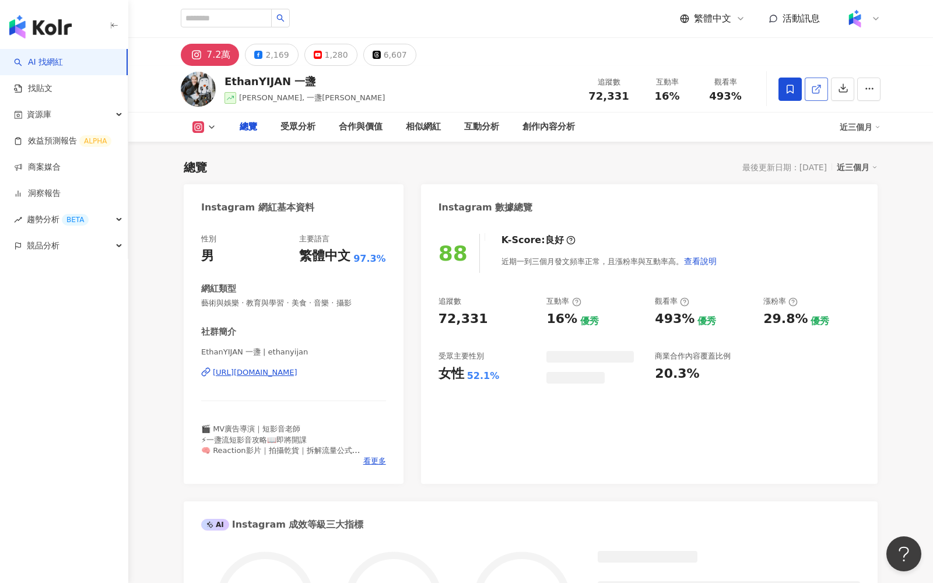
click at [820, 91] on icon at bounding box center [816, 89] width 10 height 10
click at [533, 125] on div "創作內容分析" at bounding box center [549, 127] width 52 height 14
click at [545, 126] on div "創作內容分析" at bounding box center [549, 127] width 52 height 14
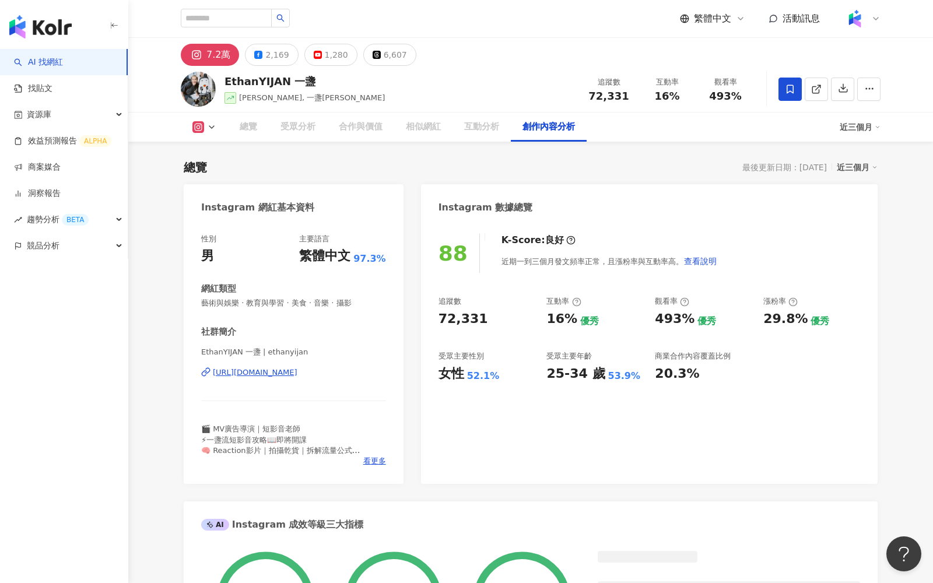
scroll to position [4030, 0]
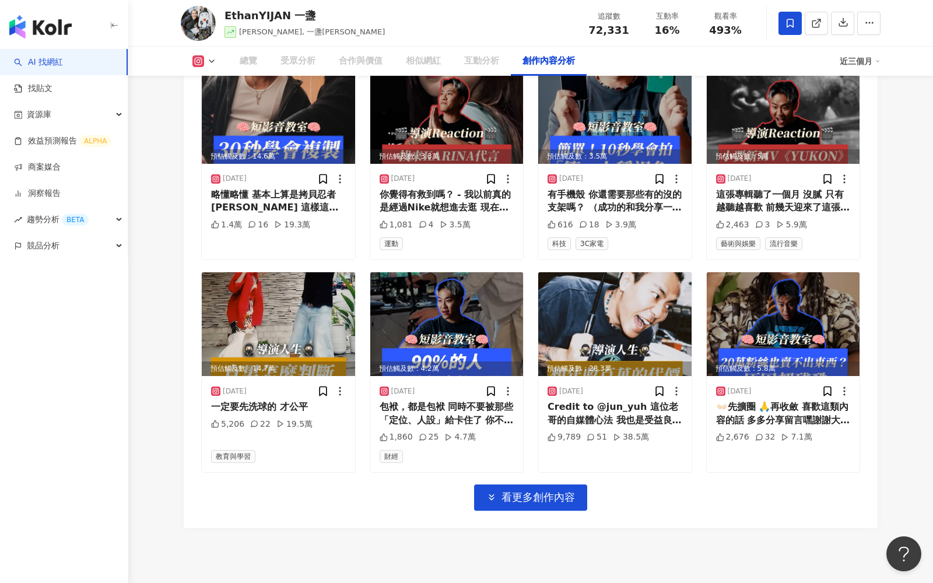
click at [339, 304] on div "預估觸及數：128.9萬 [DATE] 啊不是不出門蛤？ （最近很容易被捕捉） - 教室時間： 分享這一招給大家 這是我常用的 「標題Hook」技術 在這隻影…" at bounding box center [530, 160] width 659 height 626
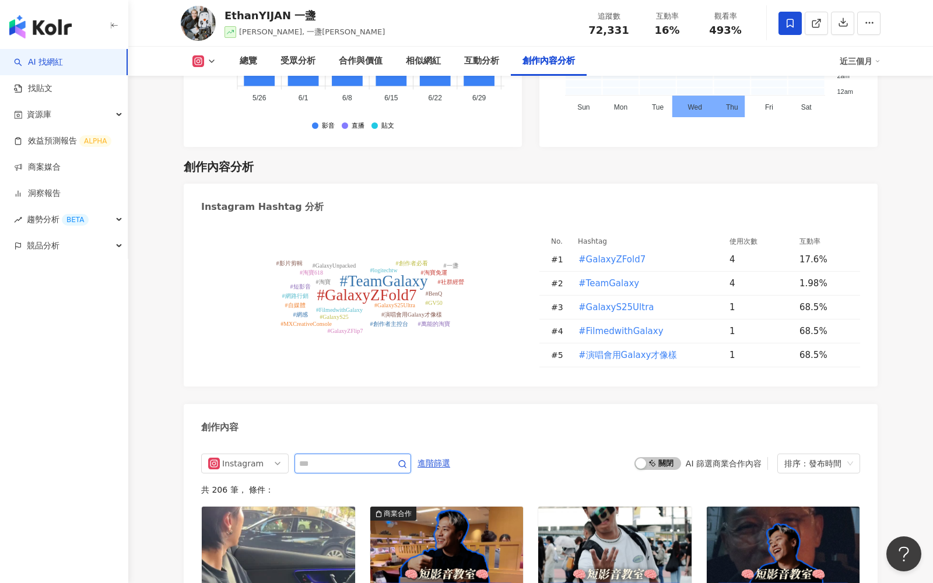
click at [338, 457] on input "text" at bounding box center [340, 464] width 82 height 14
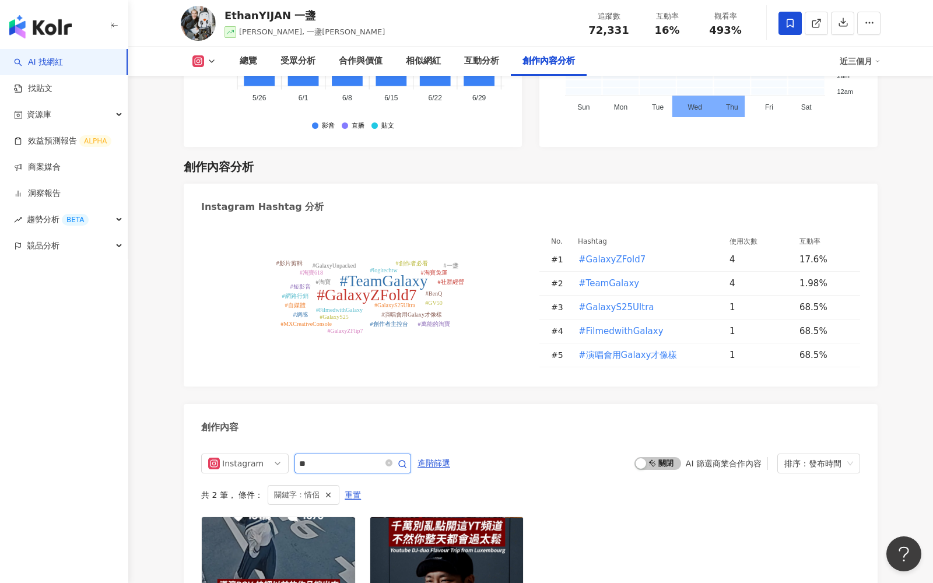
scroll to position [3579, 0]
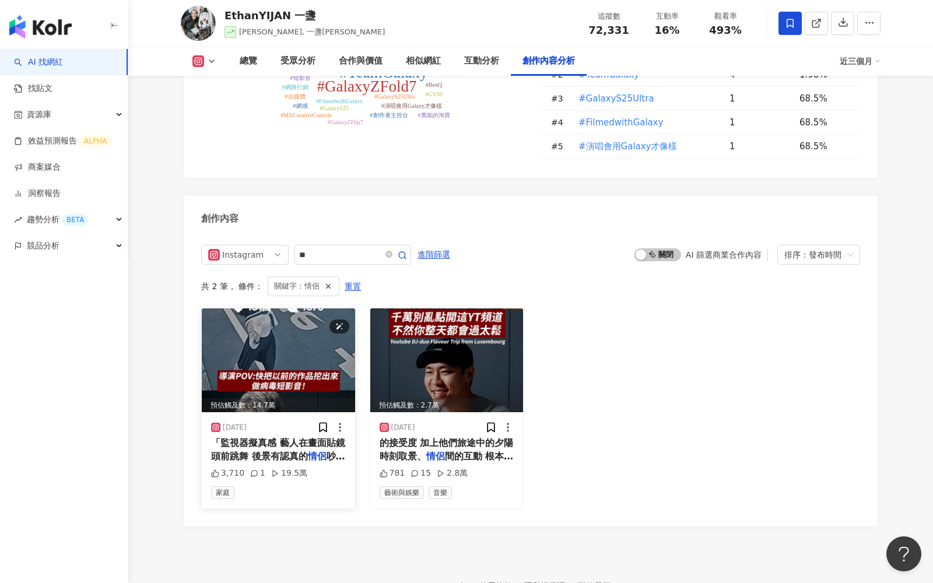
click at [279, 309] on img at bounding box center [278, 361] width 153 height 104
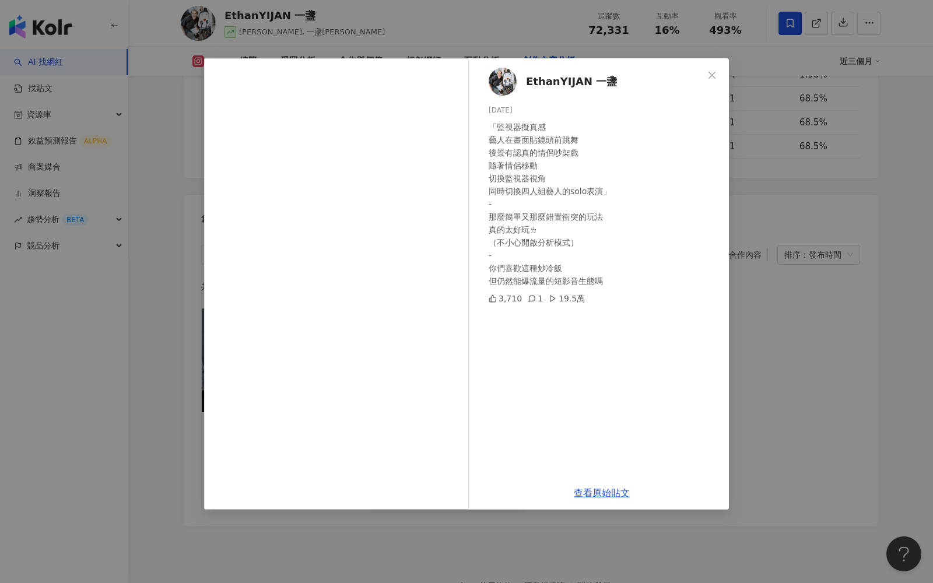
click at [773, 307] on div "EthanYIJAN 一盞 2025/2/12 「監視器擬真感 藝人在畫面貼鏡頭前跳舞 後景有認真的情侶吵架戲 隨著情侶移動 切換監視器視角 同時切換四人組藝…" at bounding box center [466, 291] width 933 height 583
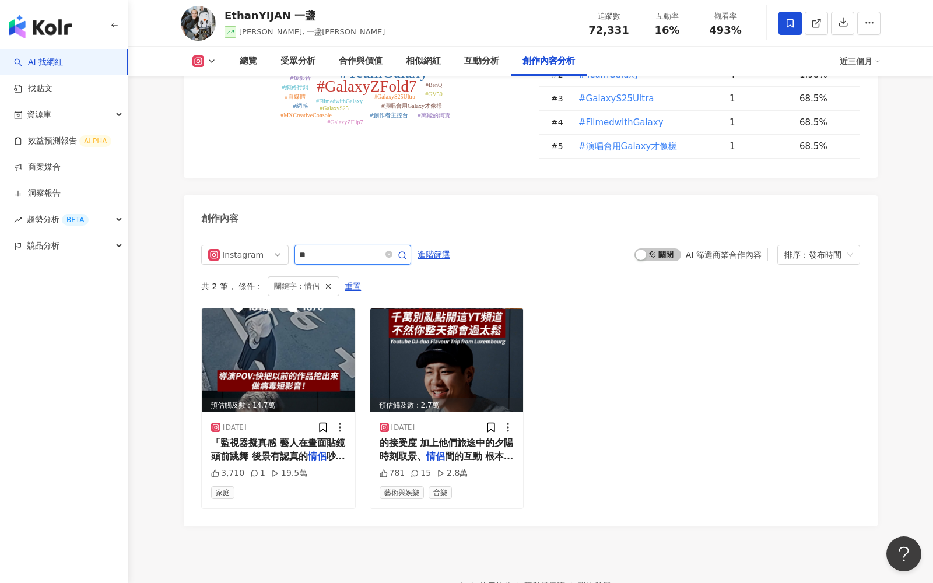
click at [342, 248] on input "**" at bounding box center [340, 255] width 82 height 14
type input "***"
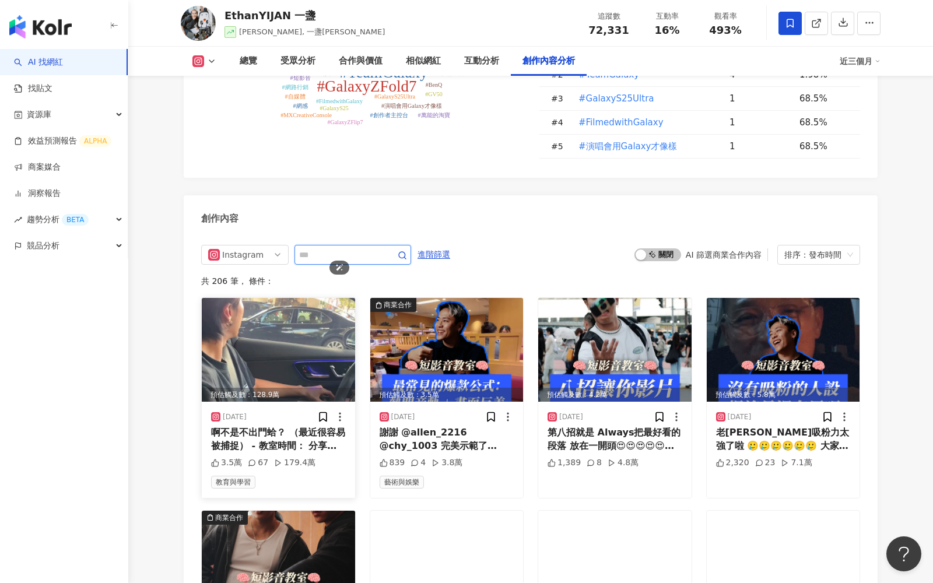
scroll to position [3628, 0]
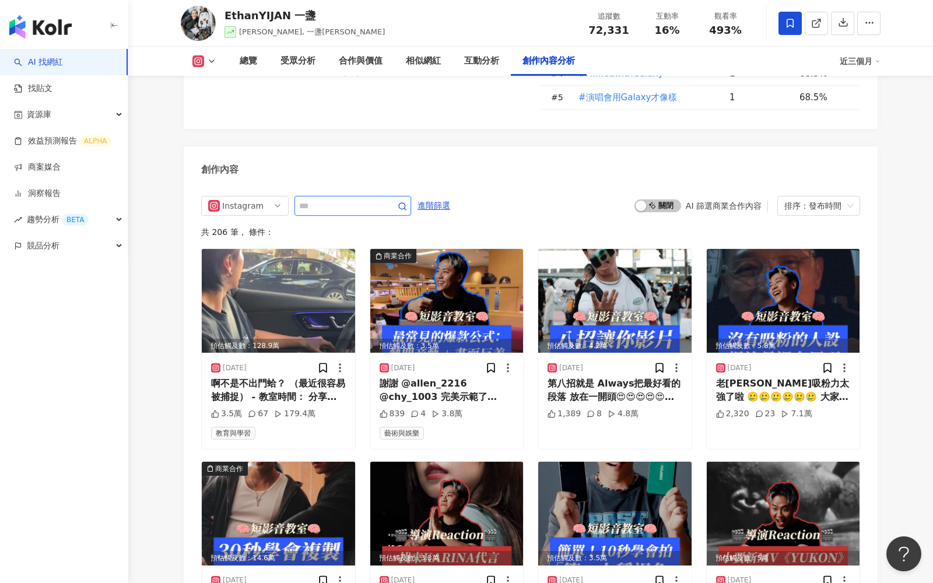
click at [352, 199] on input "text" at bounding box center [340, 206] width 82 height 14
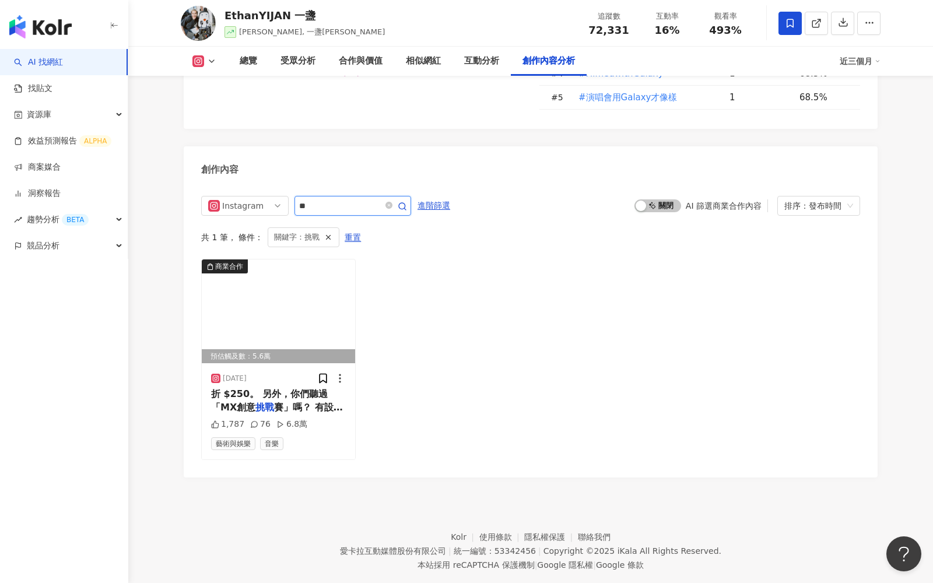
scroll to position [3579, 0]
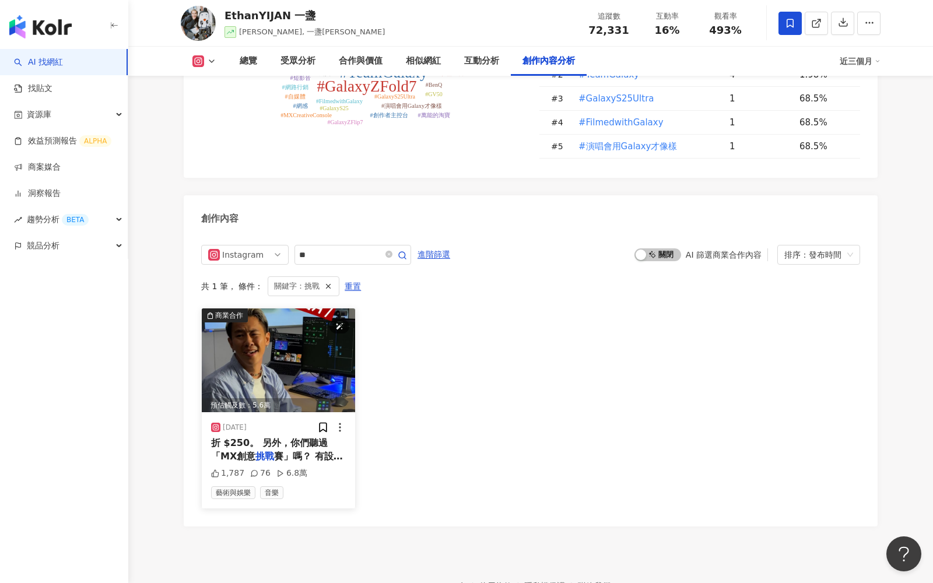
click at [287, 309] on img at bounding box center [278, 361] width 153 height 104
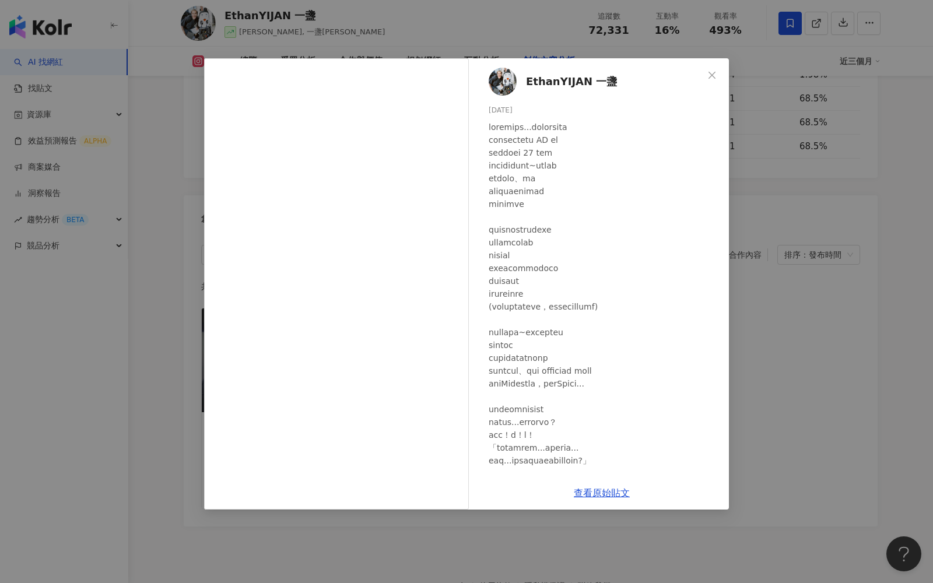
click at [763, 254] on div "EthanYIJAN 一盞 2025/6/9 1,787 76 6.8萬 查看原始貼文" at bounding box center [466, 291] width 933 height 583
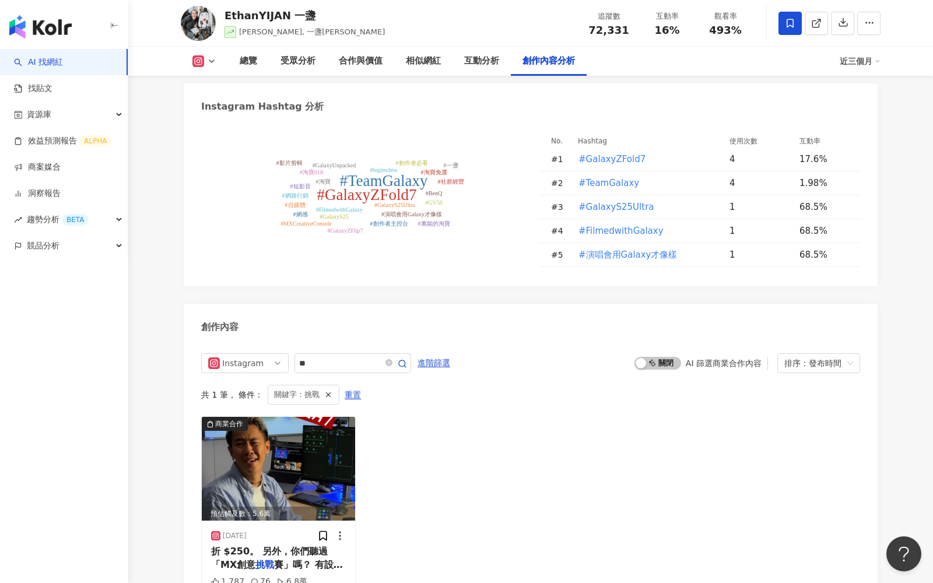
scroll to position [3389, 0]
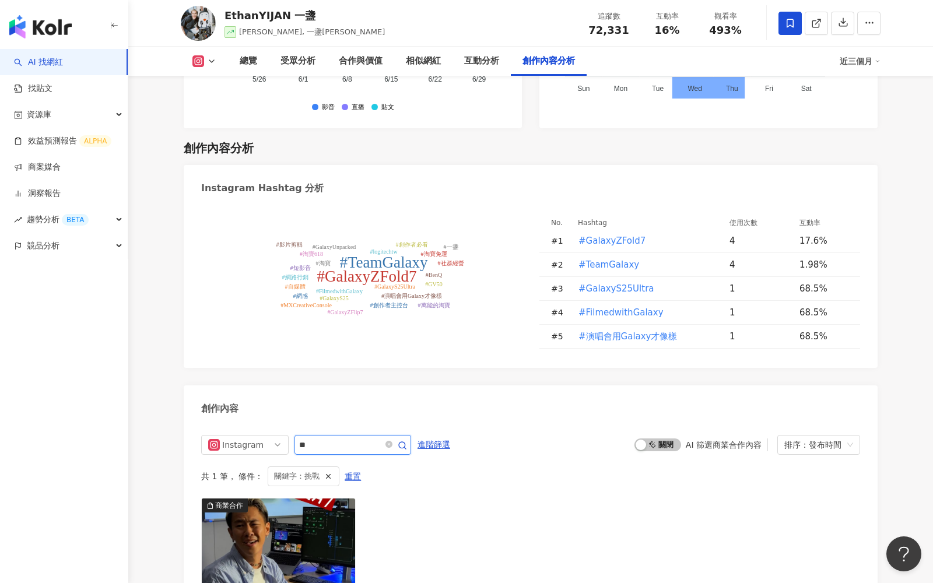
click at [334, 438] on input "**" at bounding box center [340, 445] width 82 height 14
type input "*"
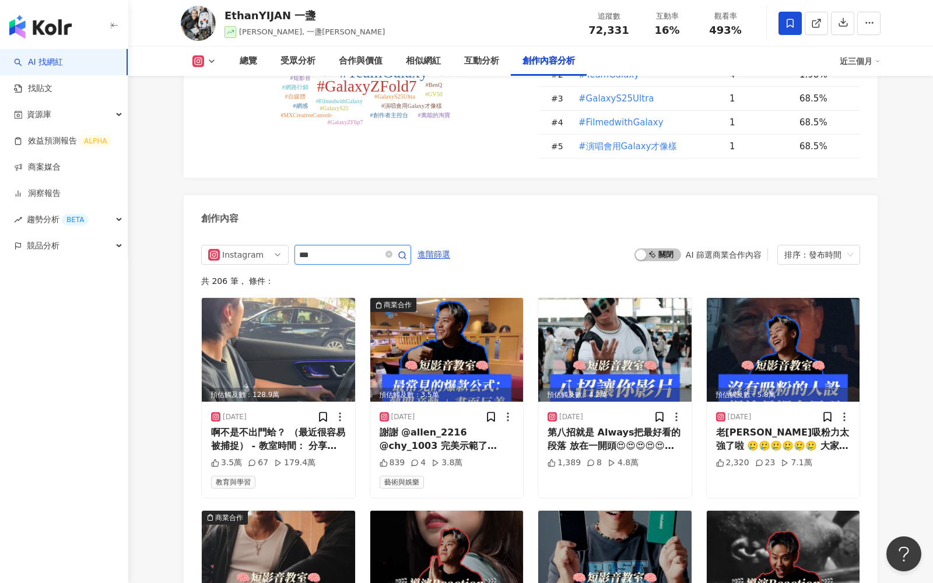
scroll to position [3628, 0]
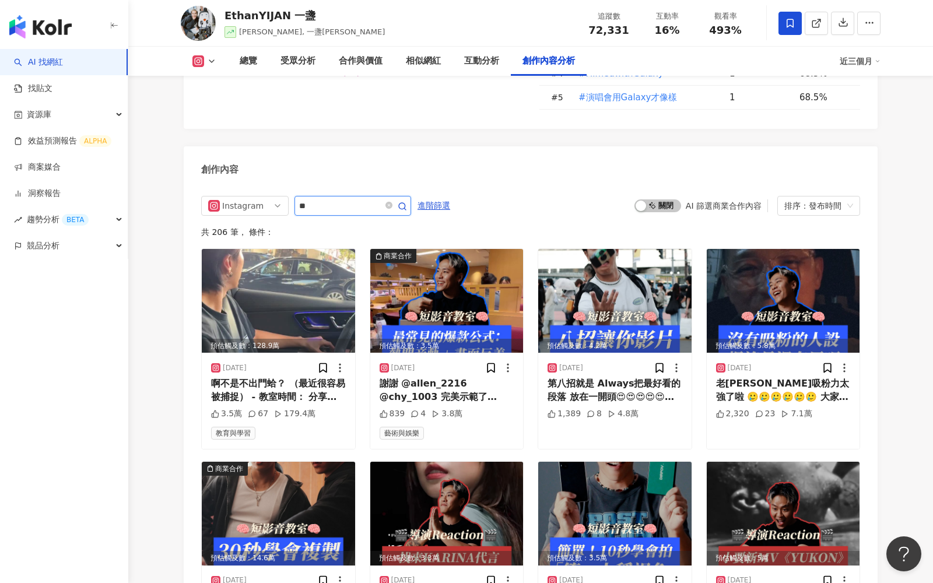
type input "**"
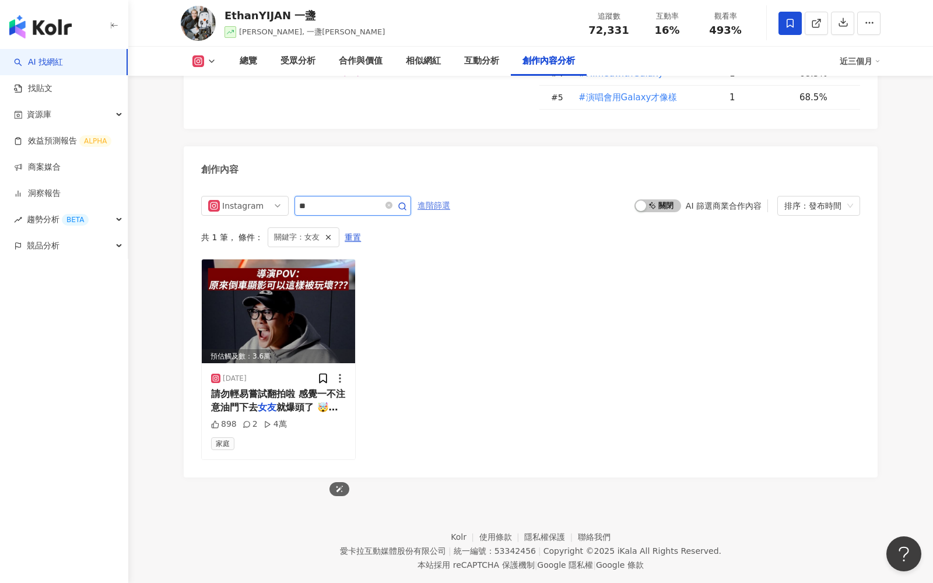
scroll to position [3579, 0]
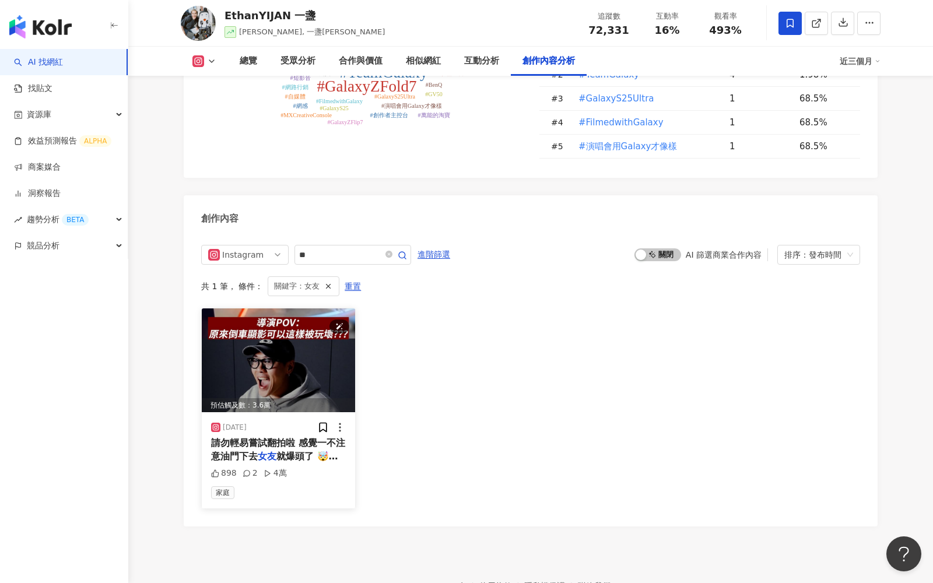
click at [313, 309] on img at bounding box center [278, 361] width 153 height 104
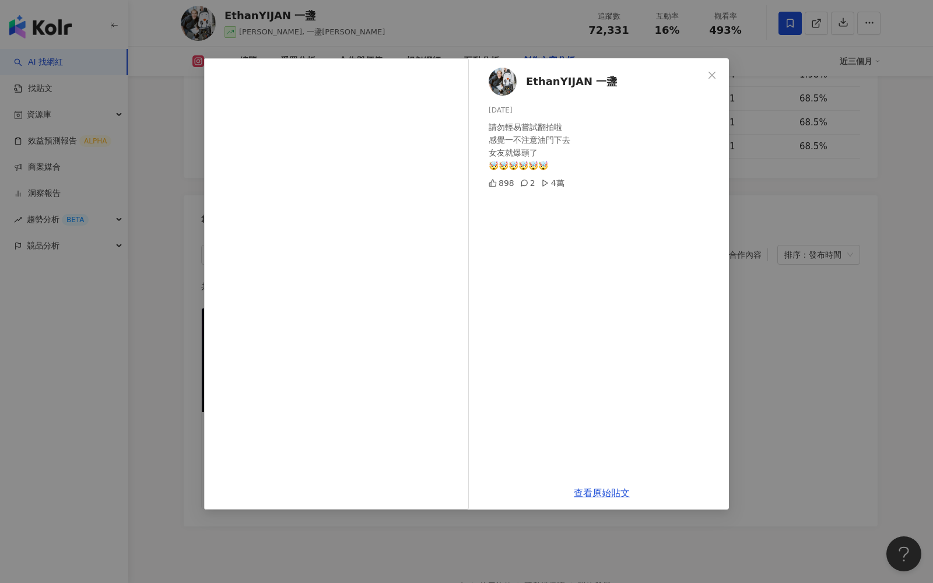
click at [787, 241] on div "EthanYIJAN 一盞 2025/1/2 請勿輕易嘗試翻拍啦 感覺一不注意油門下去 女友就爆頭了 🤯🤯🤯🤯🤯🤯 898 2 4萬 查看原始貼文" at bounding box center [466, 291] width 933 height 583
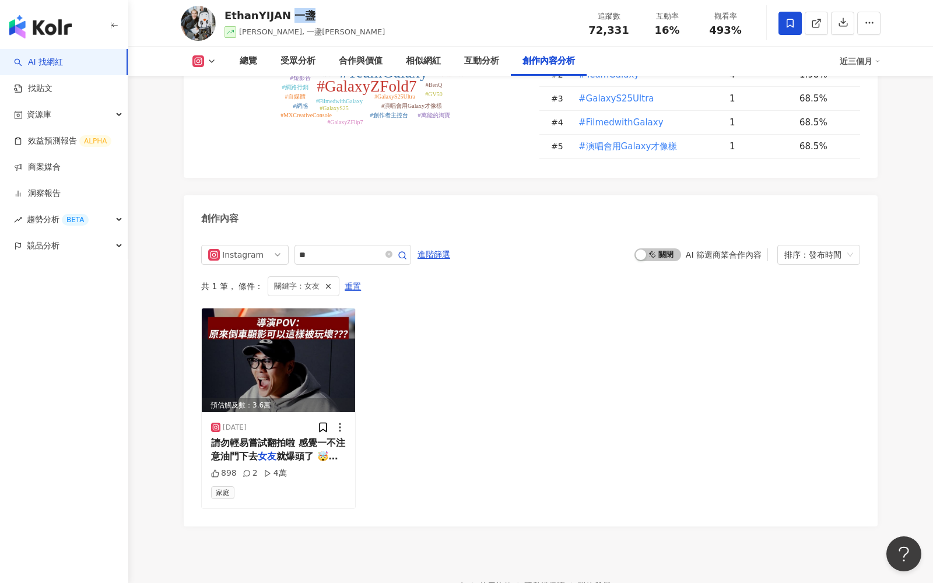
drag, startPoint x: 286, startPoint y: 13, endPoint x: 310, endPoint y: 15, distance: 24.0
click at [310, 15] on div "EthanYIJAN 一盞" at bounding box center [305, 15] width 160 height 15
copy div "一盞"
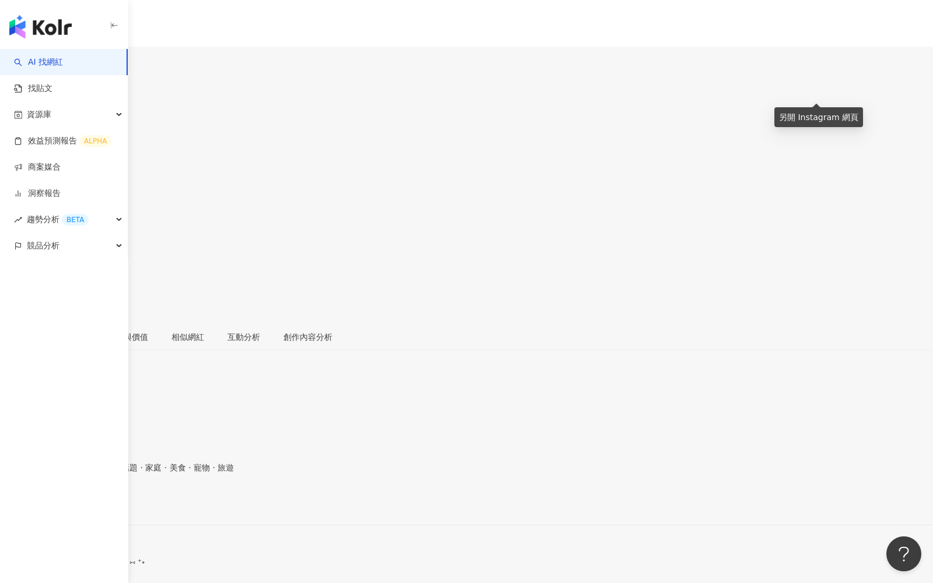
click at [23, 254] on link at bounding box center [11, 265] width 23 height 23
click at [17, 254] on span at bounding box center [12, 260] width 10 height 12
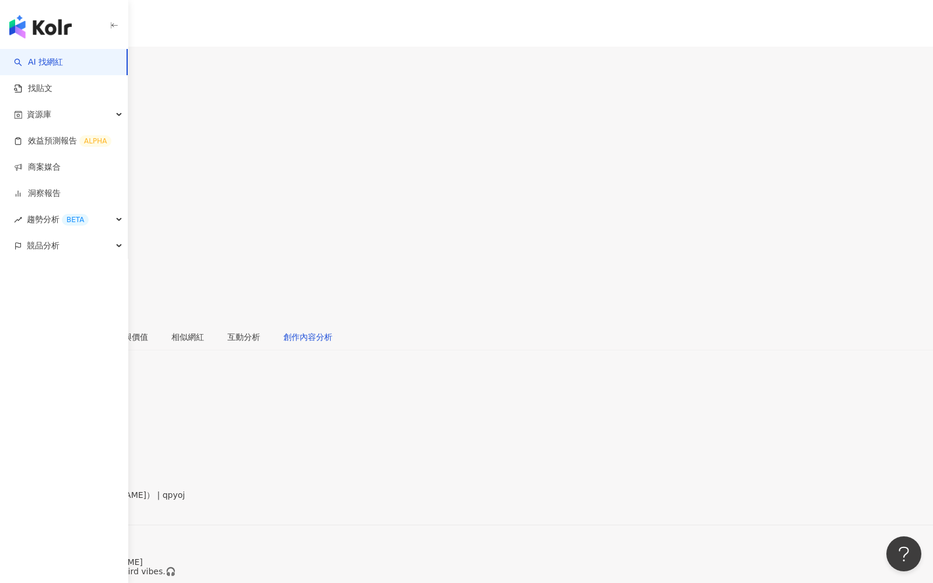
click at [332, 331] on div "創作內容分析" at bounding box center [307, 337] width 49 height 13
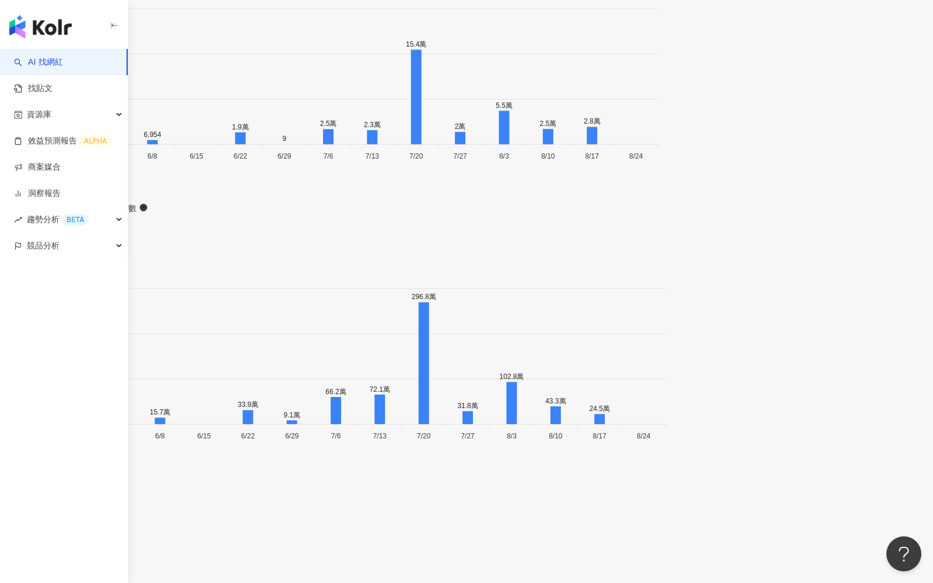
scroll to position [3464, 0]
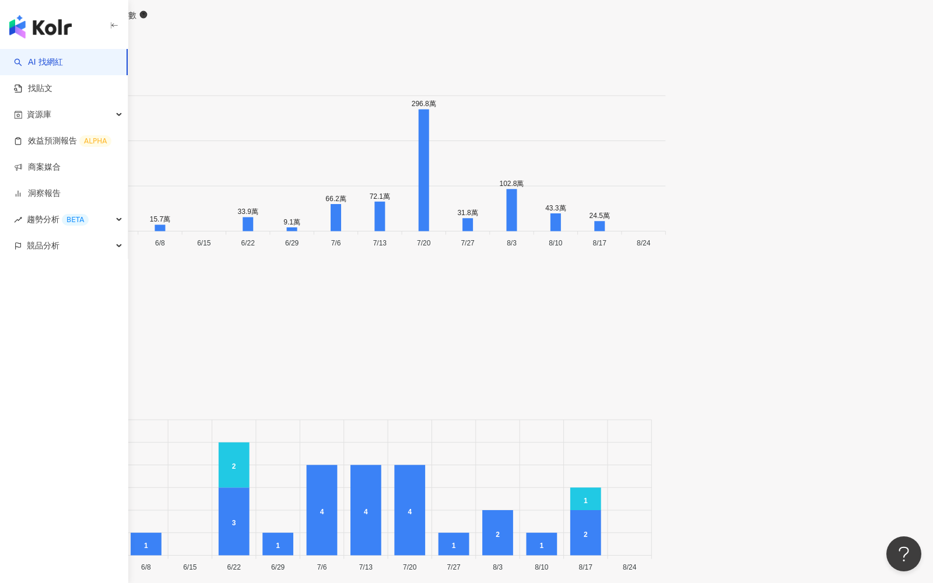
type input "**"
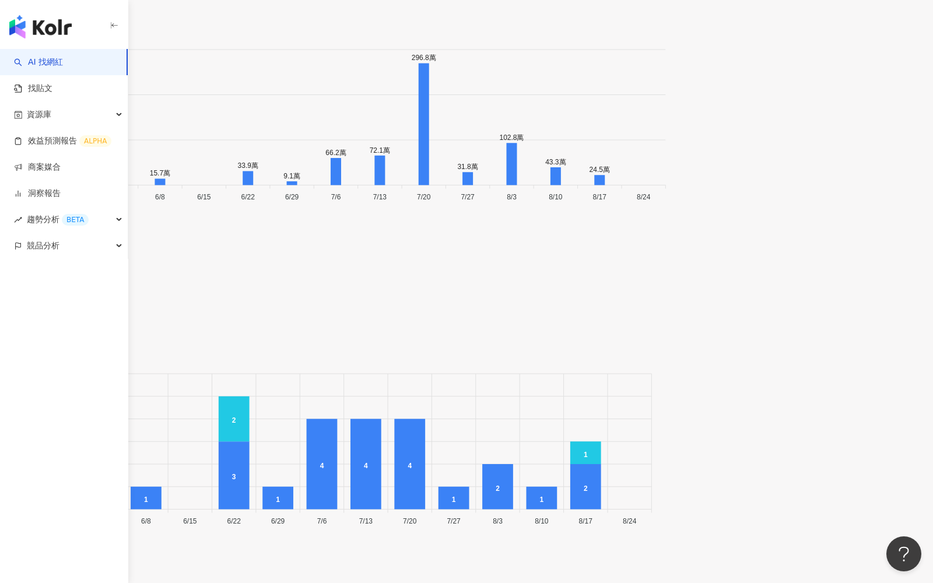
scroll to position [3462, 0]
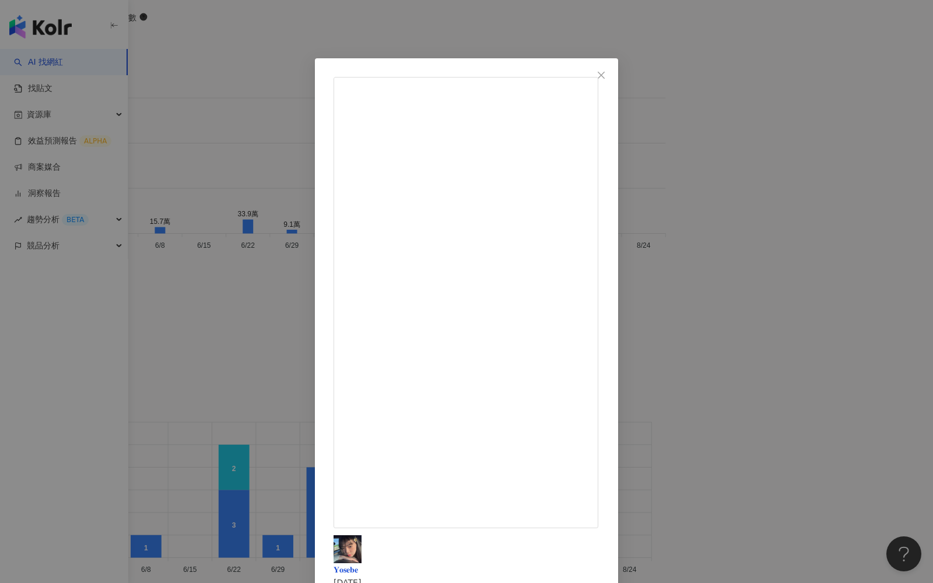
click at [765, 267] on div "𝐘𝐨𝐬𝐞𝐛𝐞 [DATE] 如何跟另一半爽玩兒童樂園！一起返璞歸真吧！ - #fyp #日常 #遊樂園 #兒童樂園 #台北 #情侶 #約會 2,321 9 1…" at bounding box center [466, 291] width 933 height 583
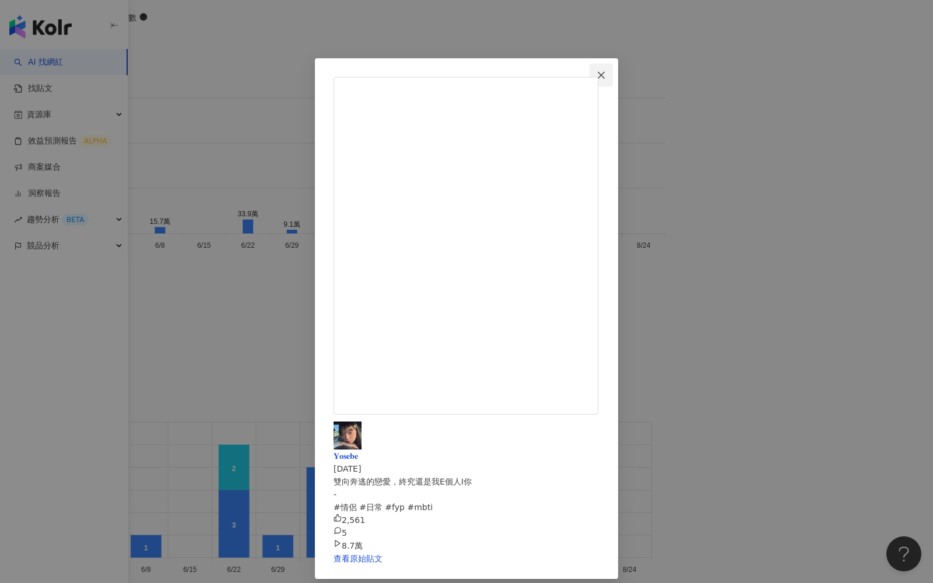
click at [605, 73] on icon "close" at bounding box center [601, 74] width 7 height 7
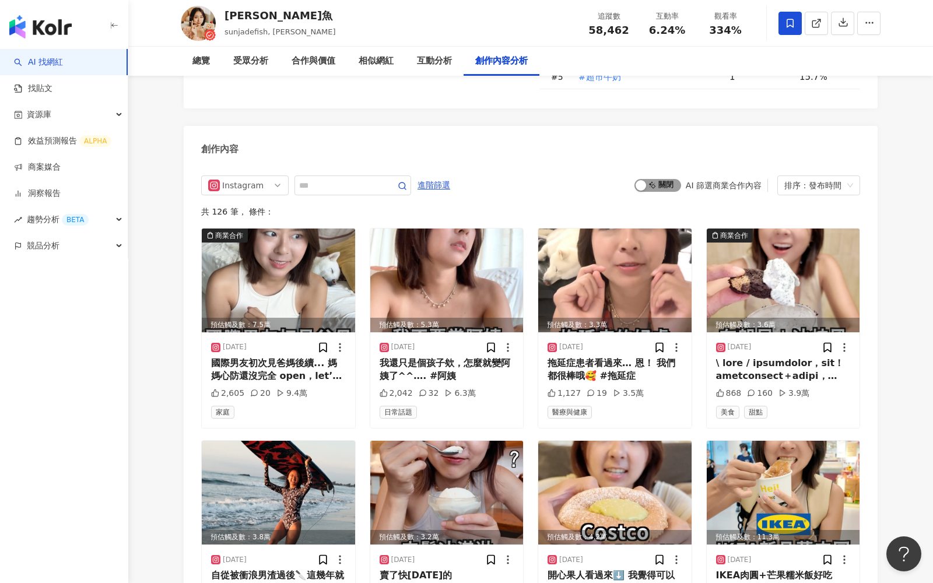
click at [652, 179] on span "啟動 關閉" at bounding box center [658, 185] width 47 height 13
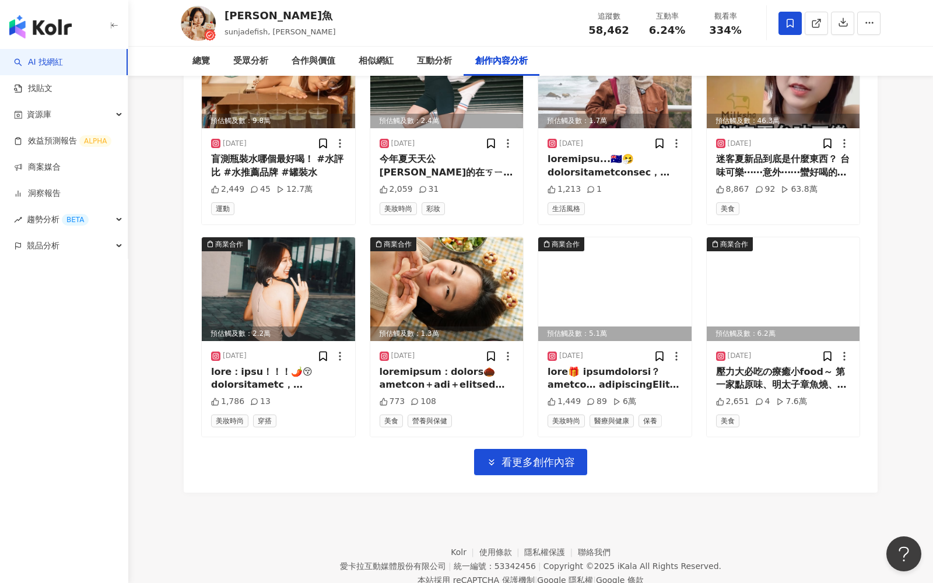
scroll to position [3965, 0]
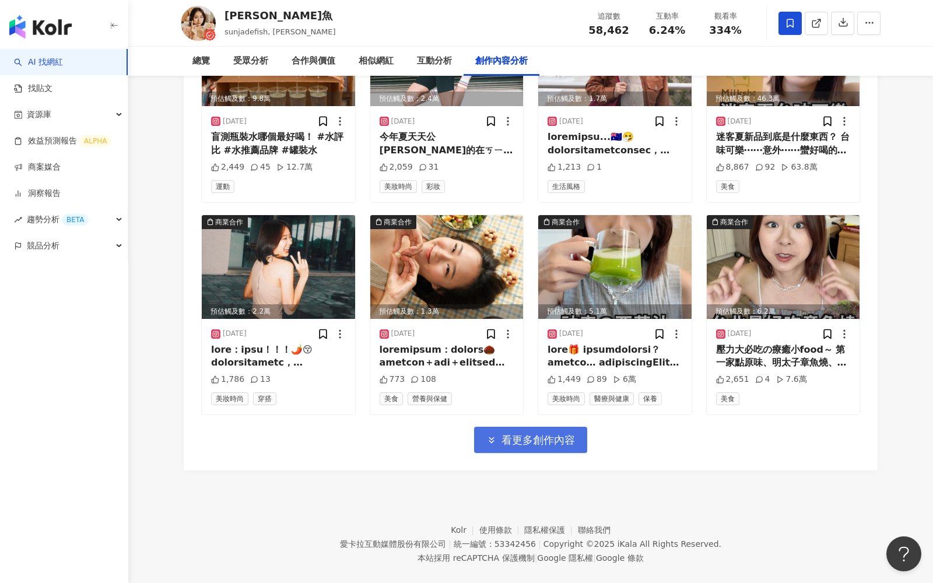
click at [501, 427] on button "看更多創作內容" at bounding box center [530, 440] width 113 height 26
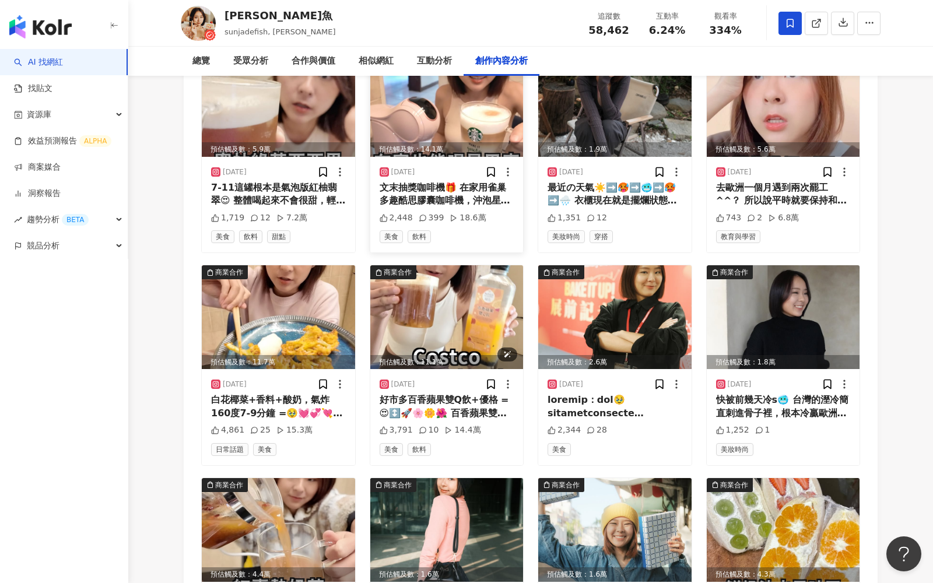
scroll to position [4600, 0]
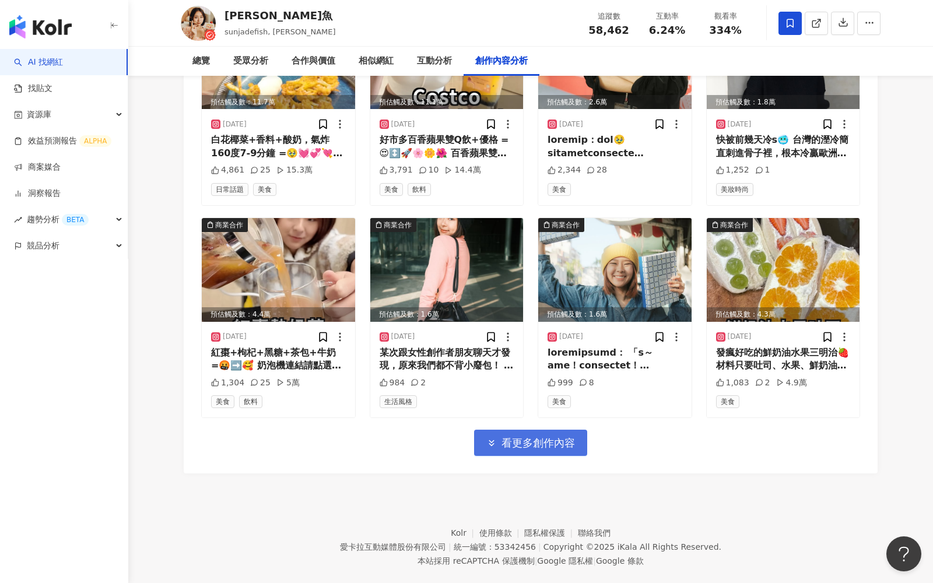
click at [528, 437] on span "看更多創作內容" at bounding box center [538, 443] width 73 height 13
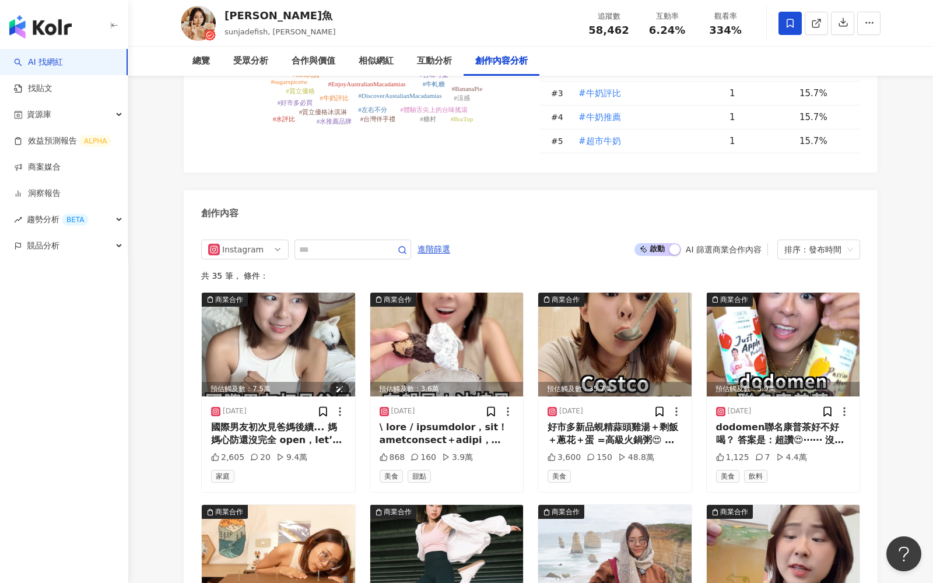
scroll to position [3437, 0]
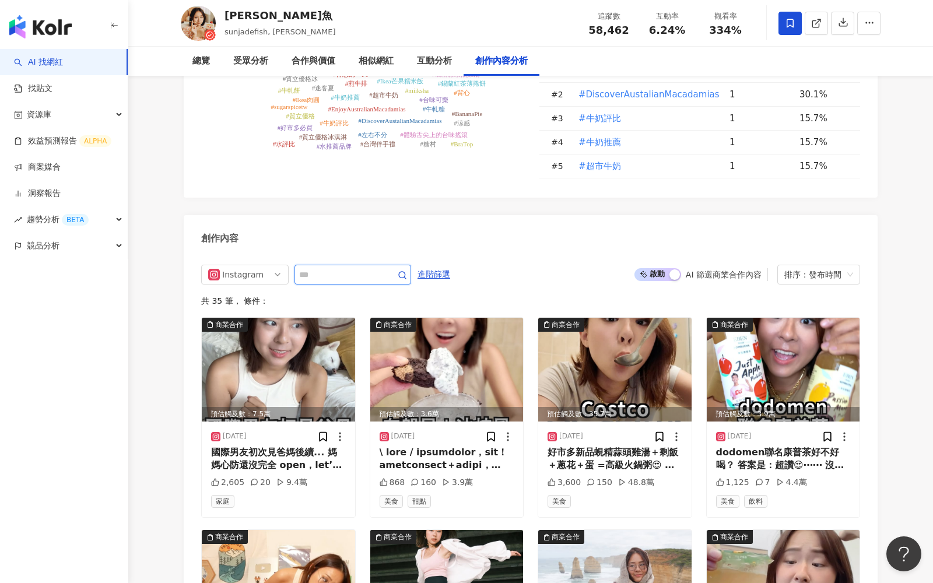
click at [341, 268] on input "text" at bounding box center [340, 275] width 82 height 14
type input "**"
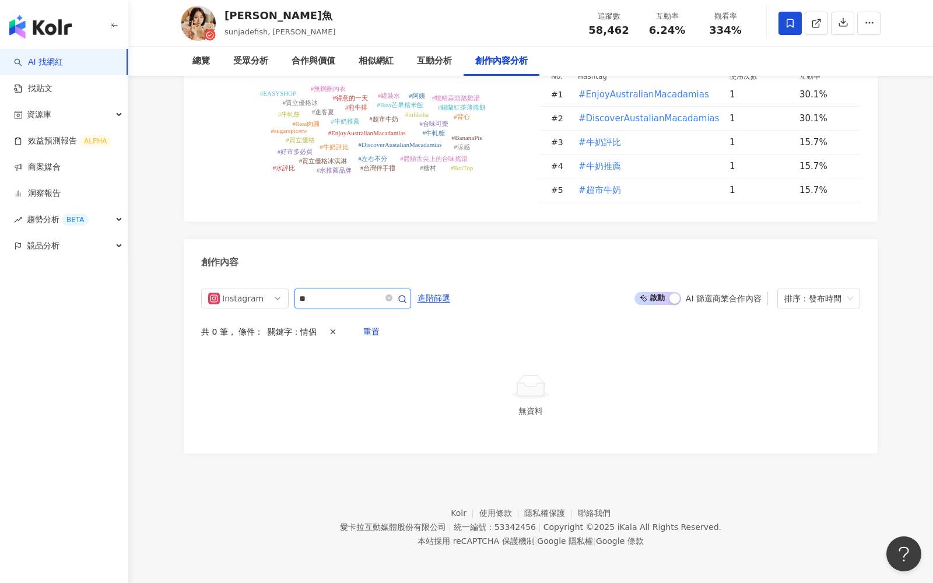
scroll to position [3395, 0]
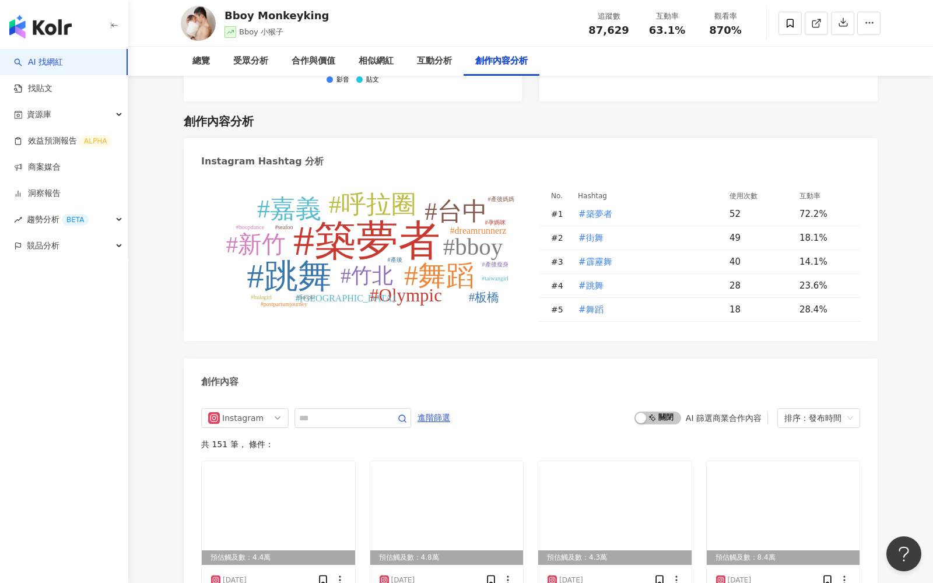
scroll to position [3294, 0]
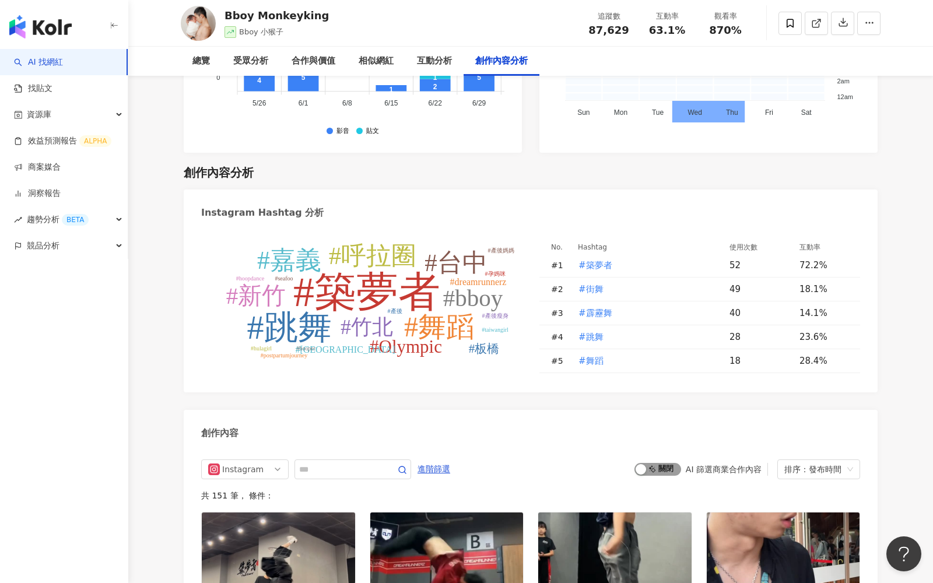
click at [645, 464] on div "button" at bounding box center [641, 469] width 10 height 10
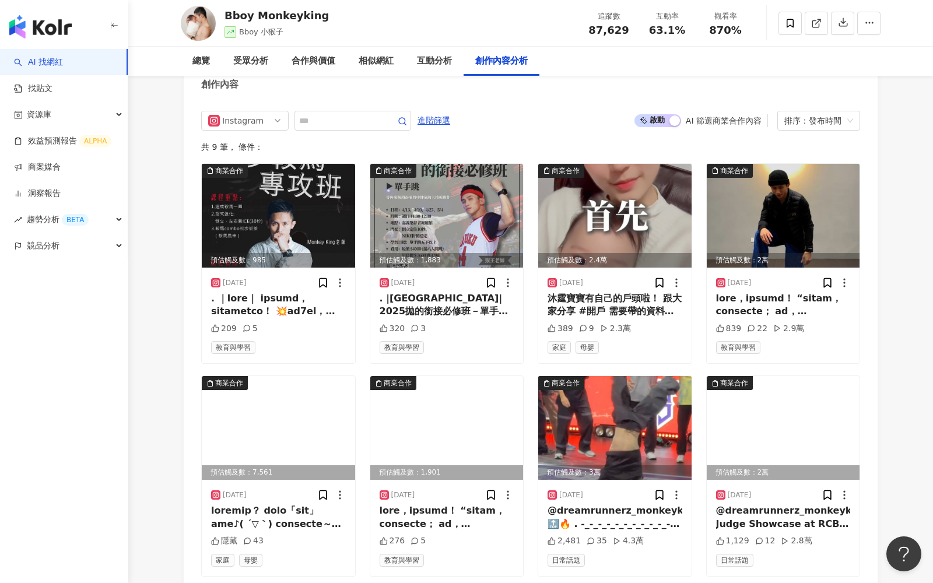
scroll to position [3645, 0]
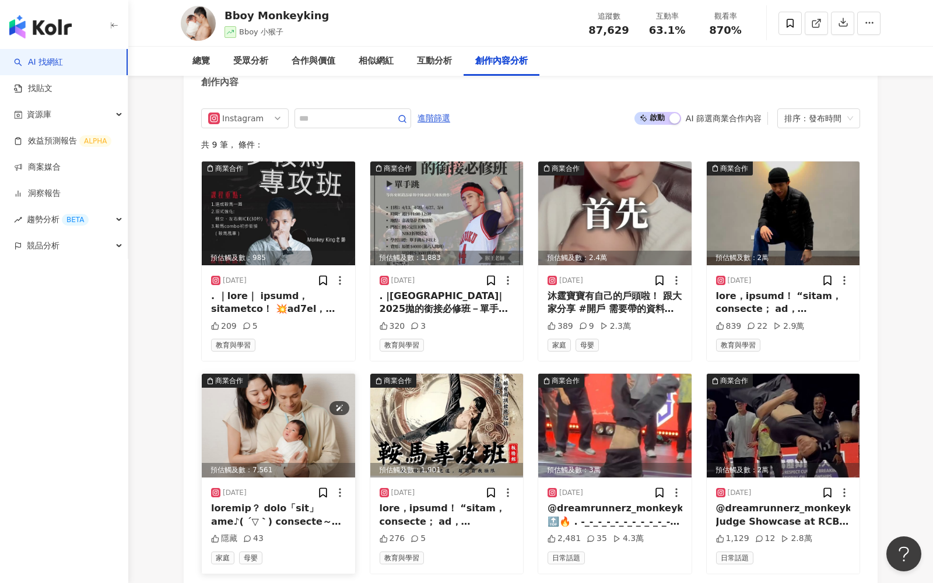
click at [270, 374] on img at bounding box center [278, 426] width 153 height 104
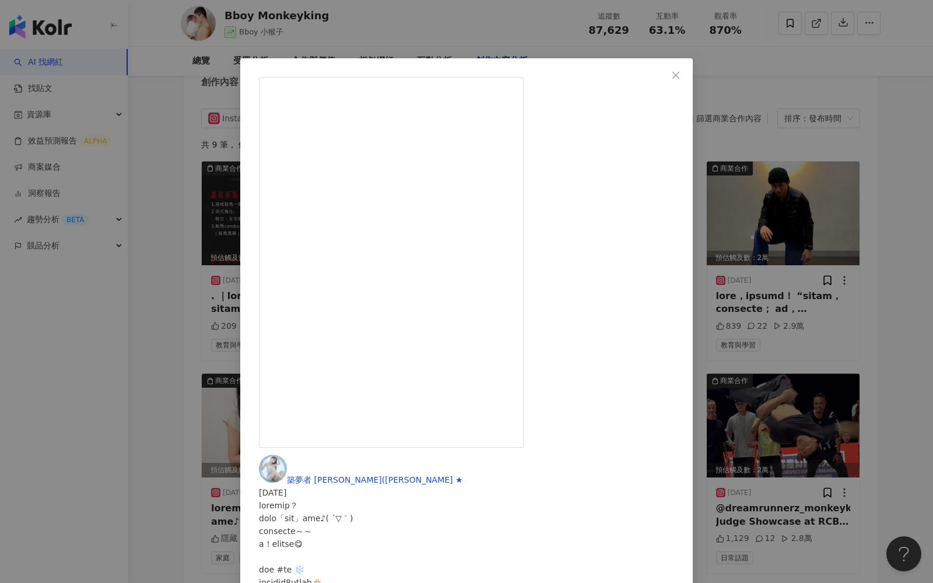
click at [772, 202] on div "築夢者 [PERSON_NAME](丸子 ★ [DATE] 隱藏 43 查看原始貼文" at bounding box center [466, 291] width 933 height 583
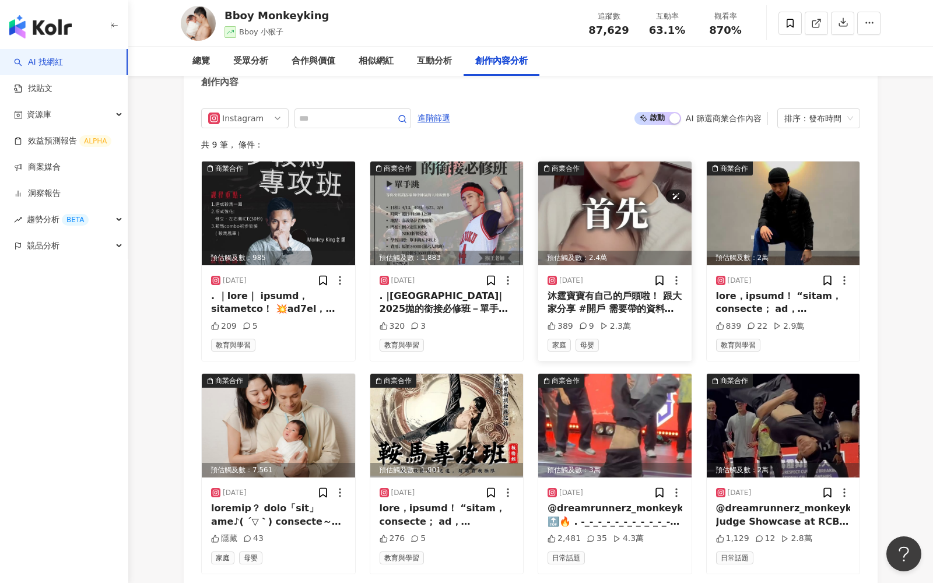
click at [582, 162] on img at bounding box center [614, 214] width 153 height 104
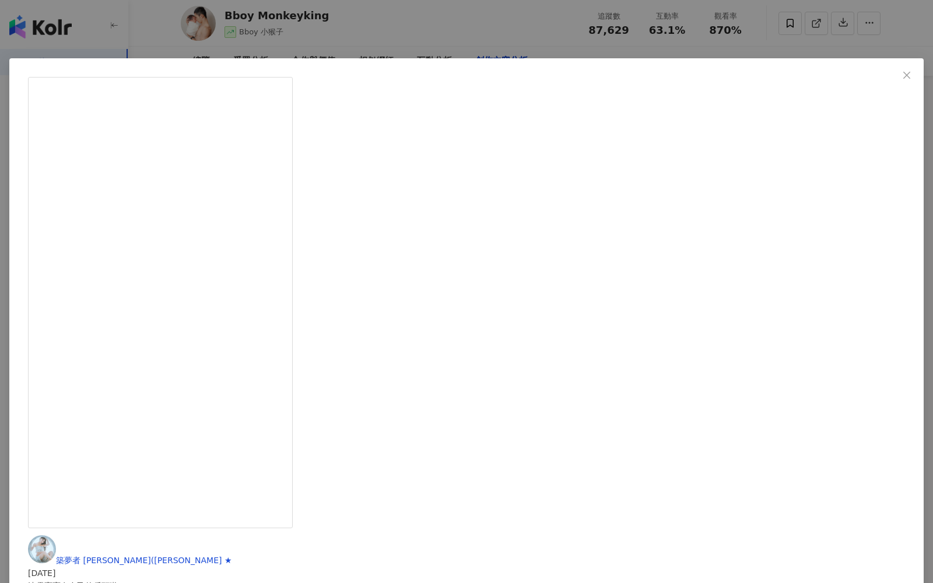
click at [787, 205] on div "築夢者 [PERSON_NAME](丸子 ★ [DATE] 沐霆寶寶有自己的戶頭啦！ 跟大家分享 #開戶 需要帶的資料： 🏣以 #郵局 為例 ✔️寶寶的印章 …" at bounding box center [466, 291] width 933 height 583
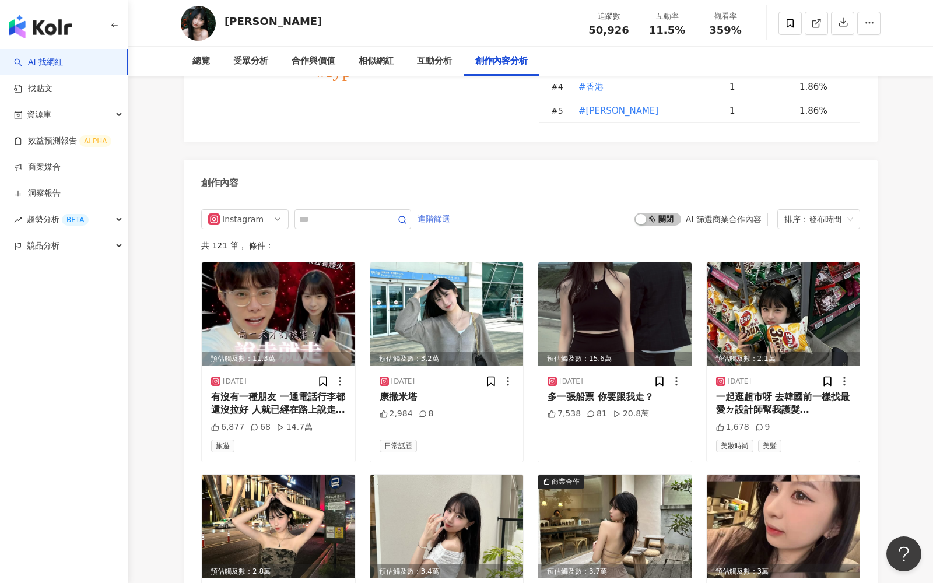
click at [447, 210] on span "進階篩選" at bounding box center [434, 219] width 33 height 19
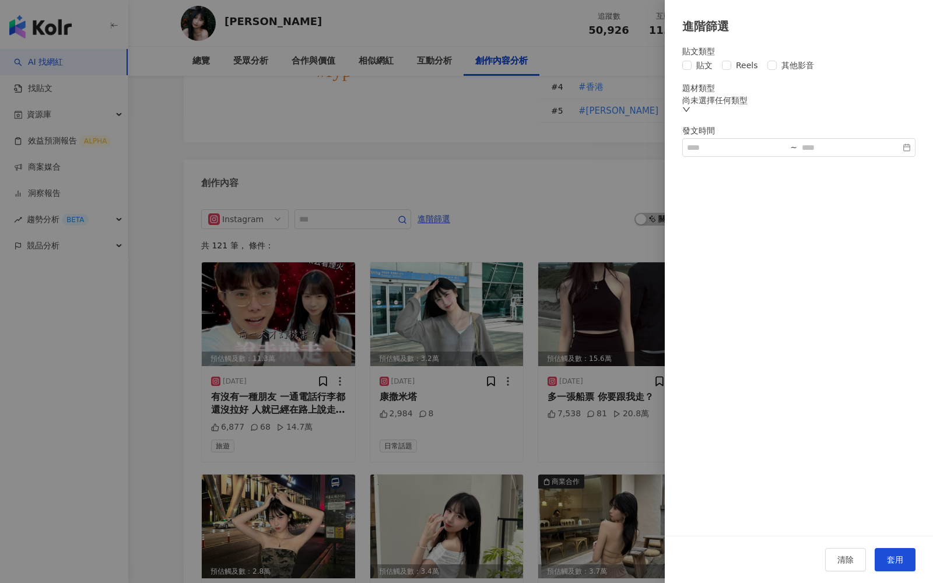
click at [743, 60] on div "貼文類型 貼文 Reels 其他影音" at bounding box center [798, 59] width 233 height 25
click at [742, 67] on span "Reels" at bounding box center [746, 65] width 31 height 13
click at [839, 524] on button "套用" at bounding box center [895, 559] width 41 height 23
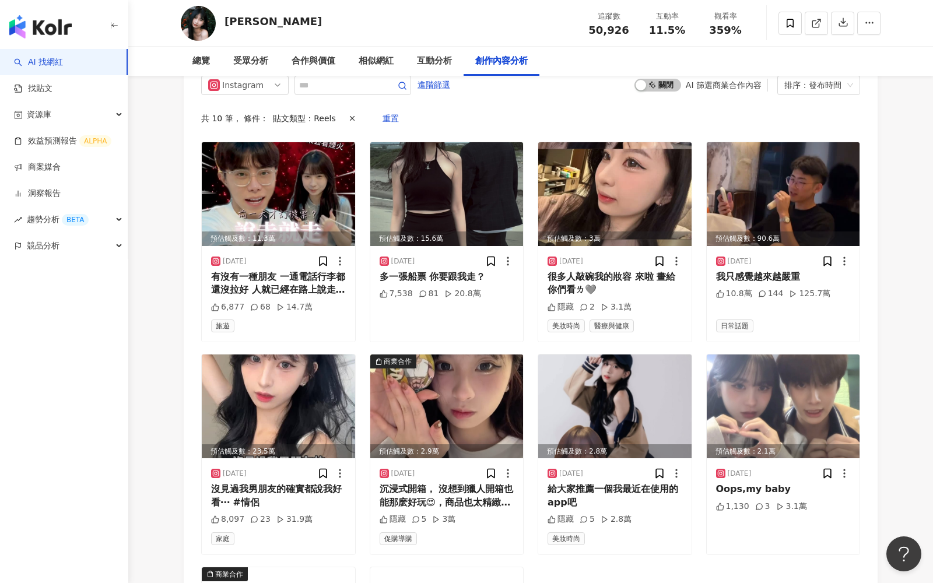
scroll to position [3761, 0]
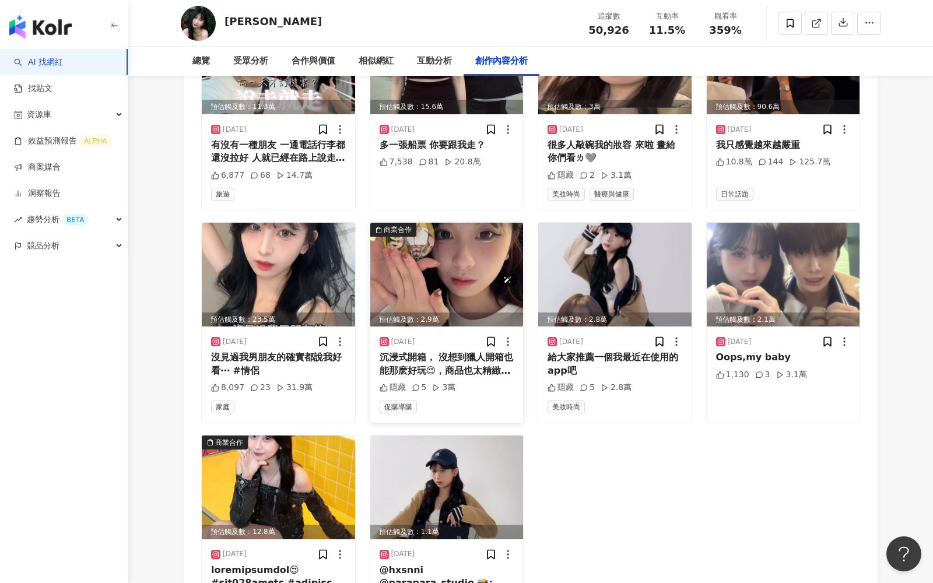
click at [443, 243] on img at bounding box center [446, 275] width 153 height 104
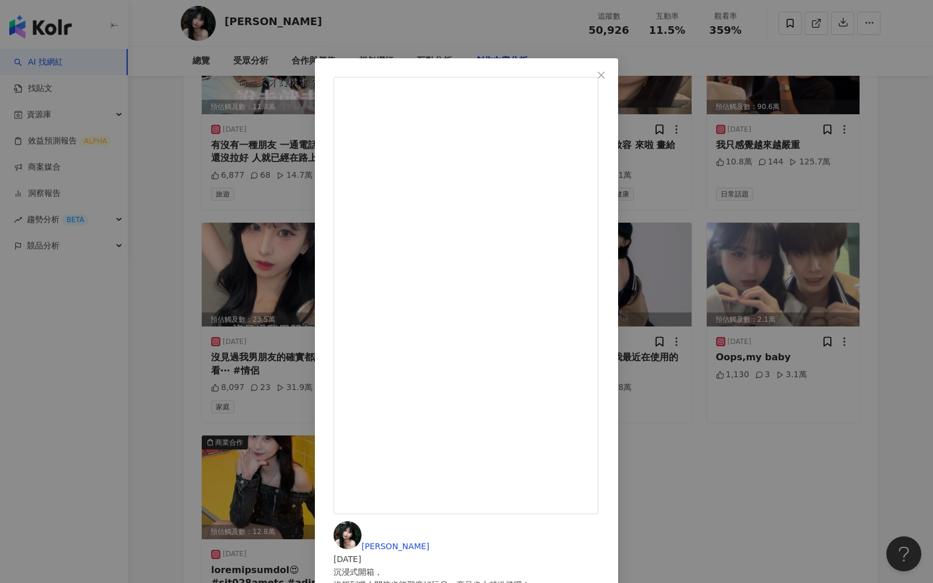
click at [789, 234] on div "小劉 2025/3/29 沉浸式開箱， 沒想到獵人開箱也能那麽好玩😍，商品也太精緻了吧！ 《7-11獵人精品購》 徽章、立牌：4/2門市現貨購買門市快閃：4/…" at bounding box center [466, 291] width 933 height 583
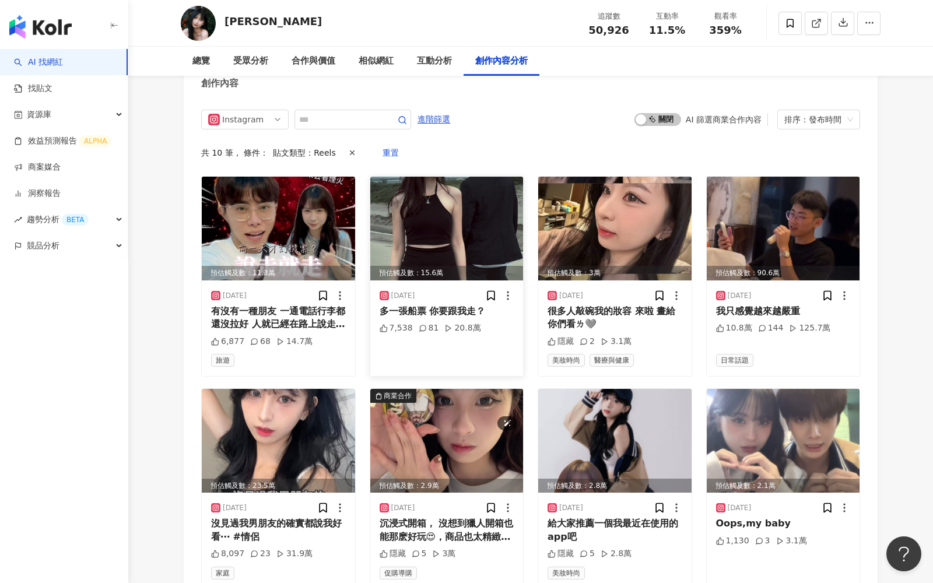
scroll to position [3565, 0]
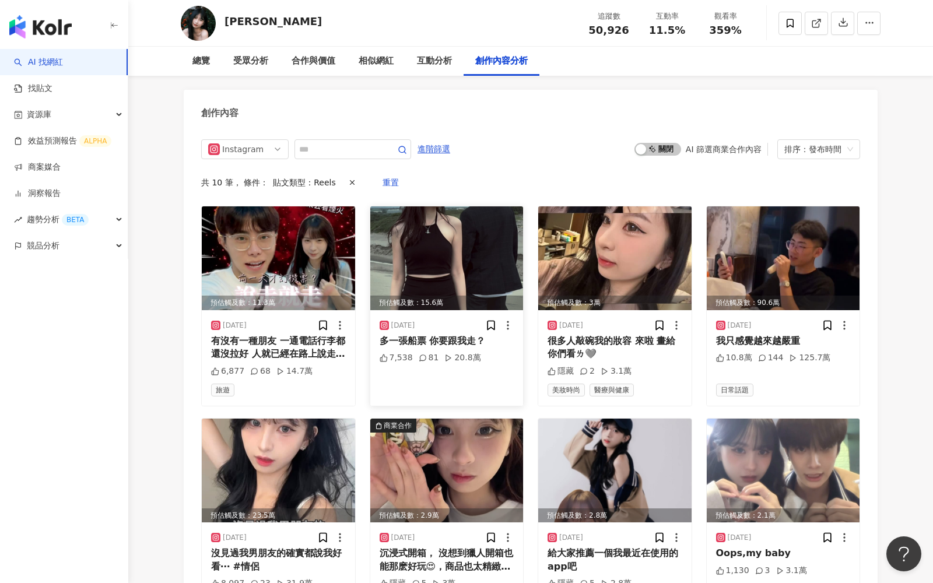
click at [478, 239] on img at bounding box center [446, 258] width 153 height 104
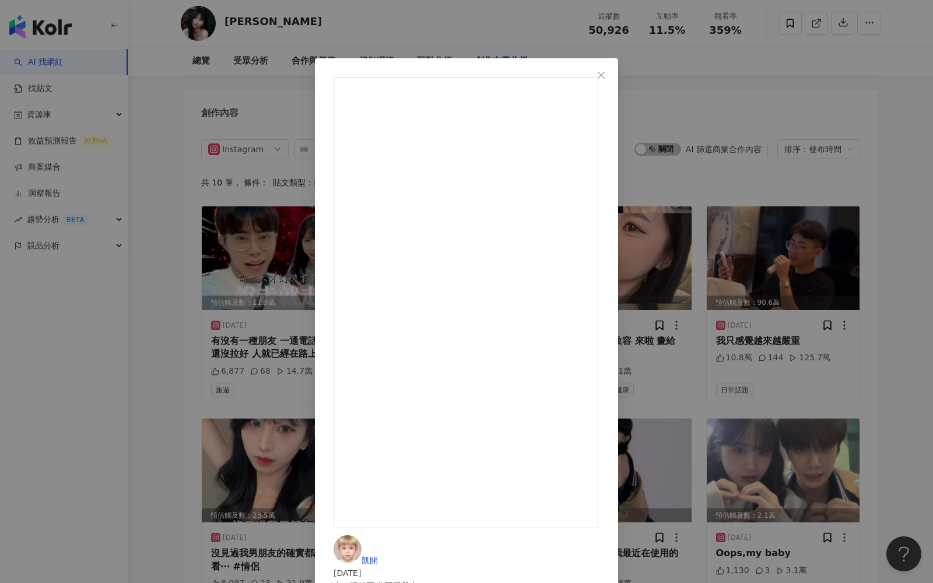
click at [743, 196] on div "凱開 2025/8/6 多一張船票 你要跟我走？ 7,538 81 20.8萬 查看原始貼文" at bounding box center [466, 291] width 933 height 583
click at [271, 223] on img at bounding box center [278, 258] width 153 height 104
click at [790, 261] on div "凱開 2025/8/15 有沒有一種朋友 一通電話行李都還沒拉好 人就已經在路上說走就走‼️ 6,877 68 14.7萬 查看原始貼文" at bounding box center [466, 291] width 933 height 583
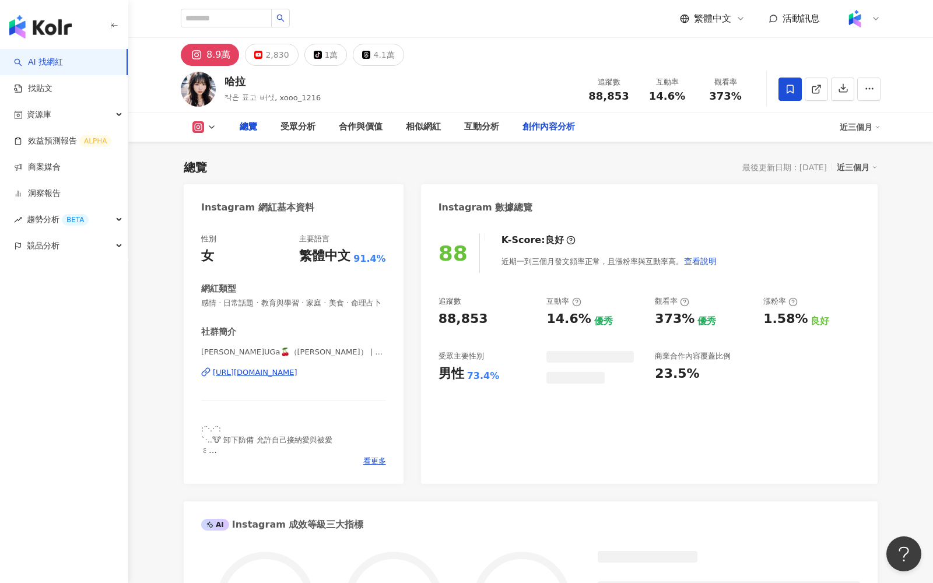
click at [566, 128] on div "創作內容分析" at bounding box center [549, 127] width 52 height 14
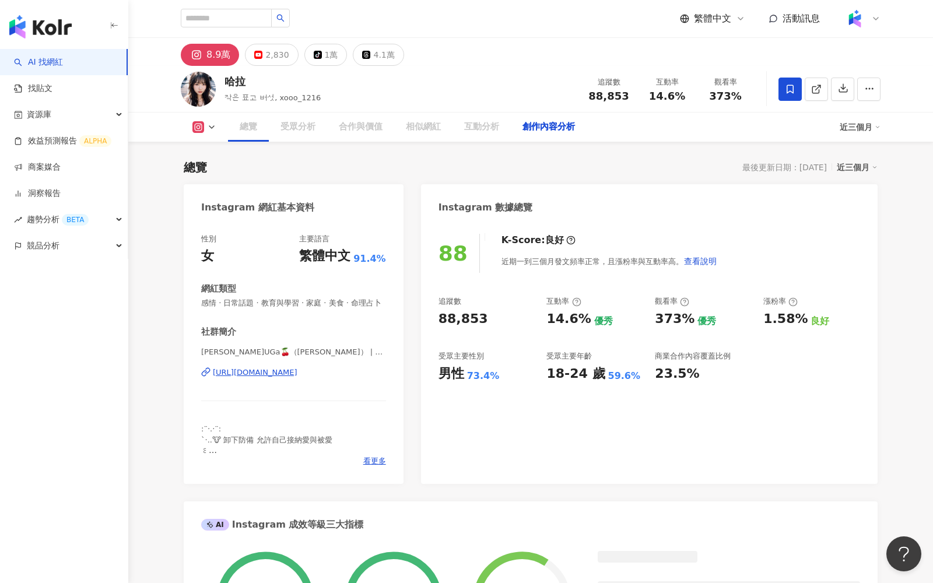
click at [552, 125] on div "創作內容分析" at bounding box center [549, 127] width 52 height 14
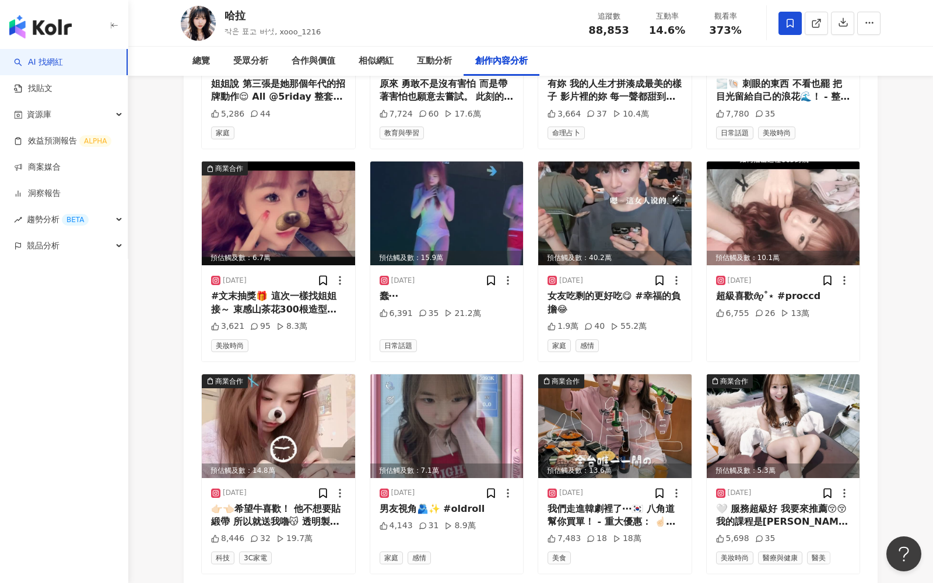
scroll to position [3510, 0]
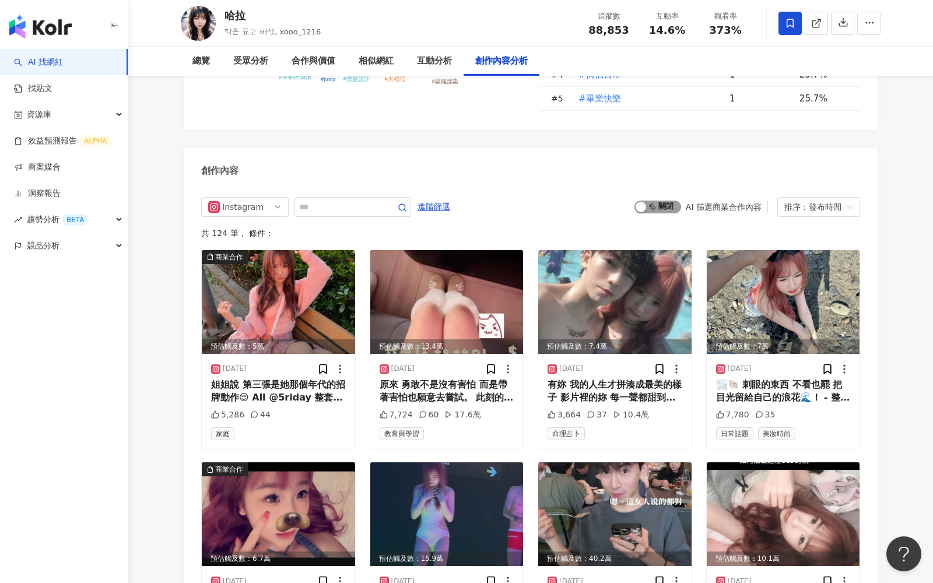
click at [649, 201] on span "啟動 關閉" at bounding box center [658, 207] width 47 height 13
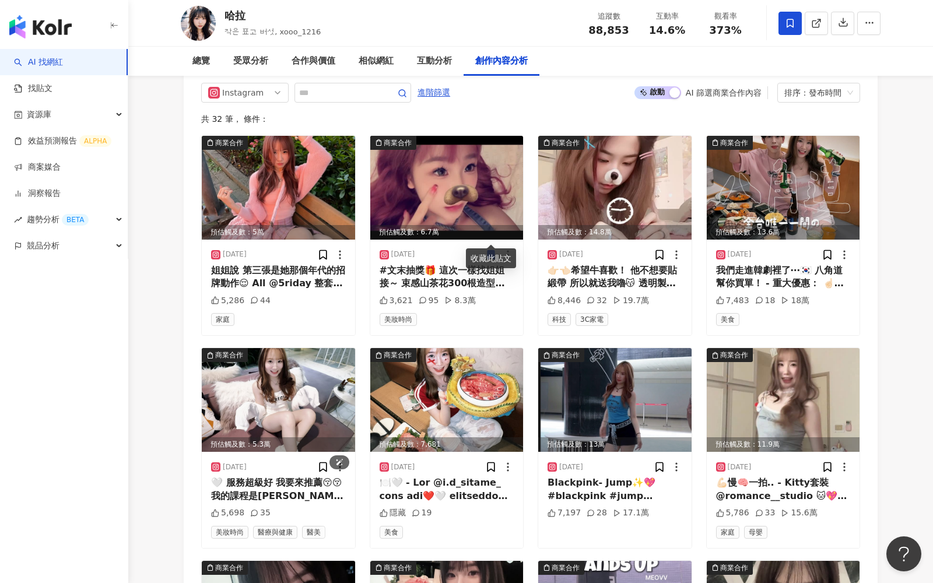
scroll to position [3513, 0]
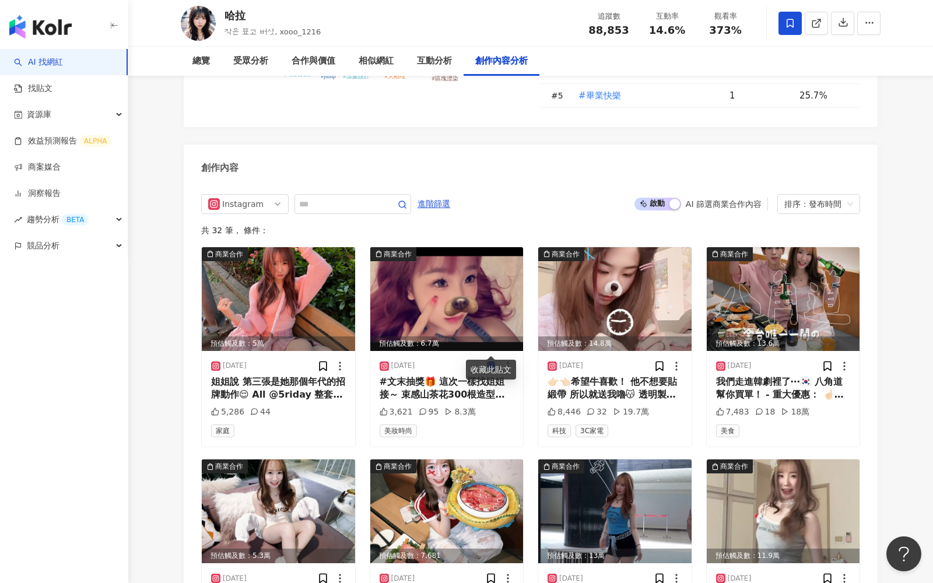
click at [669, 198] on button "啟動 關閉" at bounding box center [658, 204] width 47 height 13
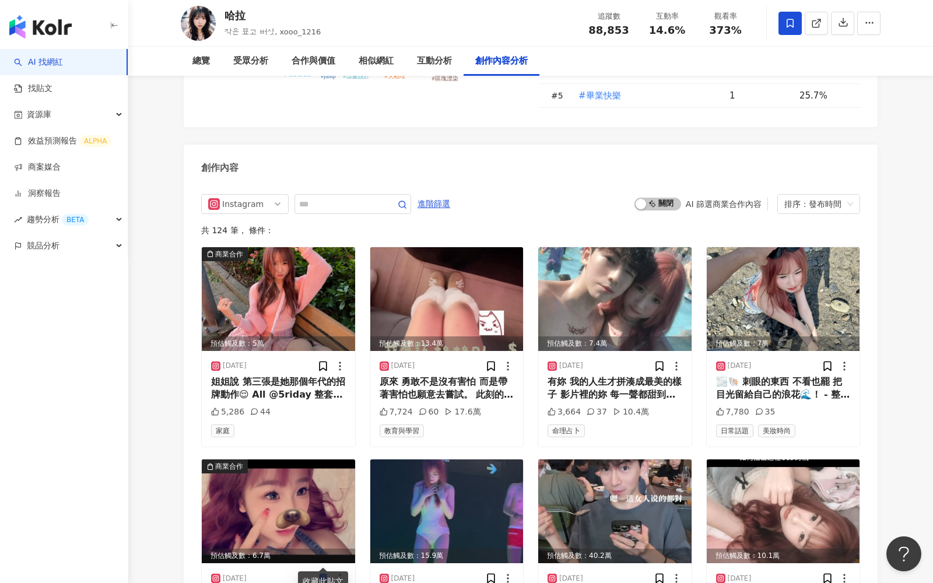
scroll to position [3562, 0]
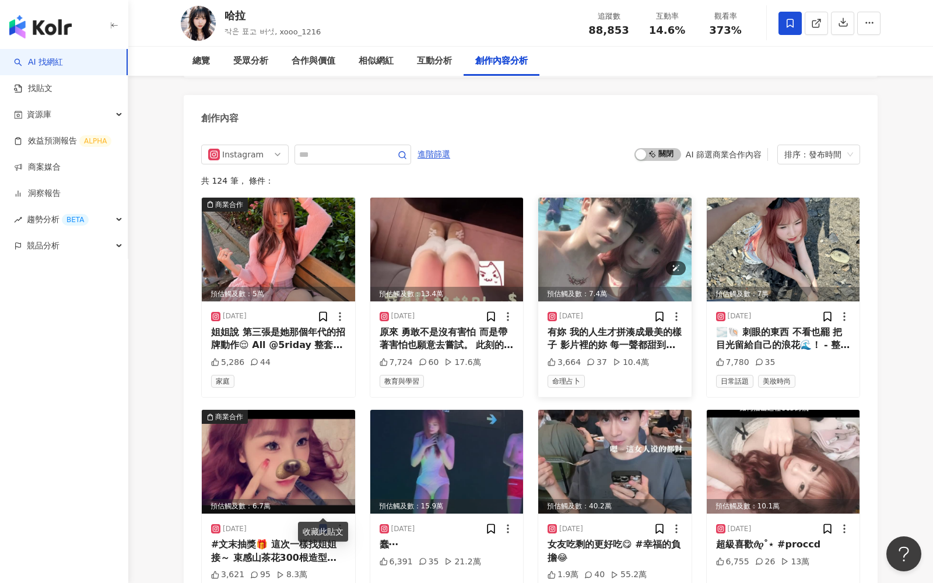
click at [590, 221] on img at bounding box center [614, 250] width 153 height 104
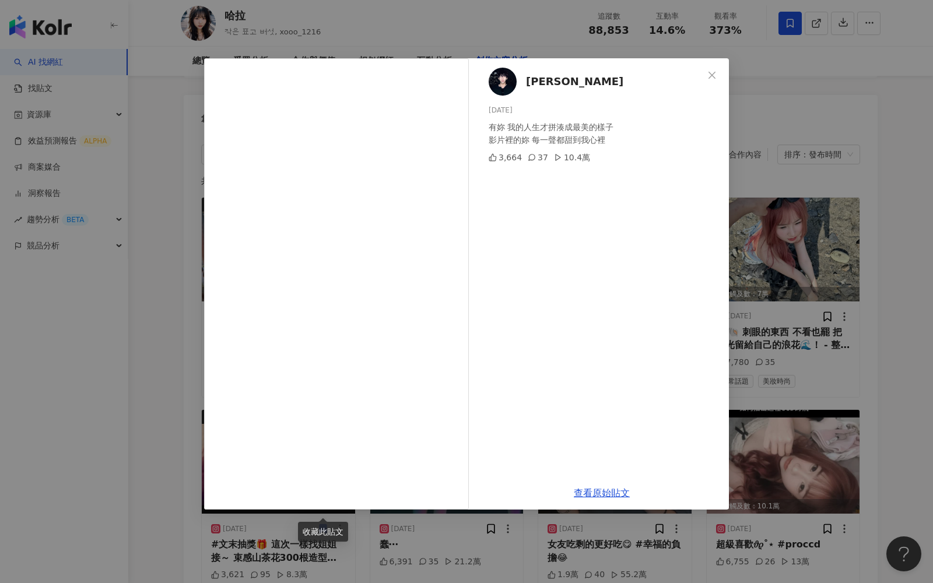
click at [800, 178] on div "廖振翔 2025/8/15 有妳 我的人生才拼湊成最美的樣子 影片裡的妳 每一聲都甜到我心裡 3,664 37 10.4萬 查看原始貼文" at bounding box center [466, 291] width 933 height 583
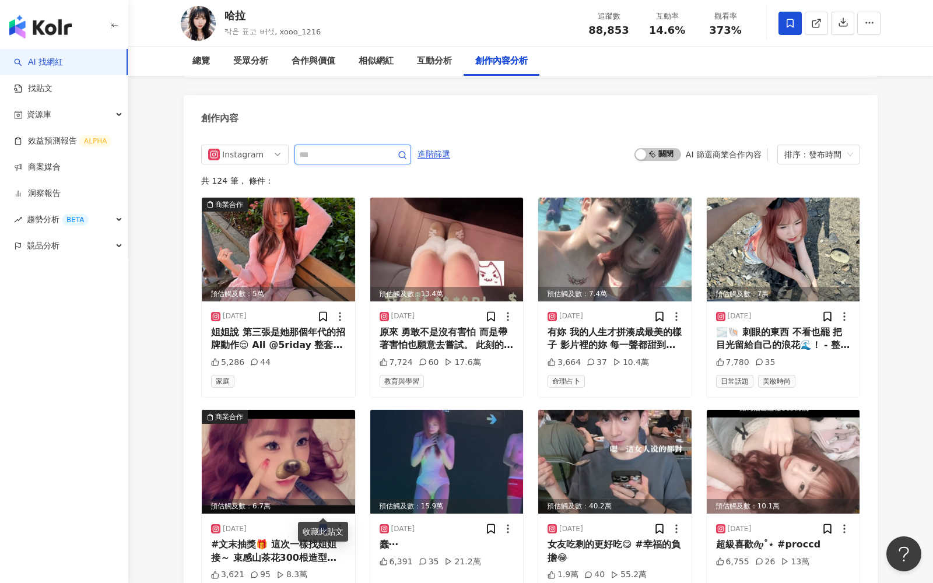
click at [333, 148] on input "text" at bounding box center [340, 155] width 82 height 14
click at [407, 150] on icon "button" at bounding box center [402, 154] width 9 height 9
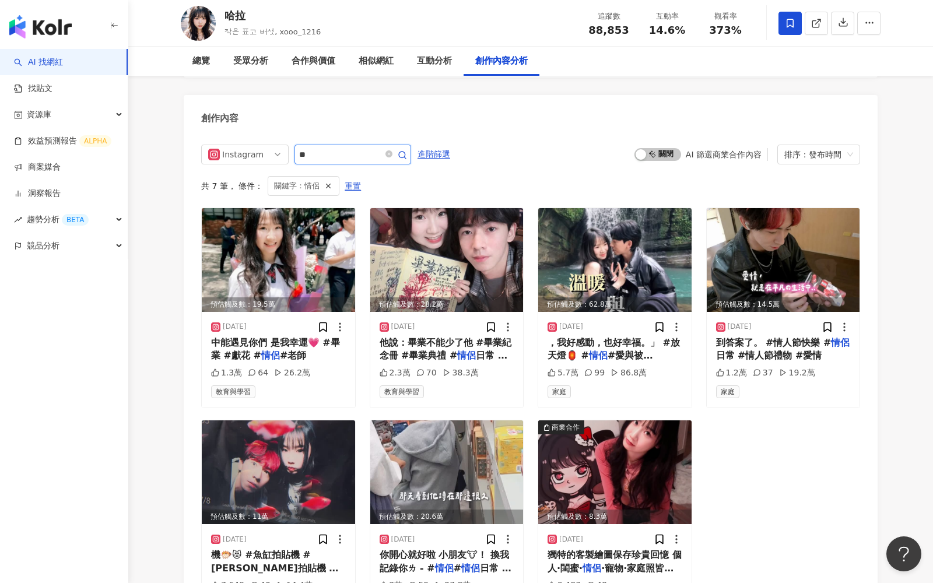
click at [323, 148] on input "**" at bounding box center [340, 155] width 82 height 14
click at [306, 148] on input "***" at bounding box center [340, 155] width 82 height 14
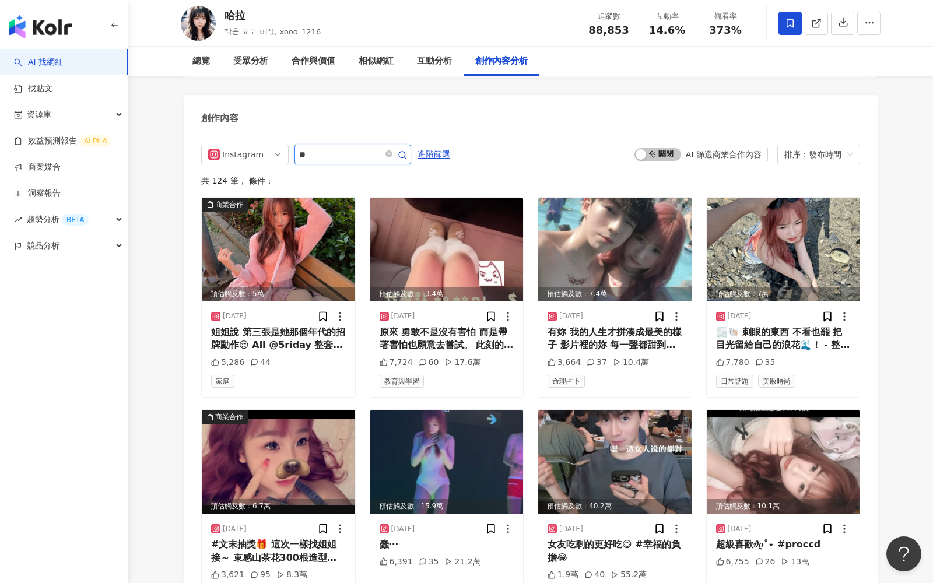
type input "**"
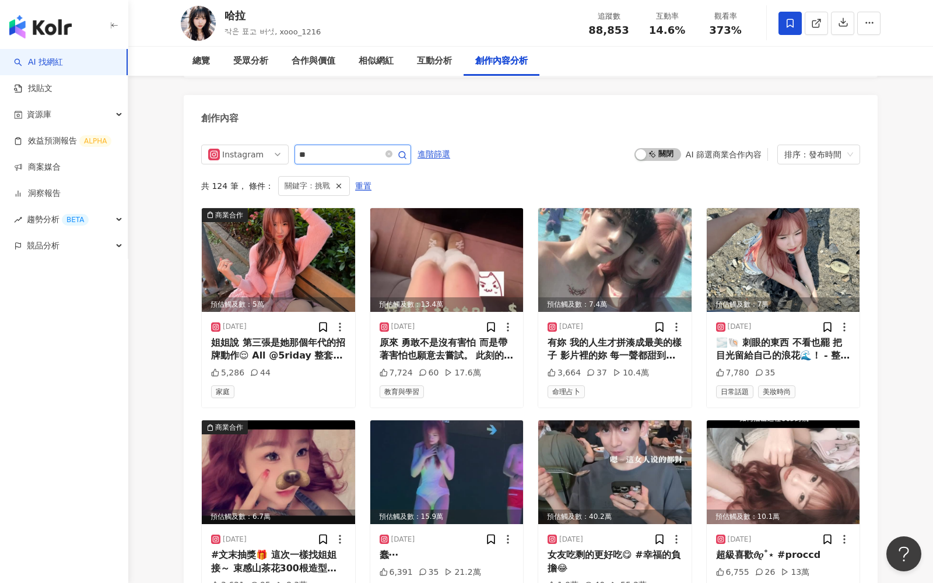
scroll to position [3514, 0]
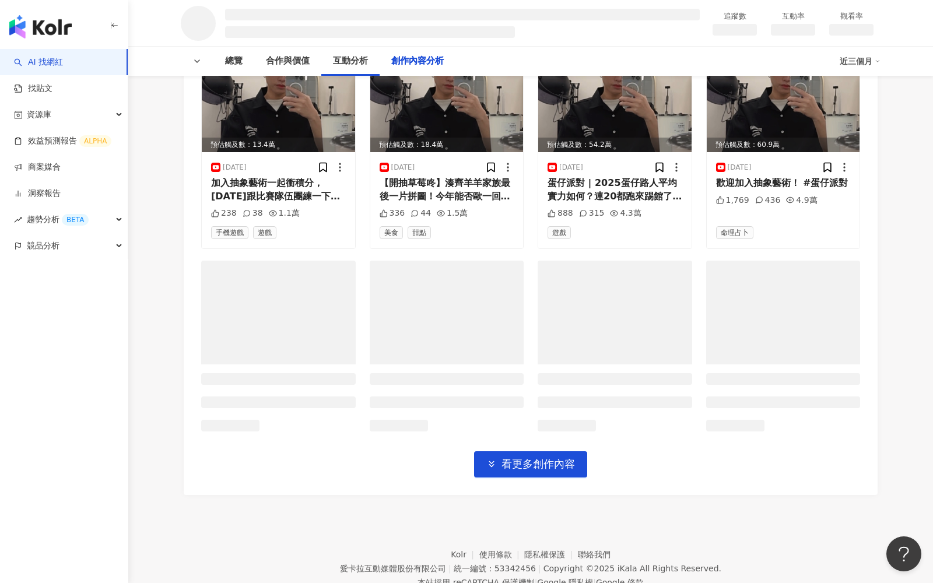
scroll to position [1872, 0]
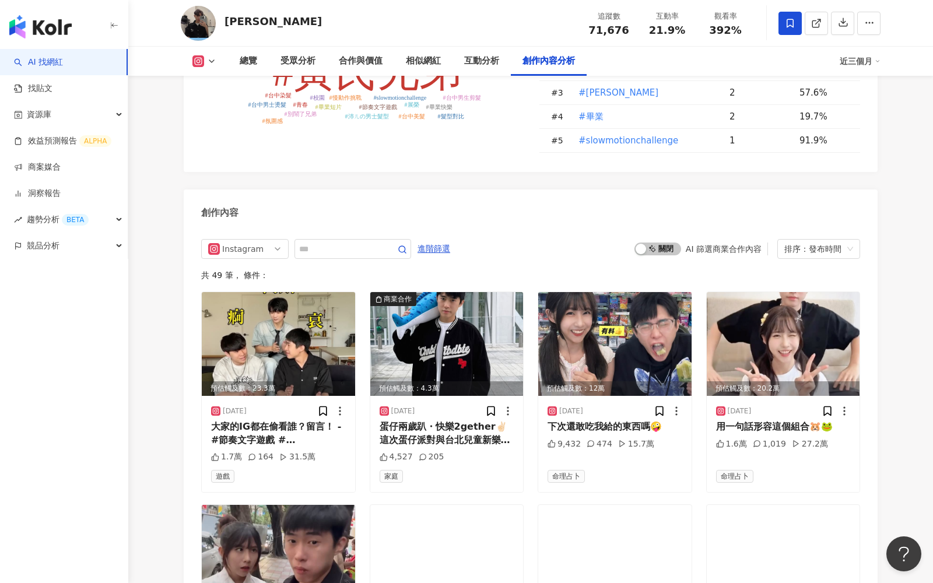
scroll to position [3443, 0]
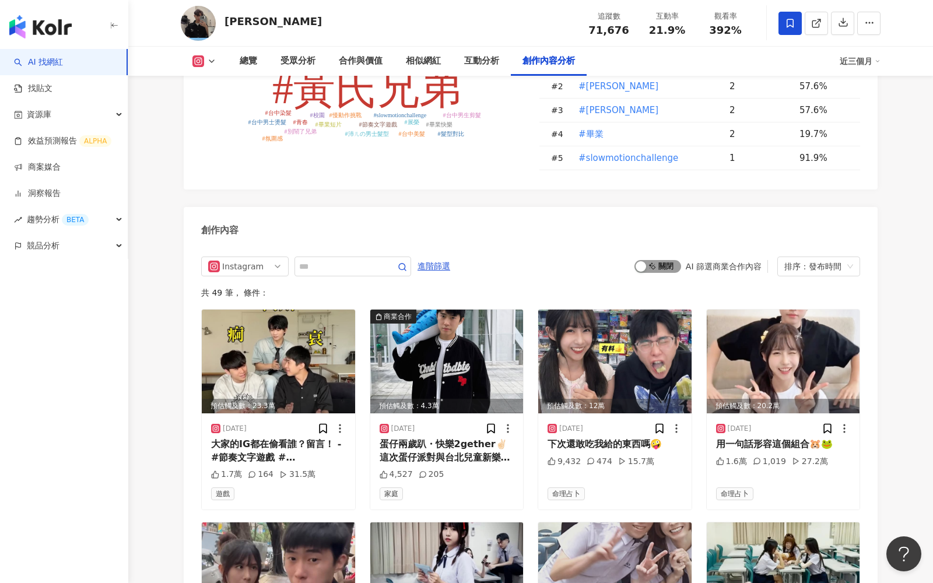
click at [654, 260] on span "啟動 關閉" at bounding box center [658, 266] width 47 height 13
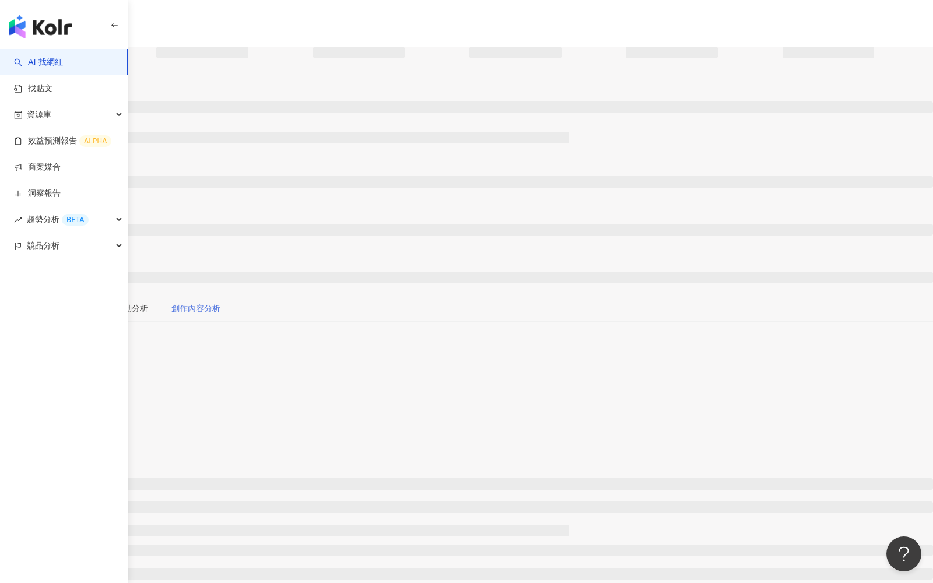
click at [232, 295] on div "創作內容分析" at bounding box center [196, 308] width 72 height 27
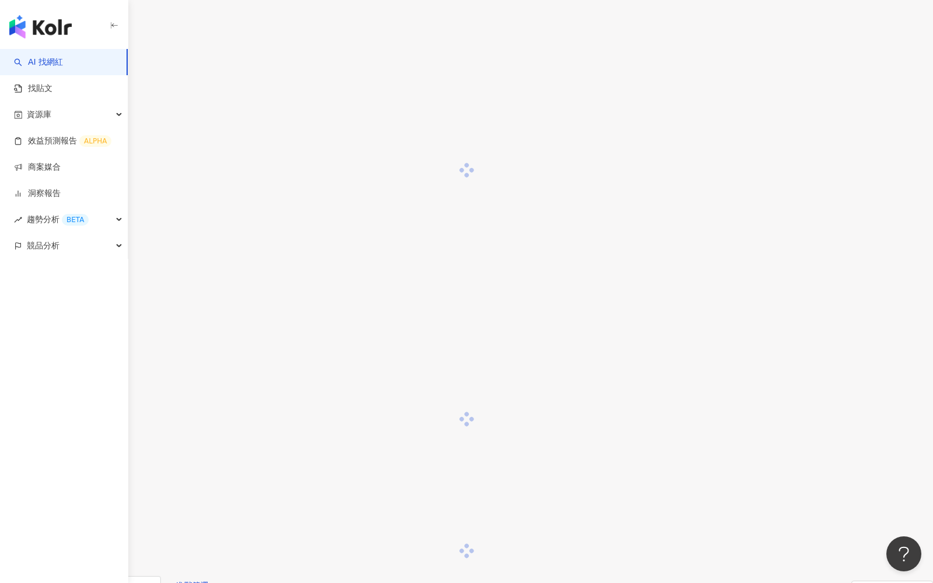
scroll to position [1251, 0]
click at [730, 524] on div "button" at bounding box center [735, 583] width 10 height 10
click at [269, 524] on div "共 169 筆 ， 條件：" at bounding box center [466, 585] width 933 height 9
click at [17, 524] on span at bounding box center [12, 550] width 10 height 19
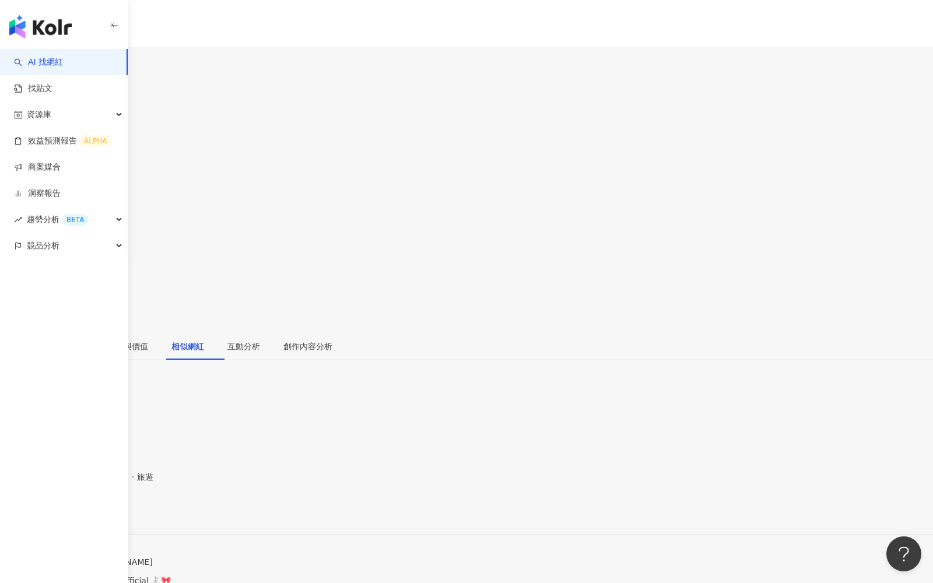
scroll to position [1915, 0]
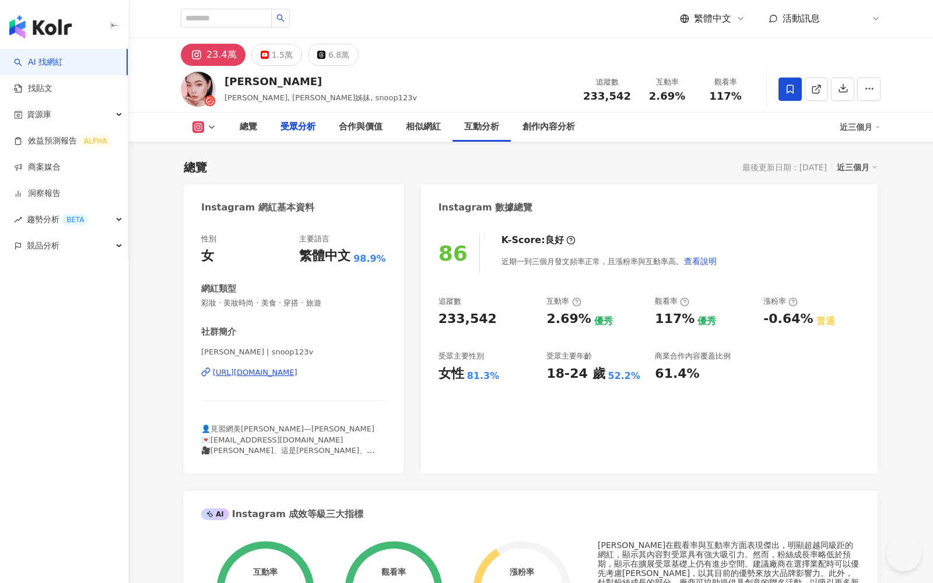
scroll to position [1326, 0]
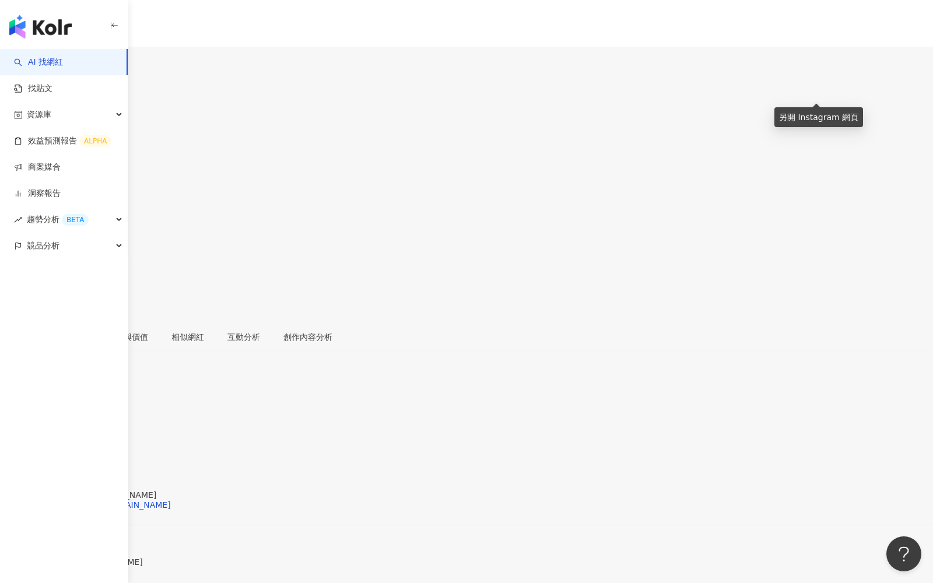
click at [17, 255] on icon at bounding box center [12, 260] width 10 height 10
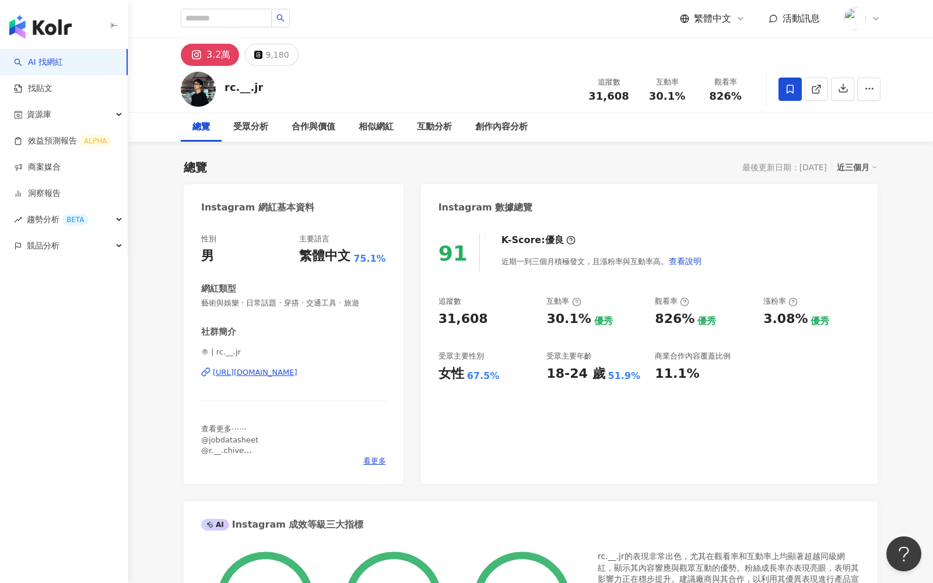
click at [818, 89] on icon at bounding box center [816, 89] width 10 height 10
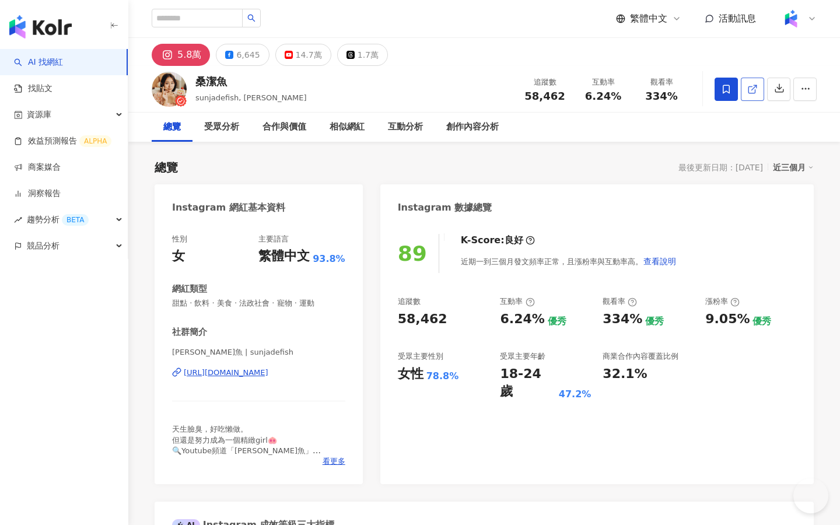
click at [758, 94] on span at bounding box center [752, 89] width 10 height 12
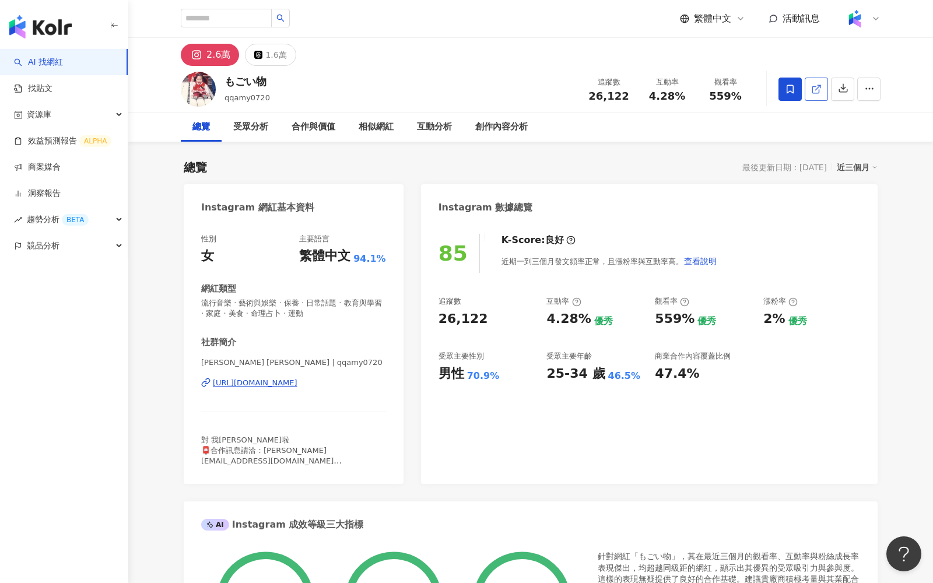
click at [814, 91] on icon at bounding box center [816, 89] width 10 height 10
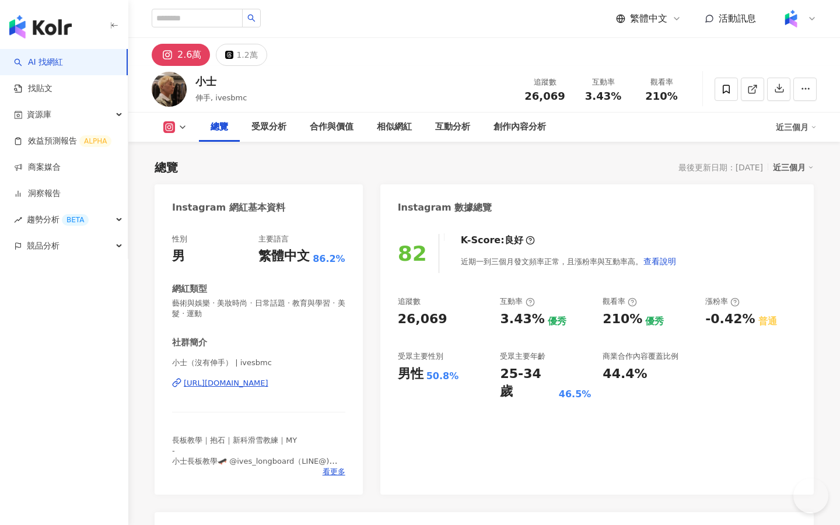
click at [757, 86] on line at bounding box center [754, 87] width 5 height 5
